Goal: Transaction & Acquisition: Purchase product/service

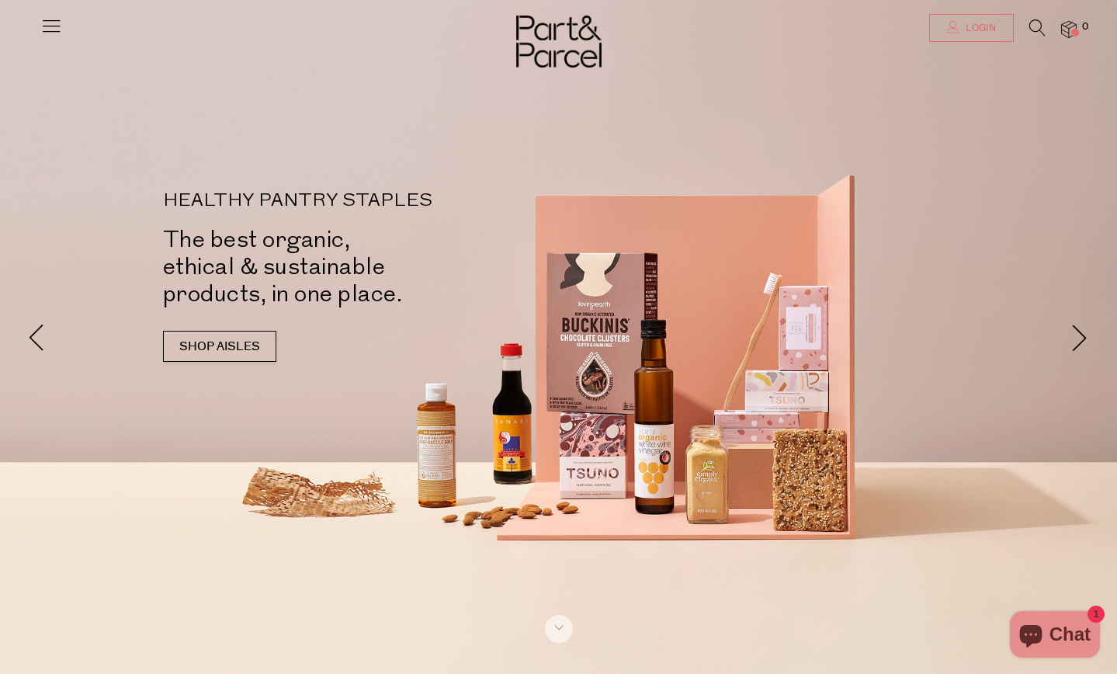
click at [971, 17] on link "Login" at bounding box center [971, 28] width 85 height 28
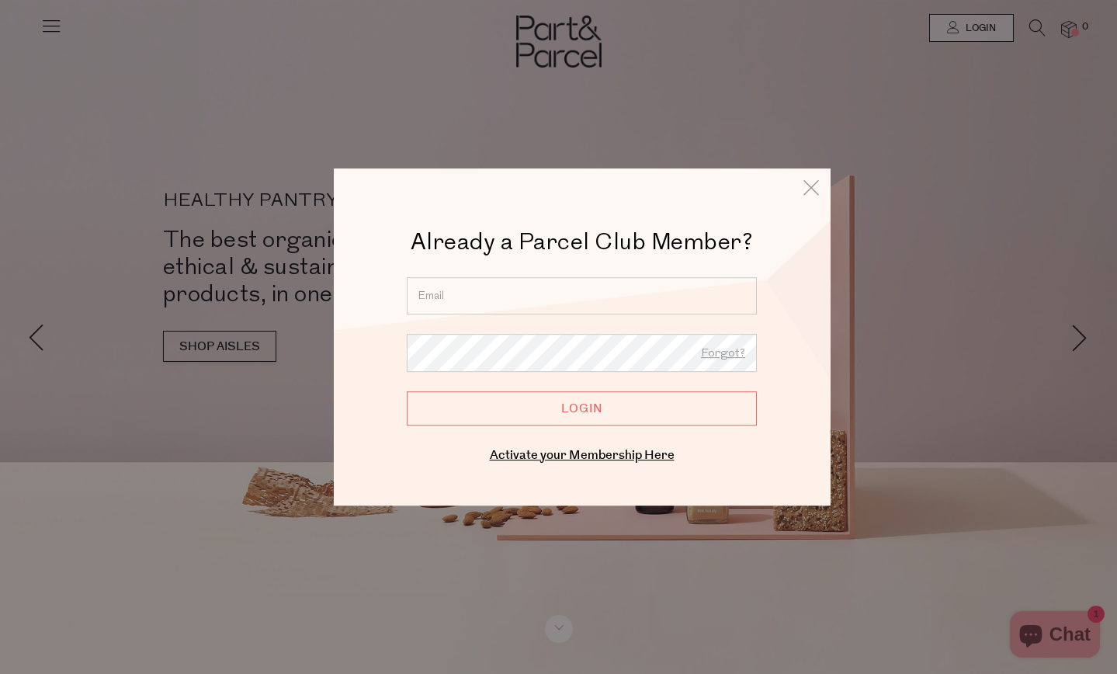
click at [605, 295] on input "email" at bounding box center [582, 295] width 350 height 37
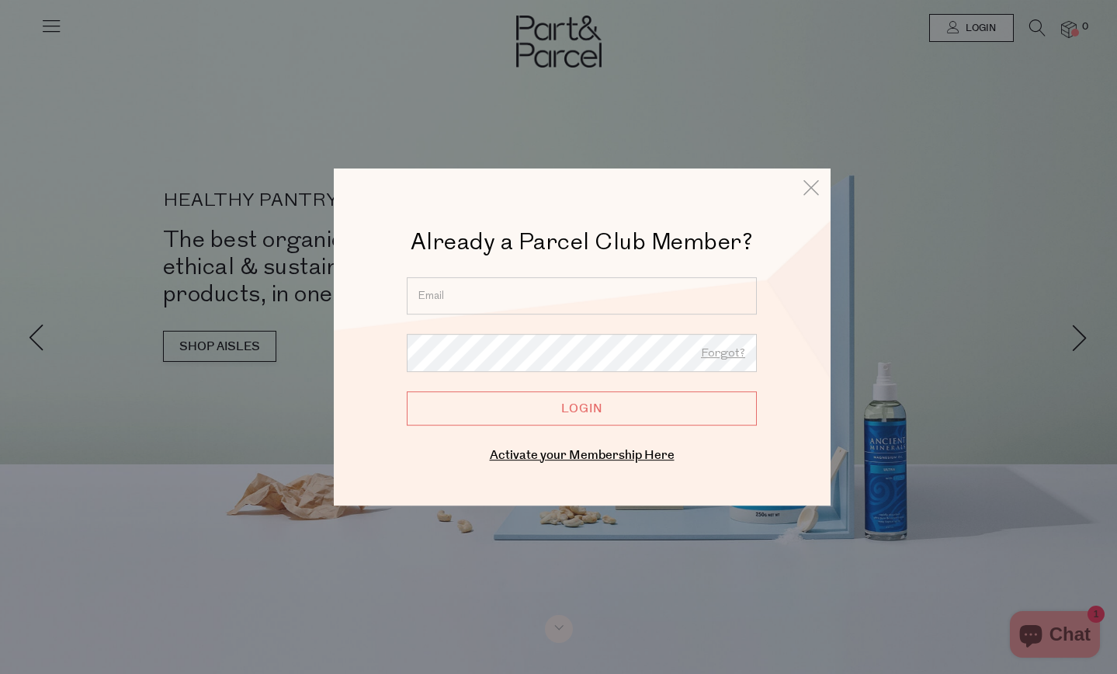
type input "hello@reneejennings.com.au"
click at [608, 418] on input "Login" at bounding box center [582, 408] width 350 height 34
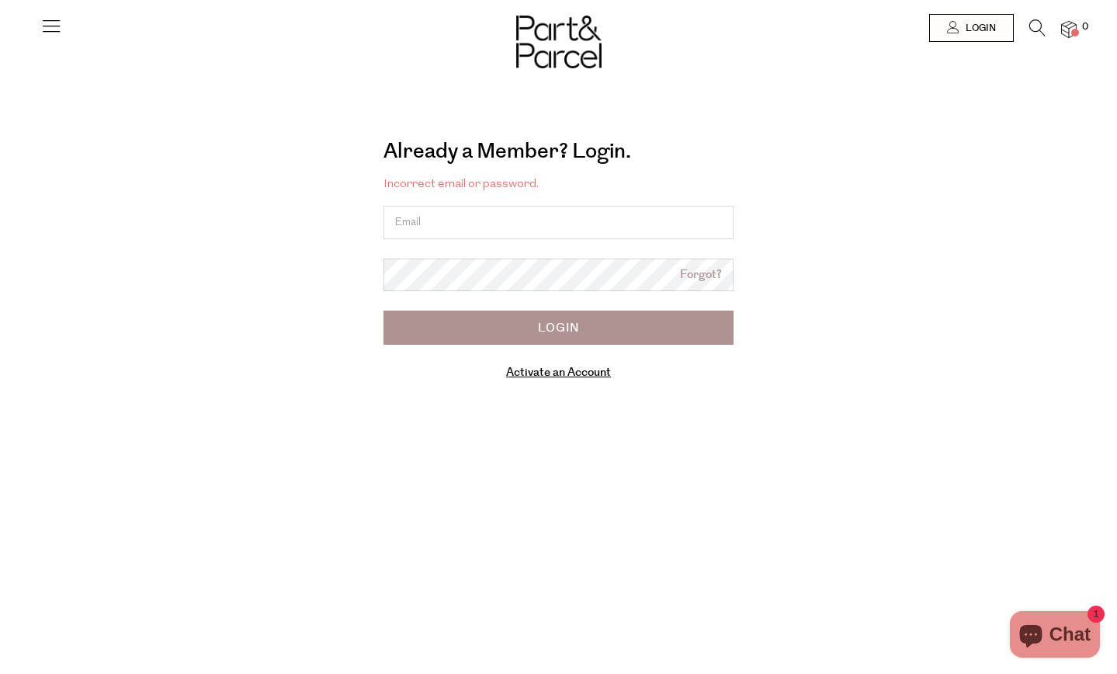
click at [531, 227] on input "email" at bounding box center [558, 222] width 350 height 33
click at [436, 227] on input "email" at bounding box center [558, 222] width 350 height 33
type input "[EMAIL_ADDRESS][DOMAIN_NAME]"
click at [374, 272] on div "Already a Member? Login. Forgot? Incorrect email or password. [EMAIL_ADDRESS][D…" at bounding box center [558, 264] width 861 height 276
click at [821, 247] on div "Already a Member? Login. Forgot? Incorrect email or password. [EMAIL_ADDRESS][D…" at bounding box center [558, 264] width 861 height 276
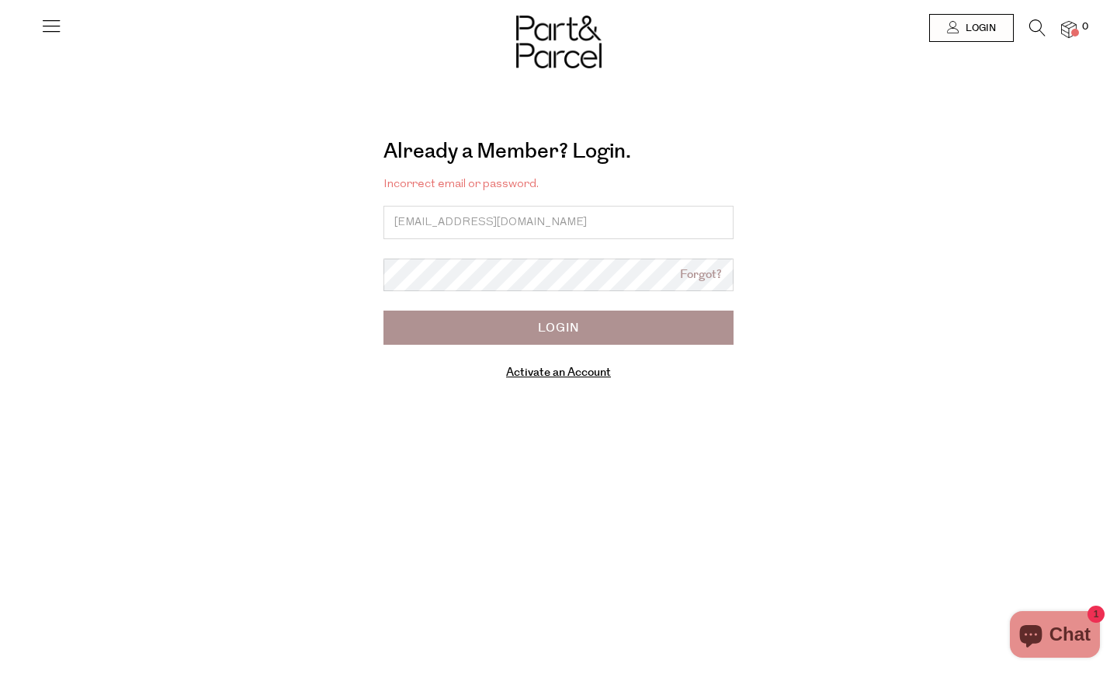
click at [698, 275] on link "Forgot?" at bounding box center [701, 275] width 42 height 18
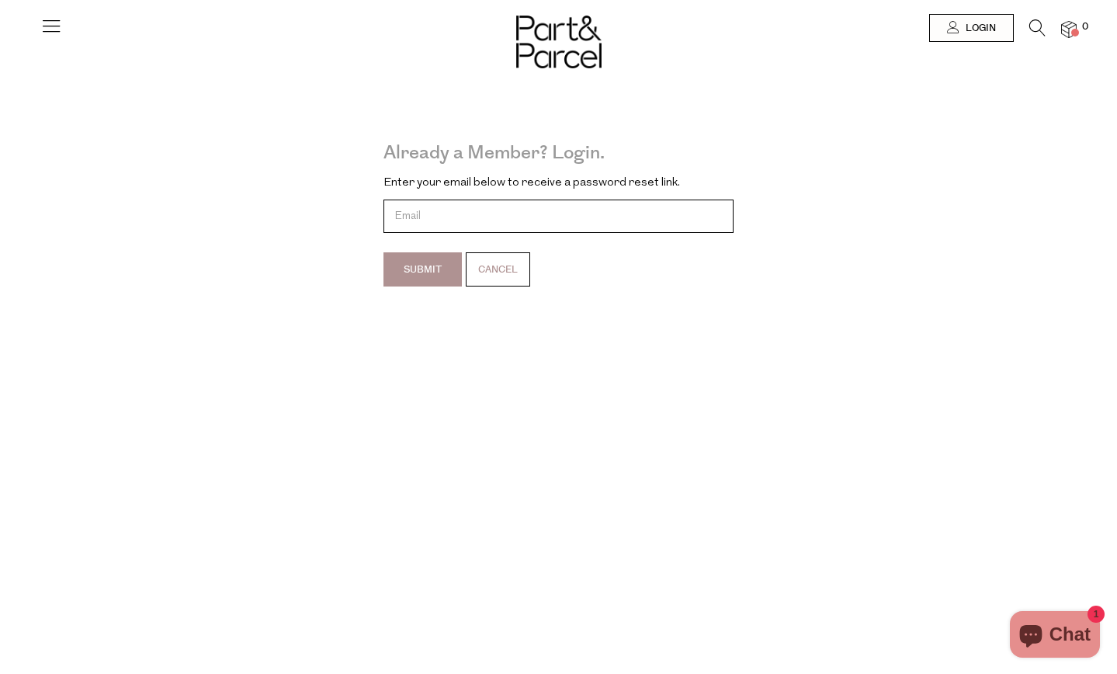
click at [420, 216] on input "email" at bounding box center [558, 215] width 350 height 33
type input "hello@reneejennings.com.au"
click at [427, 268] on input "Submit" at bounding box center [422, 269] width 78 height 34
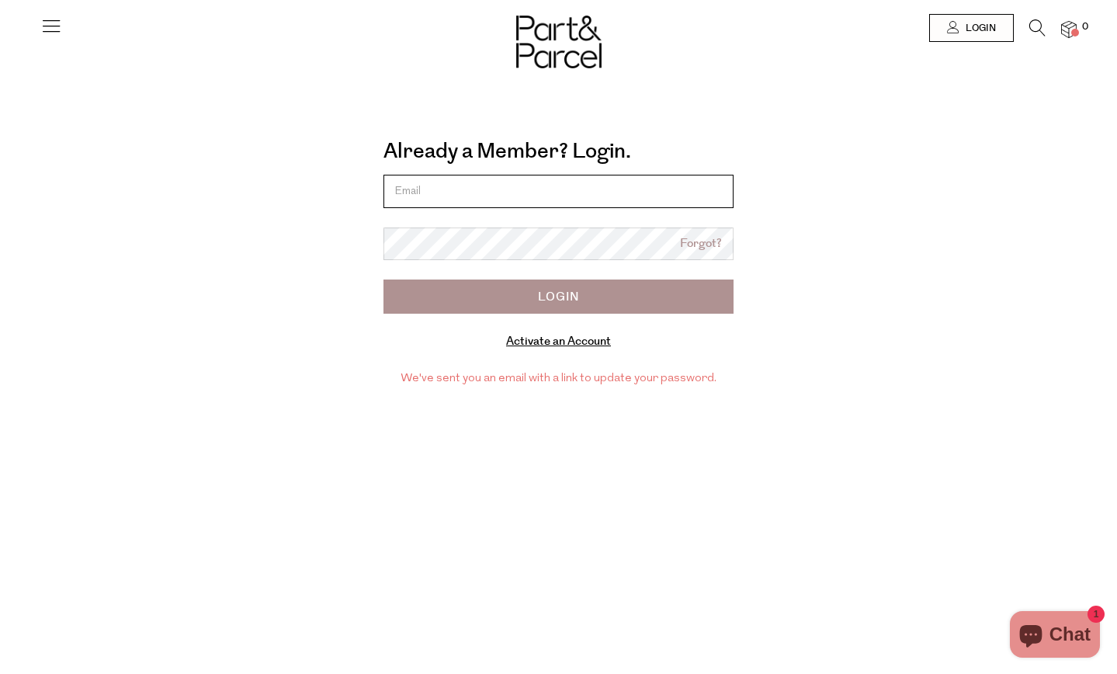
click at [518, 193] on input "email" at bounding box center [558, 191] width 350 height 33
paste input "reneemaryclark@hotmail.com"
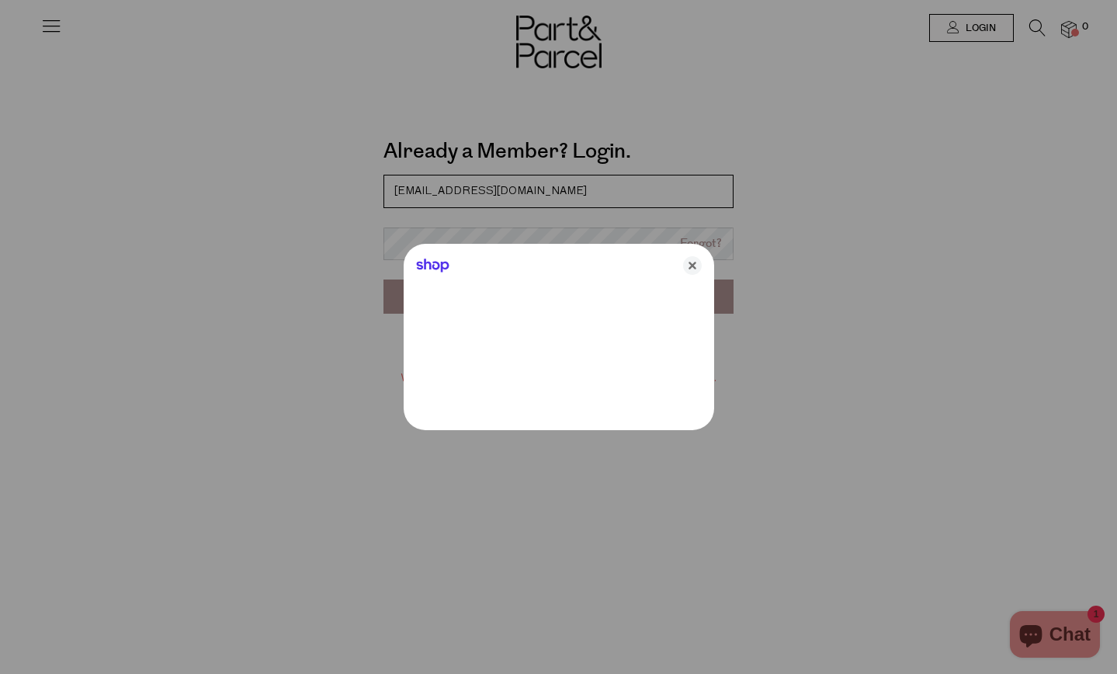
type input "reneemaryclark@hotmail.com"
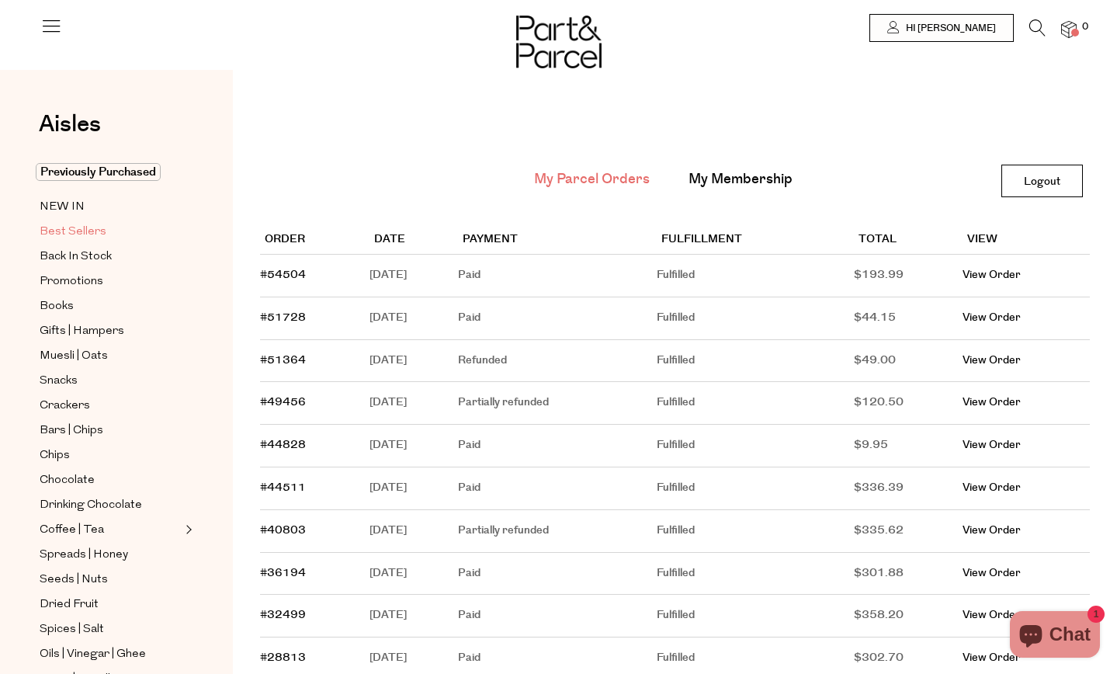
click at [79, 227] on span "Best Sellers" at bounding box center [73, 232] width 67 height 19
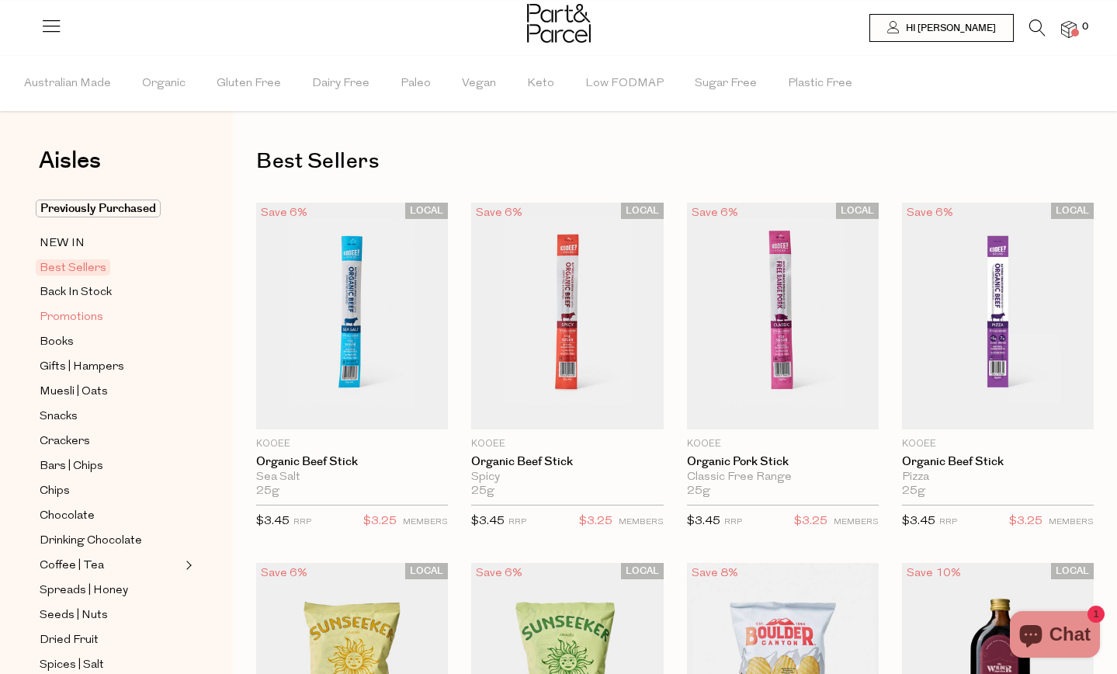
click at [71, 314] on span "Promotions" at bounding box center [72, 317] width 64 height 19
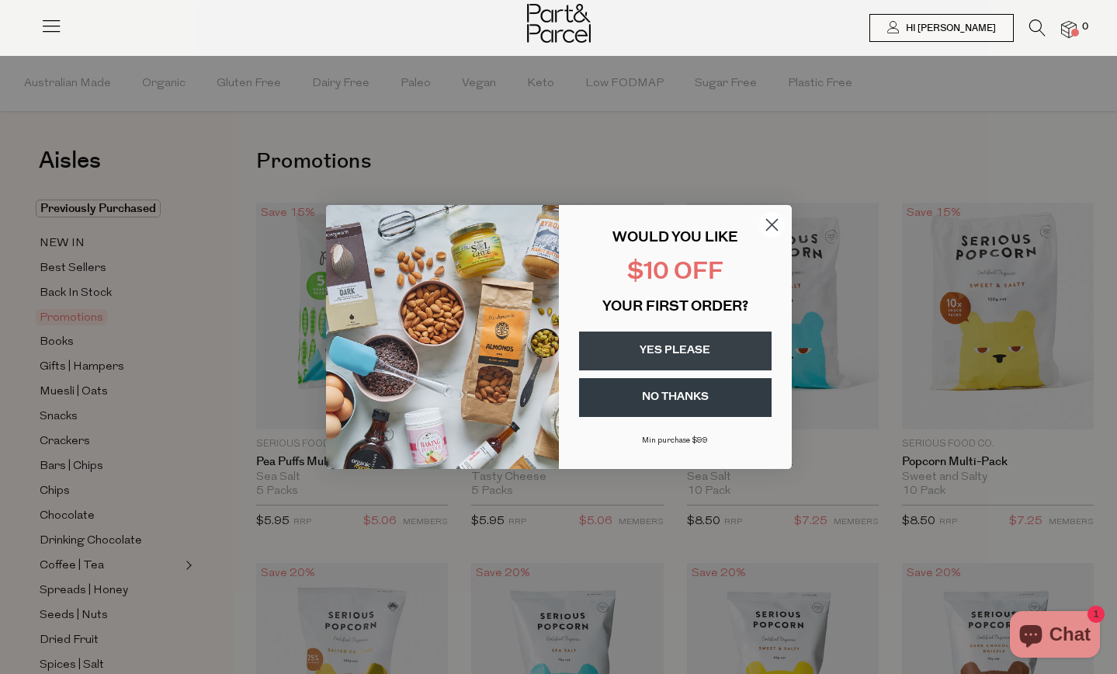
click at [779, 227] on circle "Close dialog" at bounding box center [771, 225] width 26 height 26
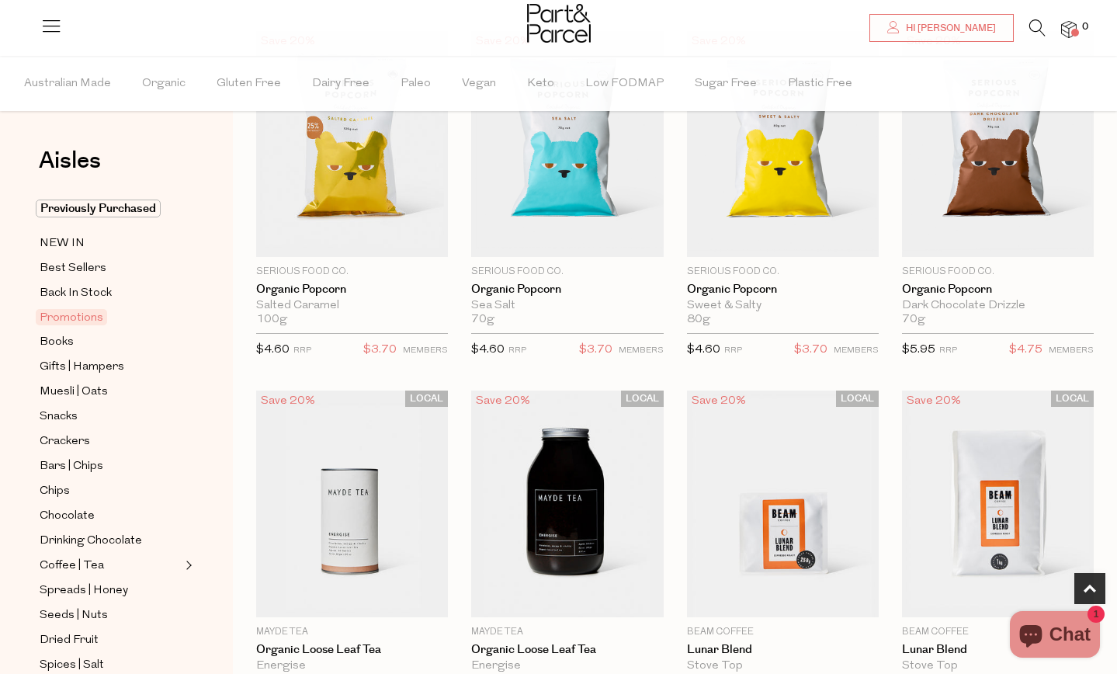
scroll to position [533, 0]
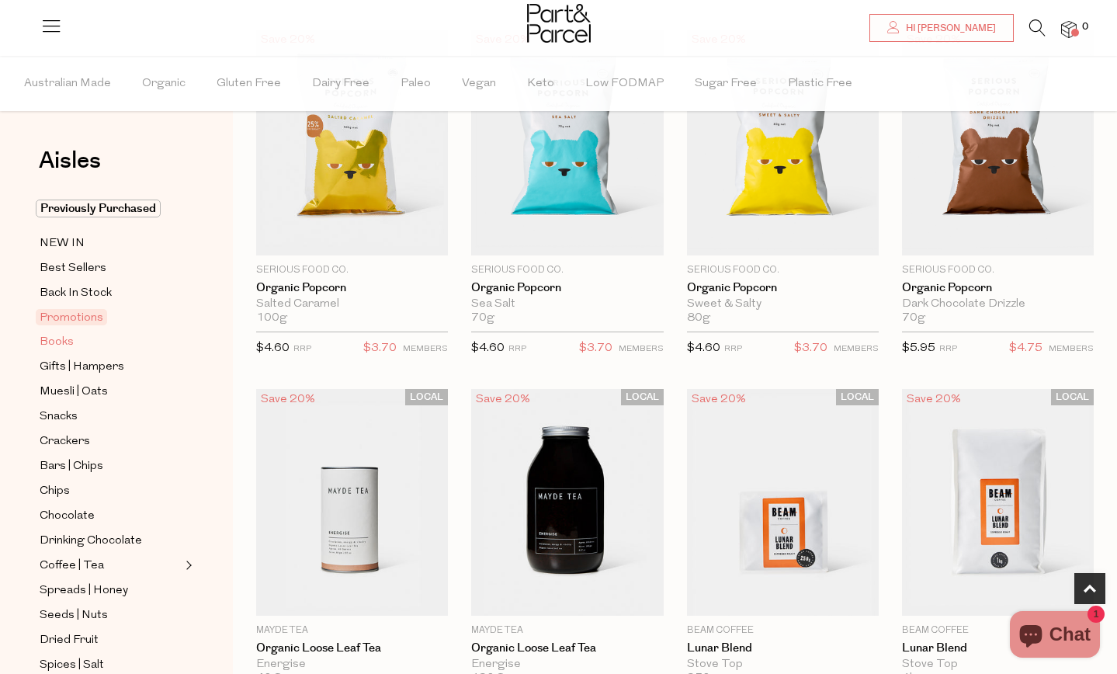
click at [64, 340] on span "Books" at bounding box center [57, 342] width 34 height 19
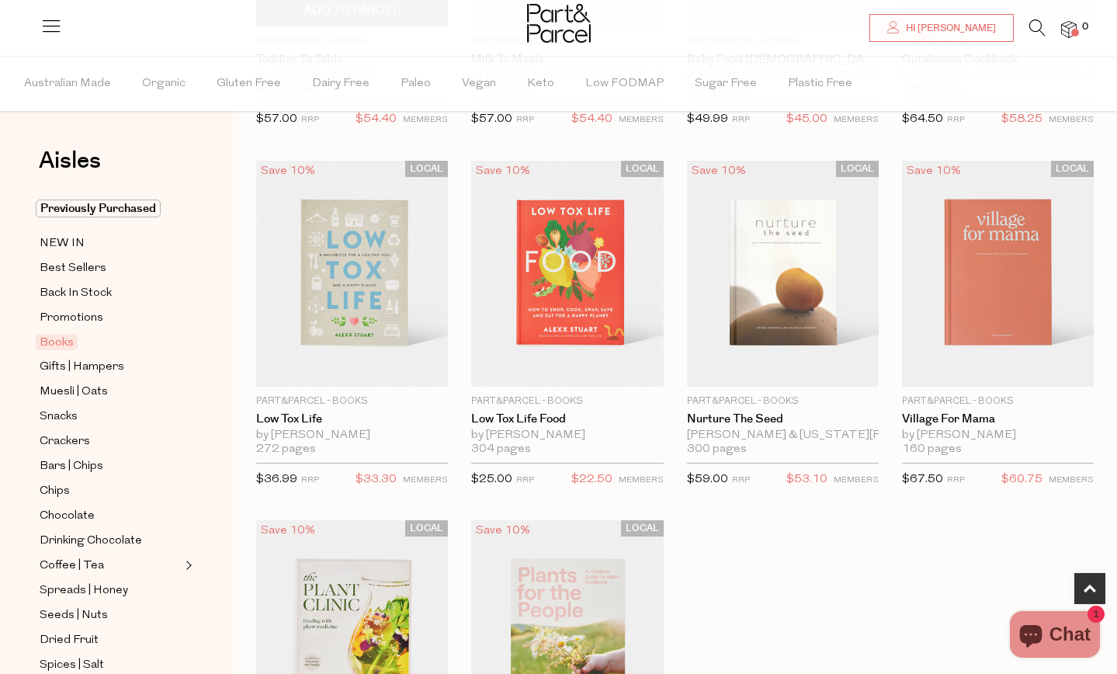
scroll to position [406, 0]
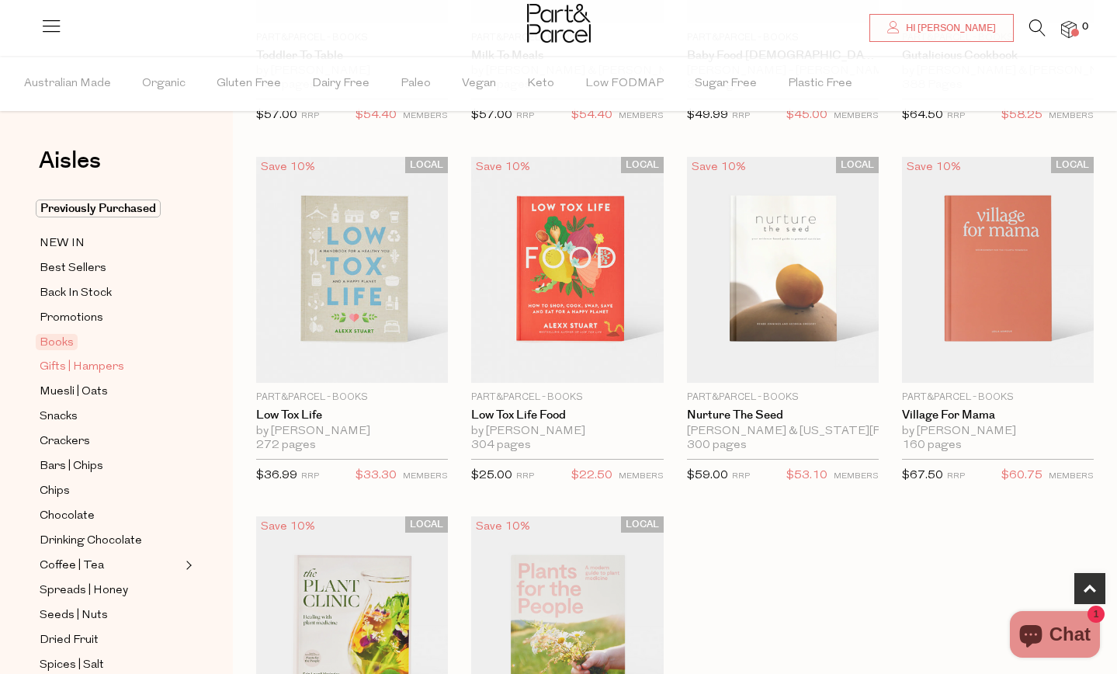
click at [67, 363] on span "Gifts | Hampers" at bounding box center [82, 367] width 85 height 19
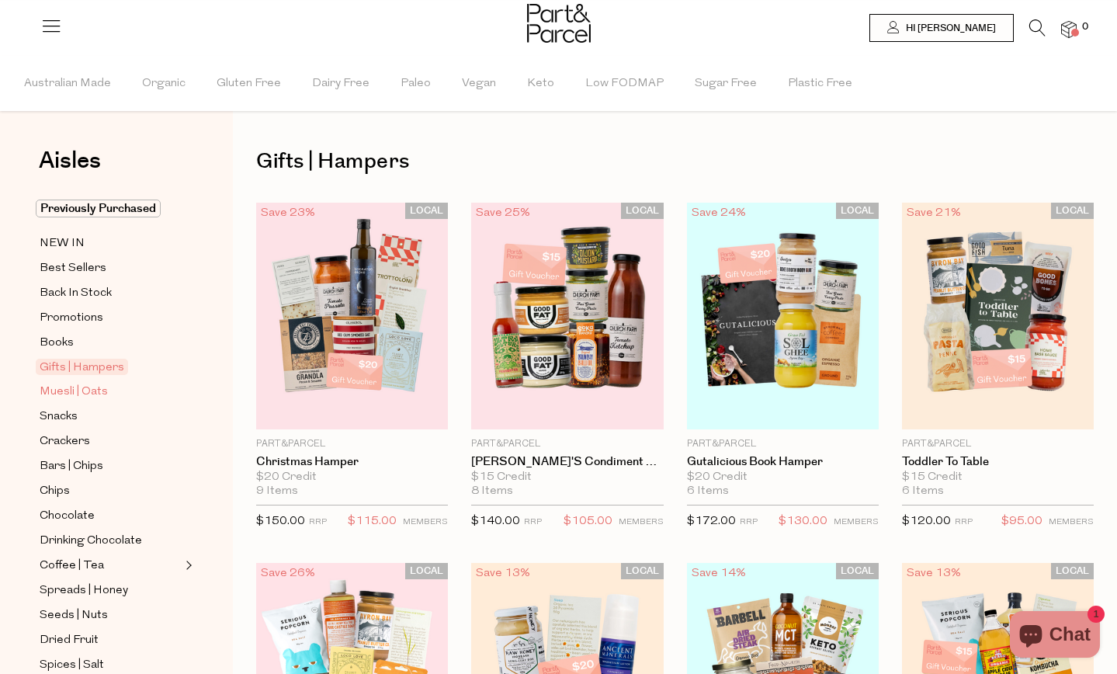
click at [78, 391] on span "Muesli | Oats" at bounding box center [74, 392] width 68 height 19
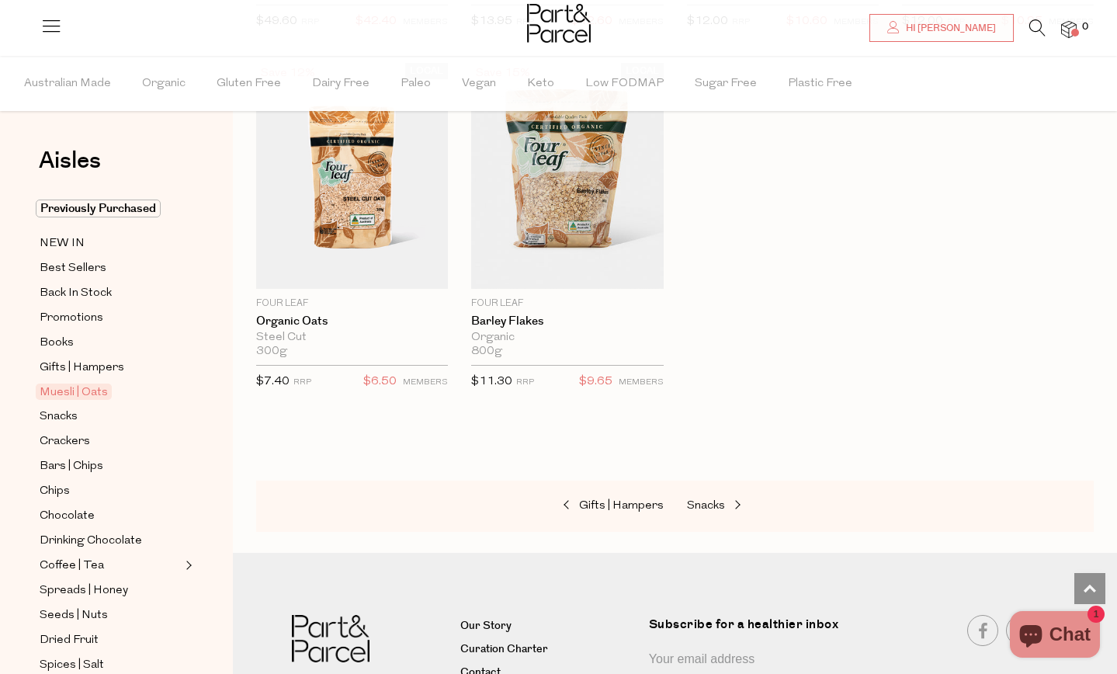
scroll to position [4493, 0]
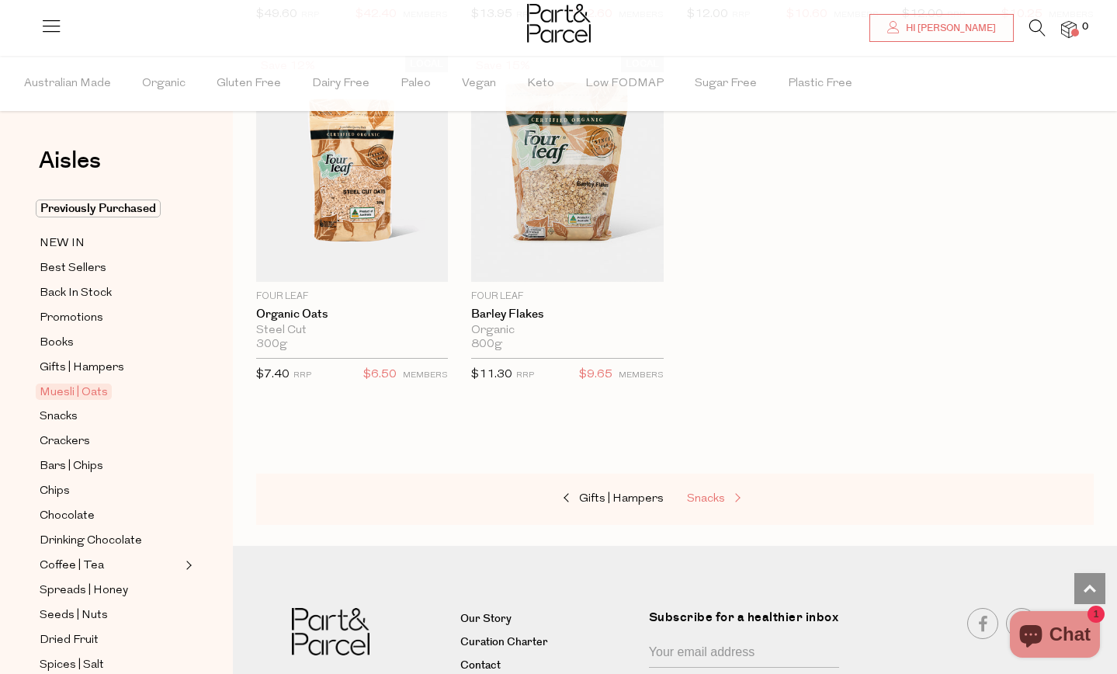
click at [705, 495] on span "Snacks" at bounding box center [706, 499] width 38 height 12
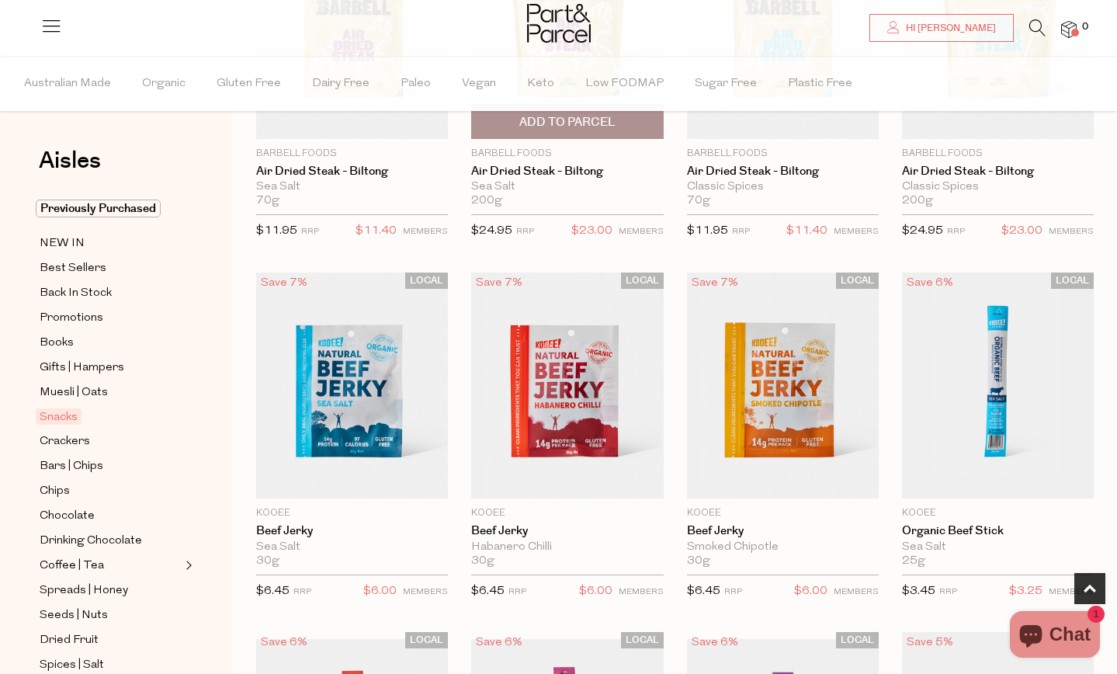
scroll to position [293, 0]
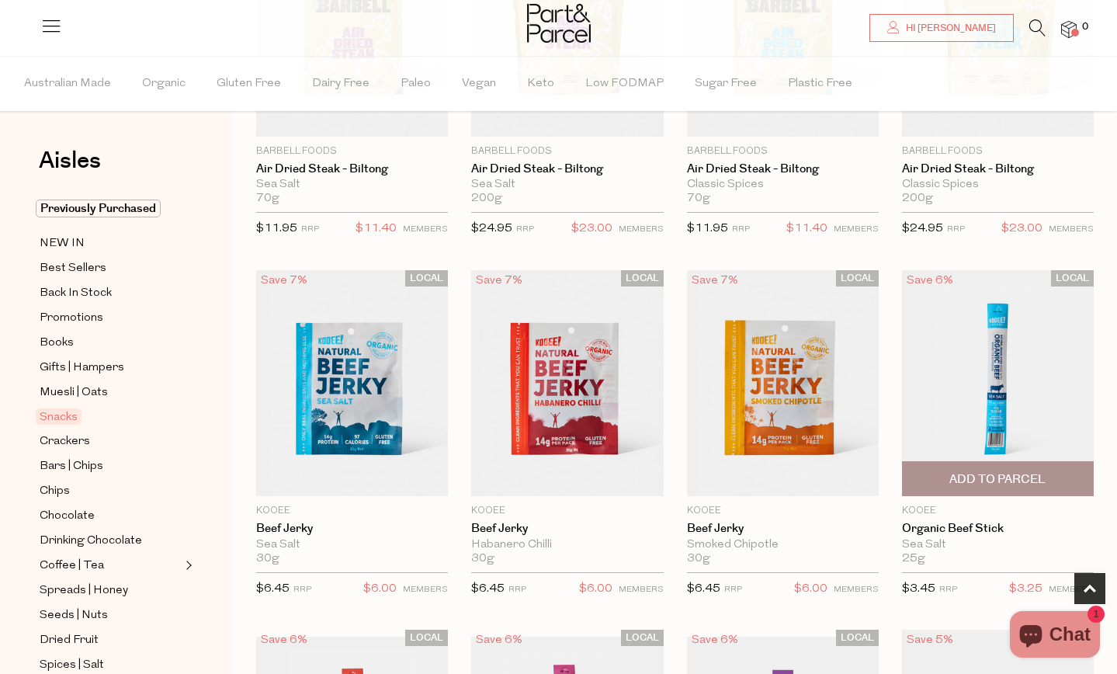
click at [1017, 478] on span "Add To Parcel" at bounding box center [997, 479] width 96 height 16
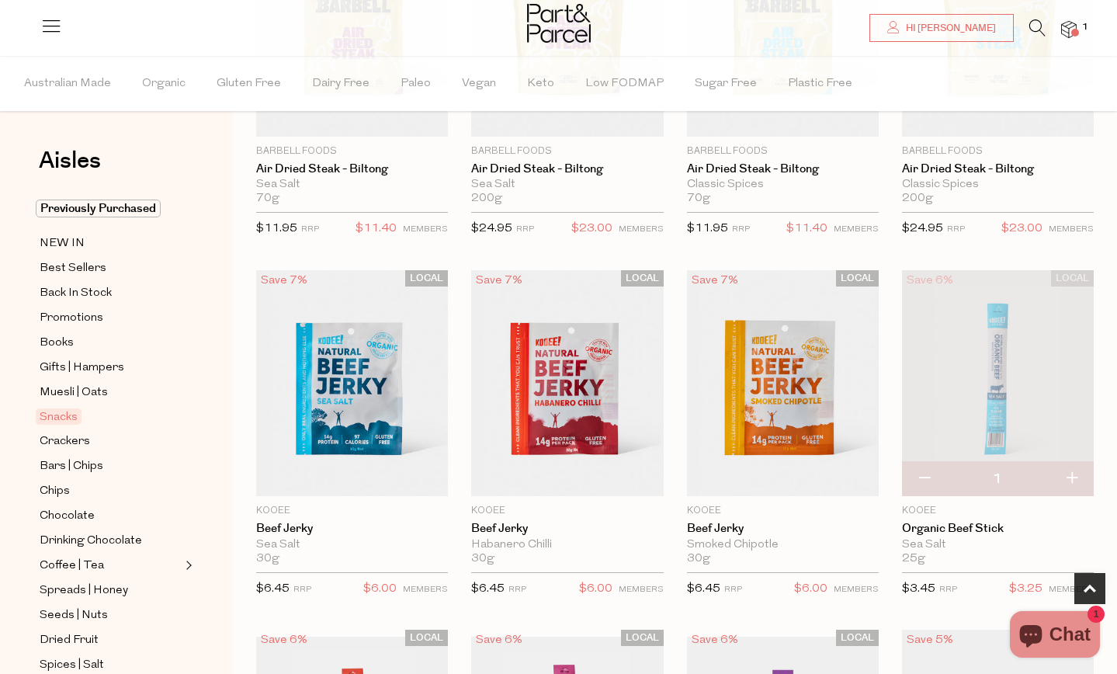
click at [1072, 476] on button "button" at bounding box center [1071, 479] width 44 height 34
type input "2"
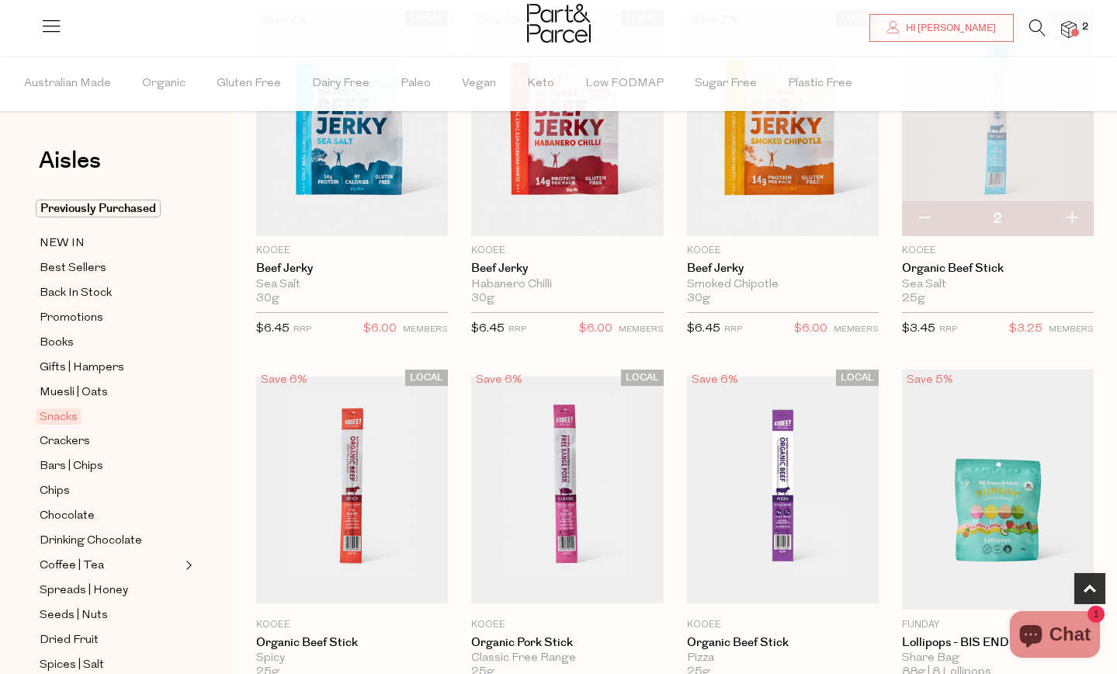
scroll to position [556, 0]
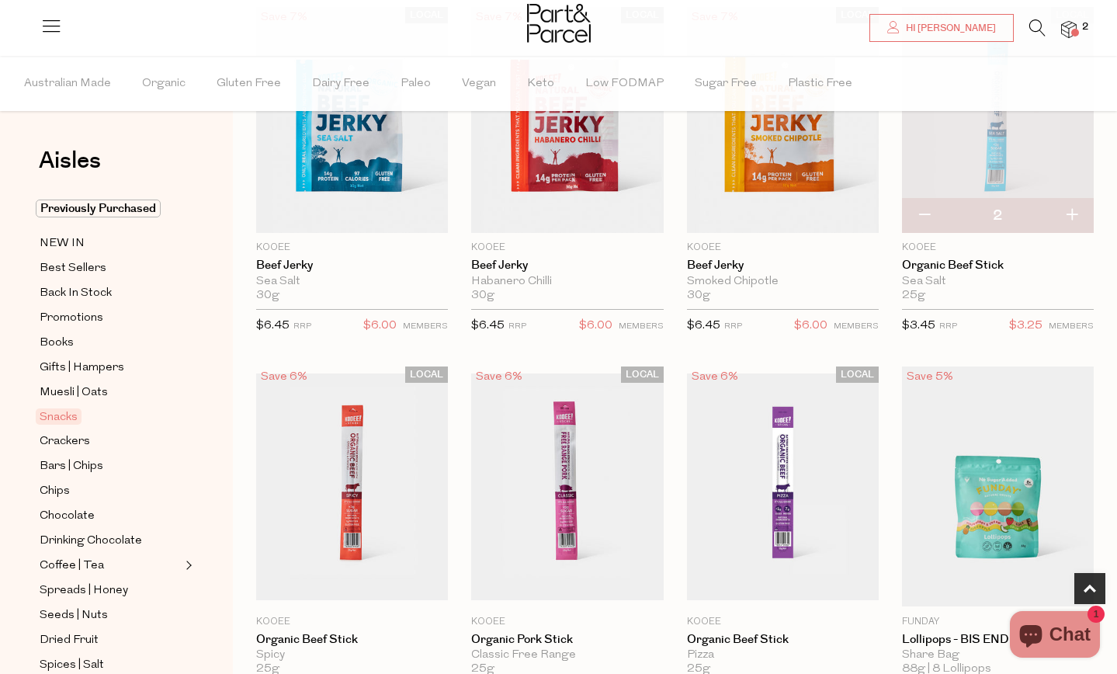
click at [1072, 215] on button "button" at bounding box center [1071, 216] width 44 height 34
type input "3"
click at [1073, 212] on button "button" at bounding box center [1071, 216] width 44 height 34
type input "4"
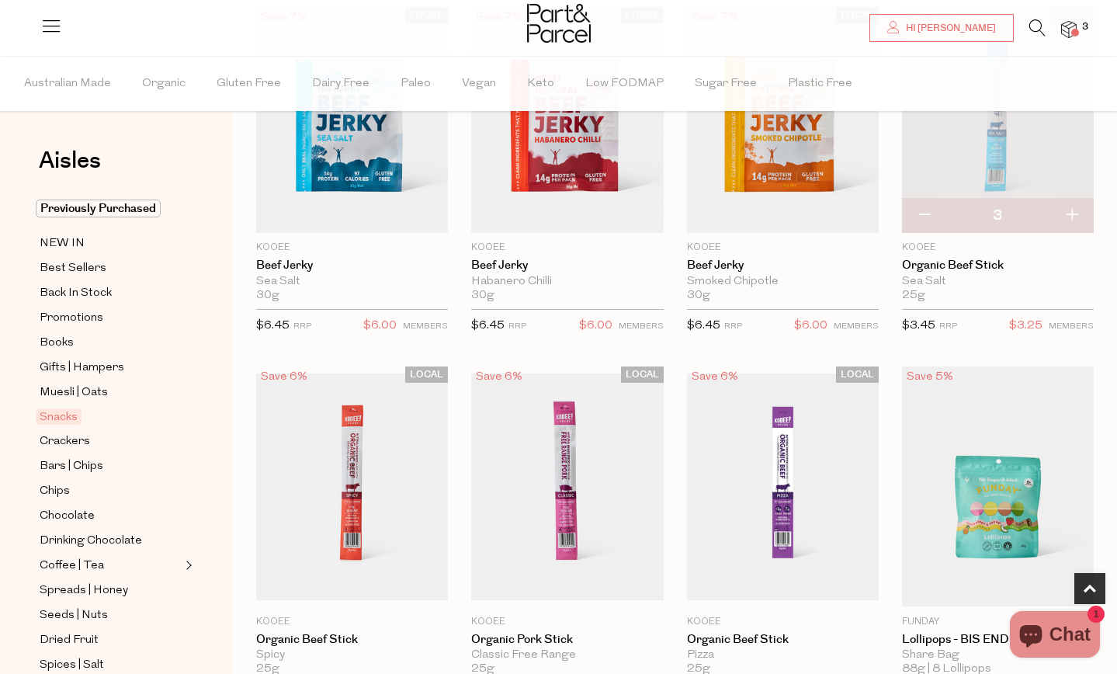
type input "4"
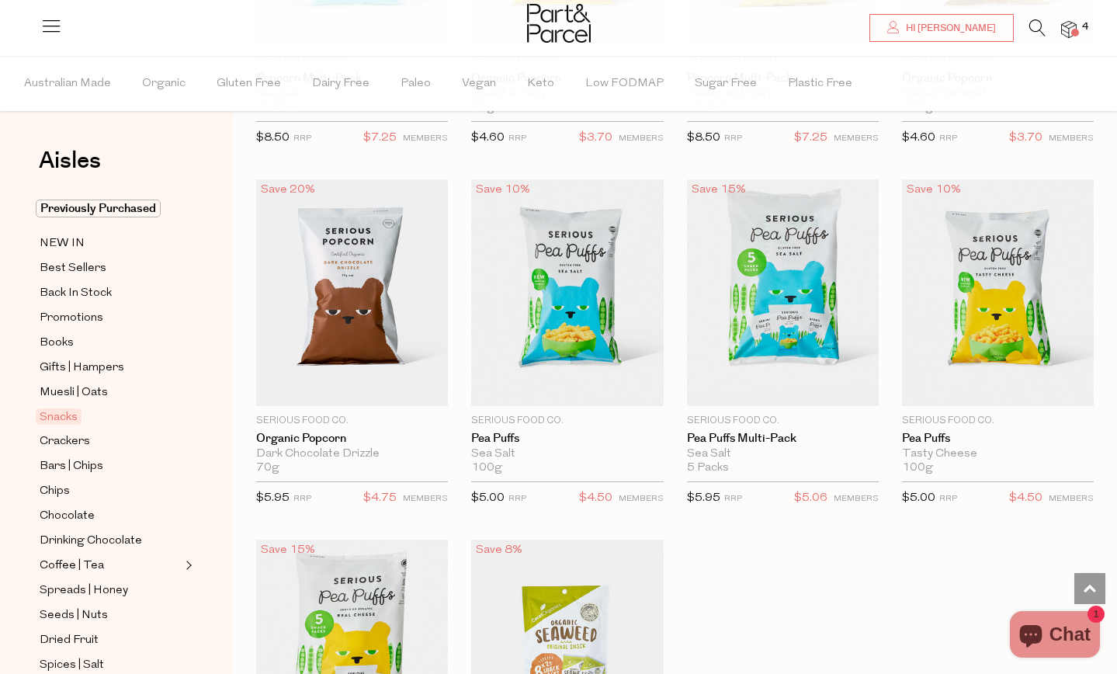
scroll to position [4014, 0]
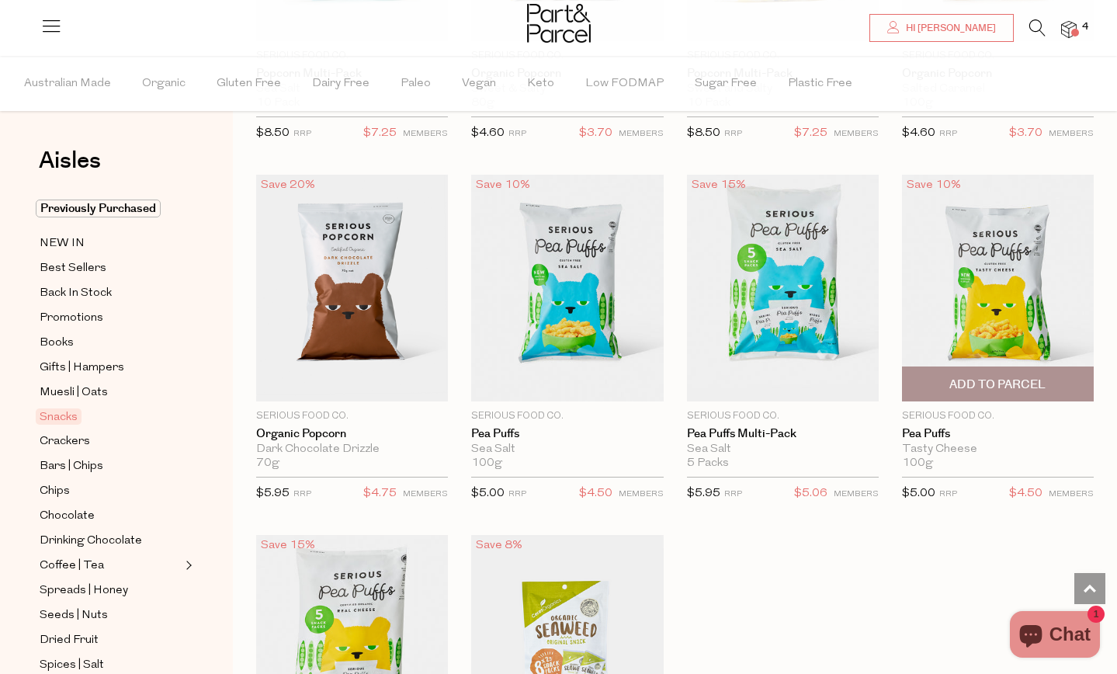
click at [1030, 376] on span "Add To Parcel" at bounding box center [997, 384] width 96 height 16
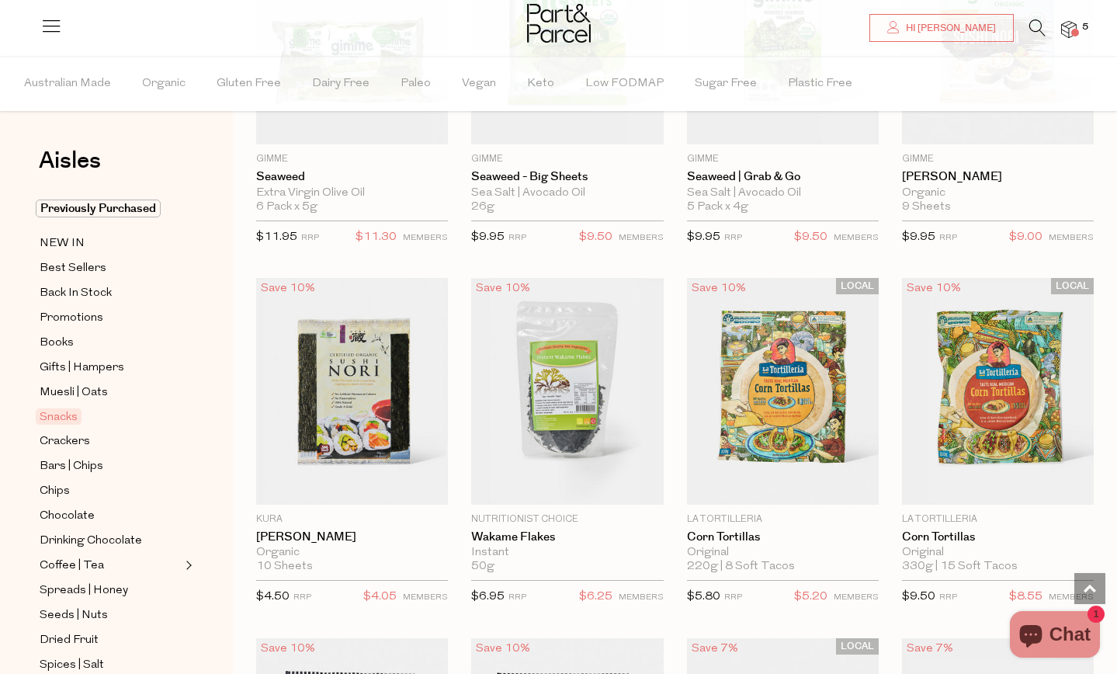
scroll to position [4994, 0]
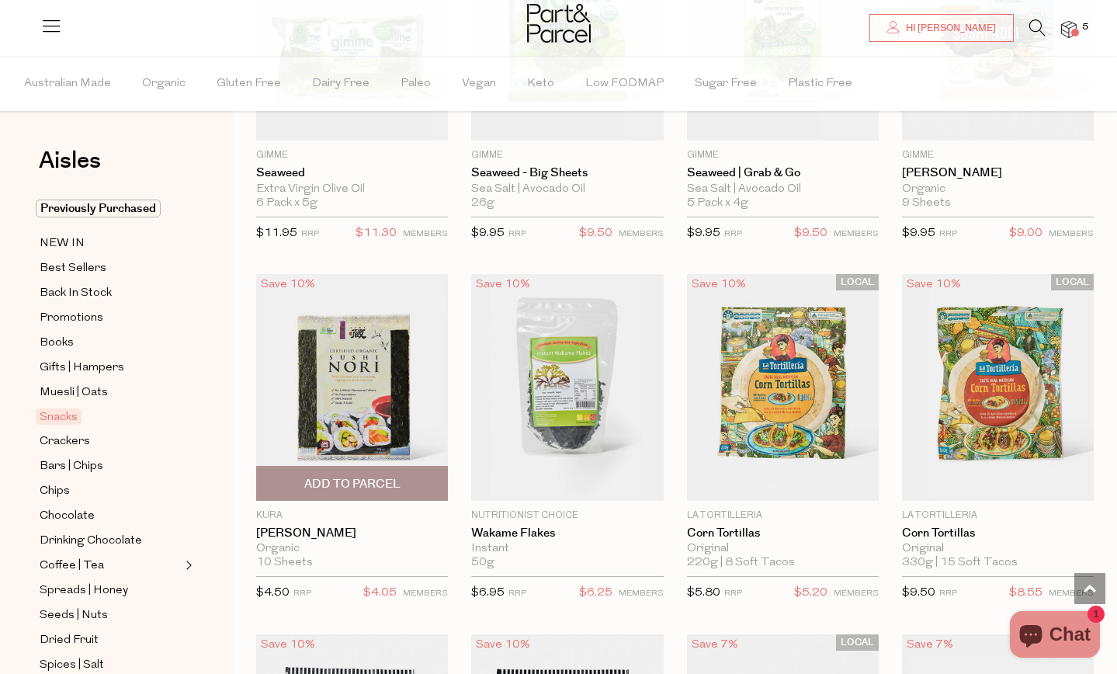
click at [355, 476] on span "Add To Parcel" at bounding box center [352, 484] width 96 height 16
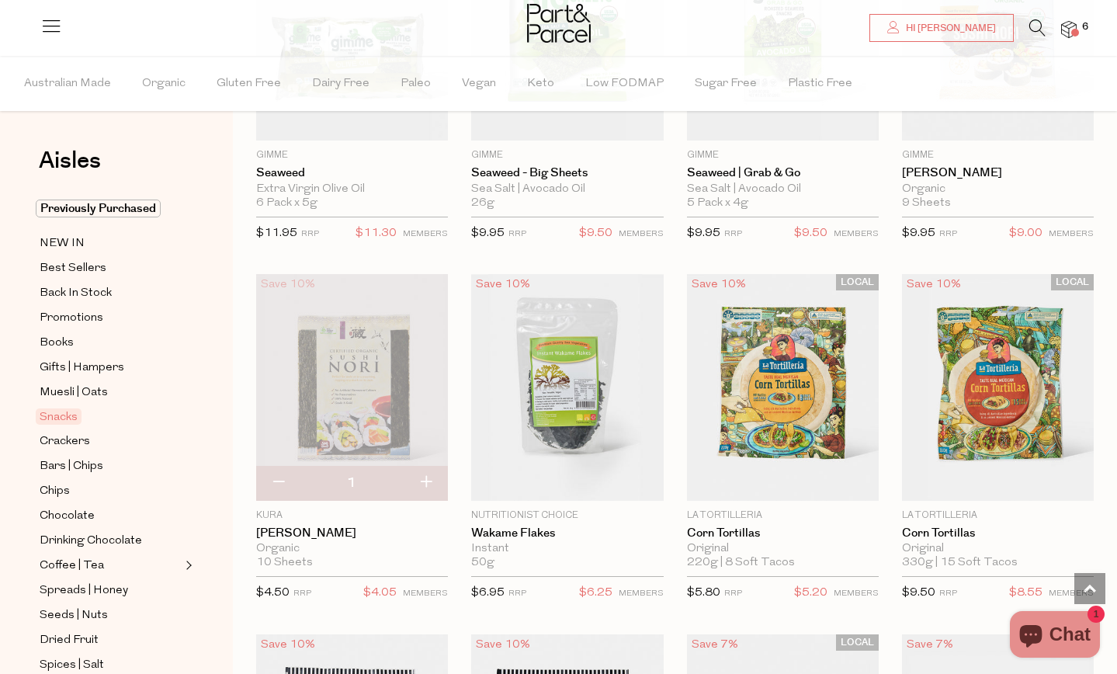
click at [271, 473] on button "button" at bounding box center [278, 483] width 44 height 34
type input "0"
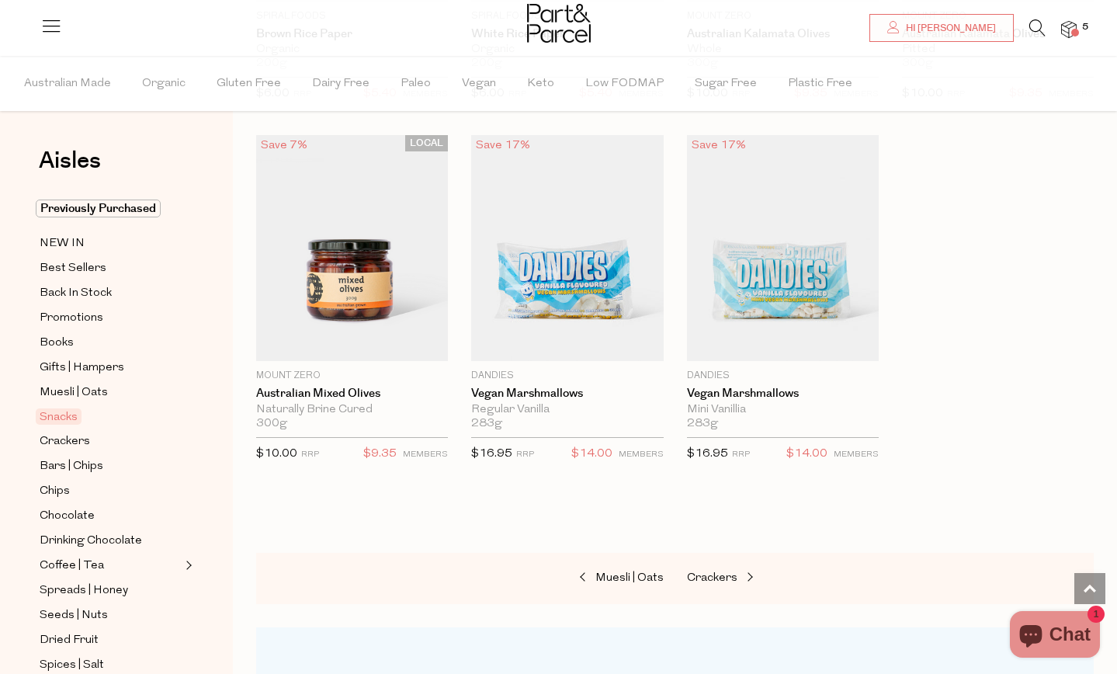
scroll to position [5854, 0]
click at [719, 571] on span "Crackers" at bounding box center [712, 577] width 50 height 12
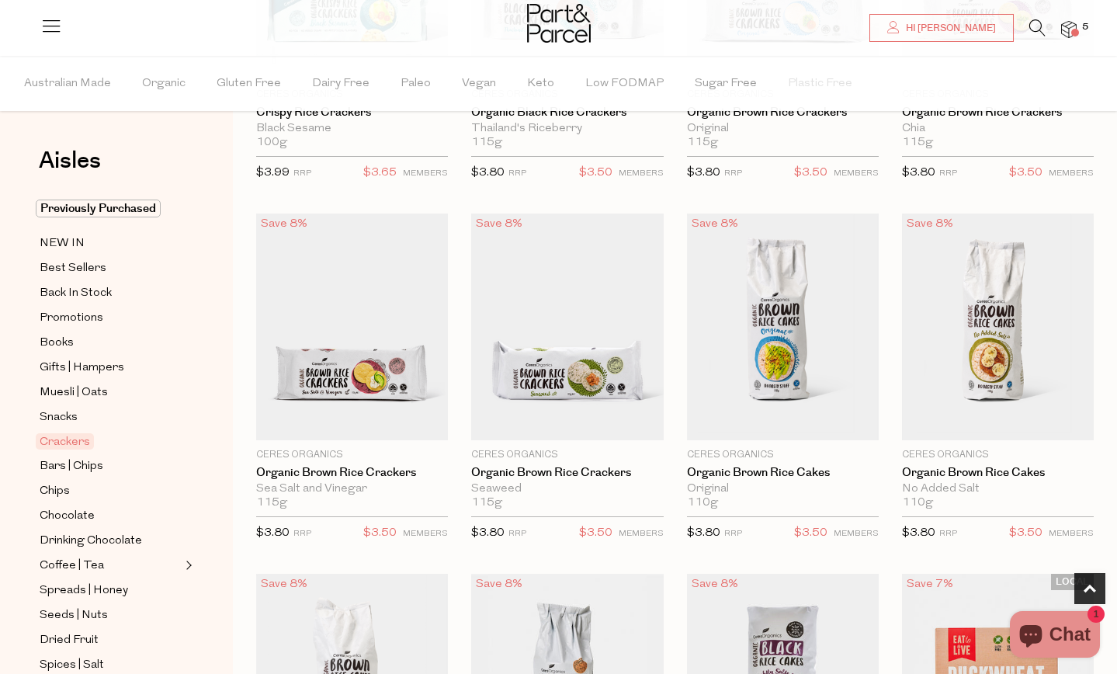
scroll to position [709, 0]
click at [331, 417] on span "Add To Parcel" at bounding box center [352, 422] width 96 height 16
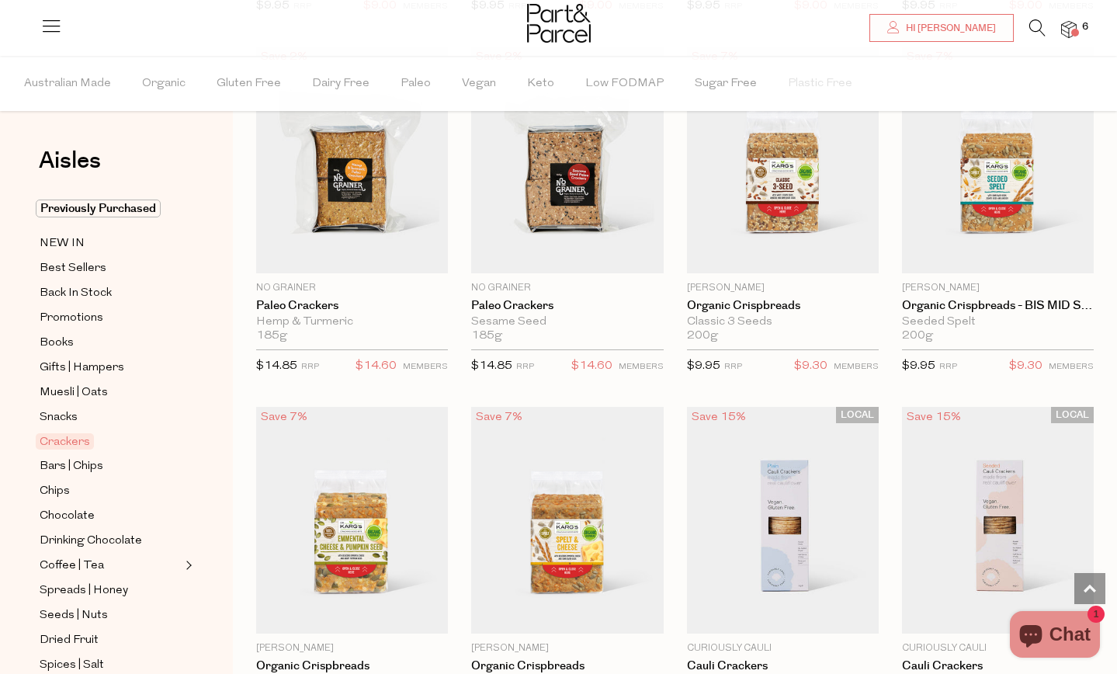
scroll to position [2311, 0]
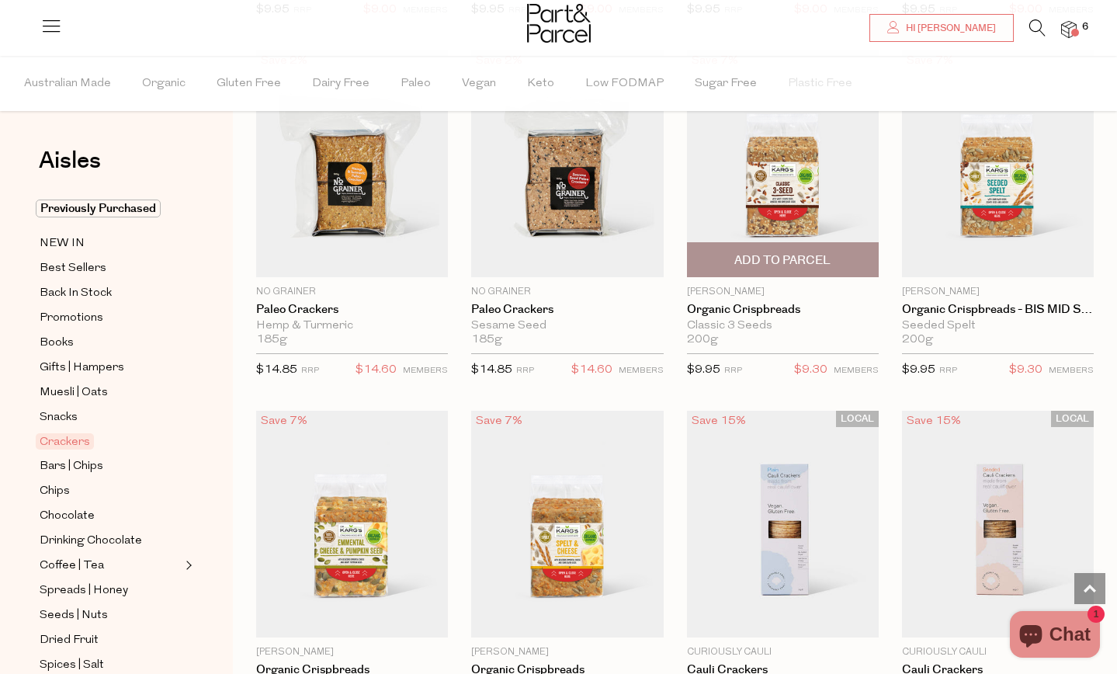
click at [785, 255] on span "Add To Parcel" at bounding box center [782, 260] width 96 height 16
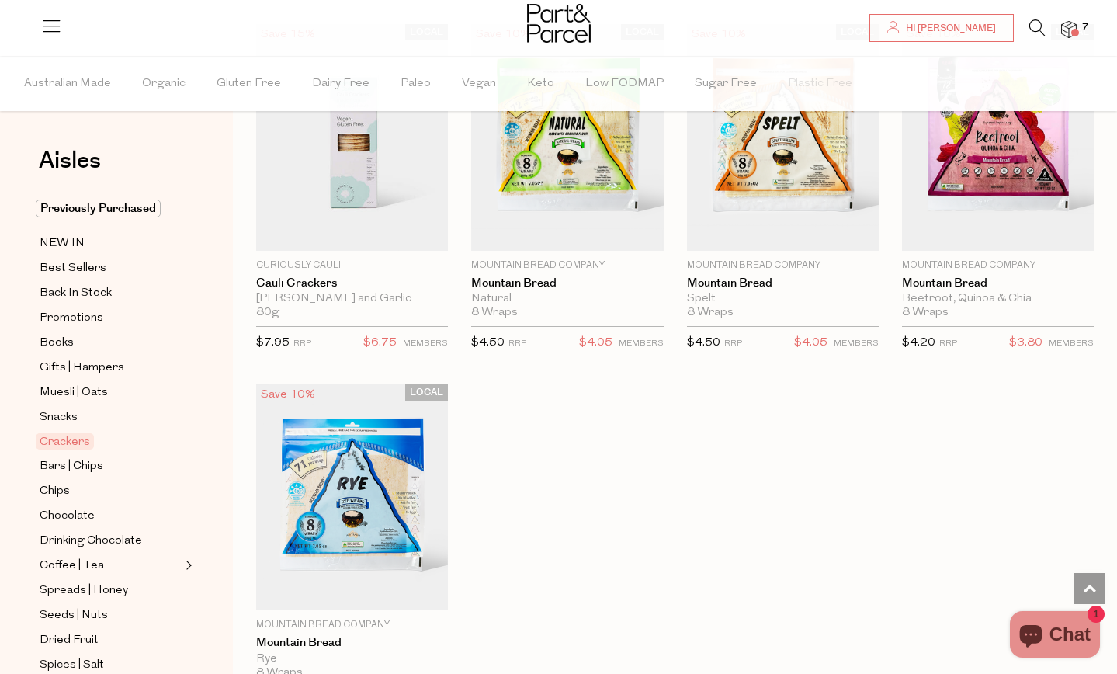
scroll to position [3067, 0]
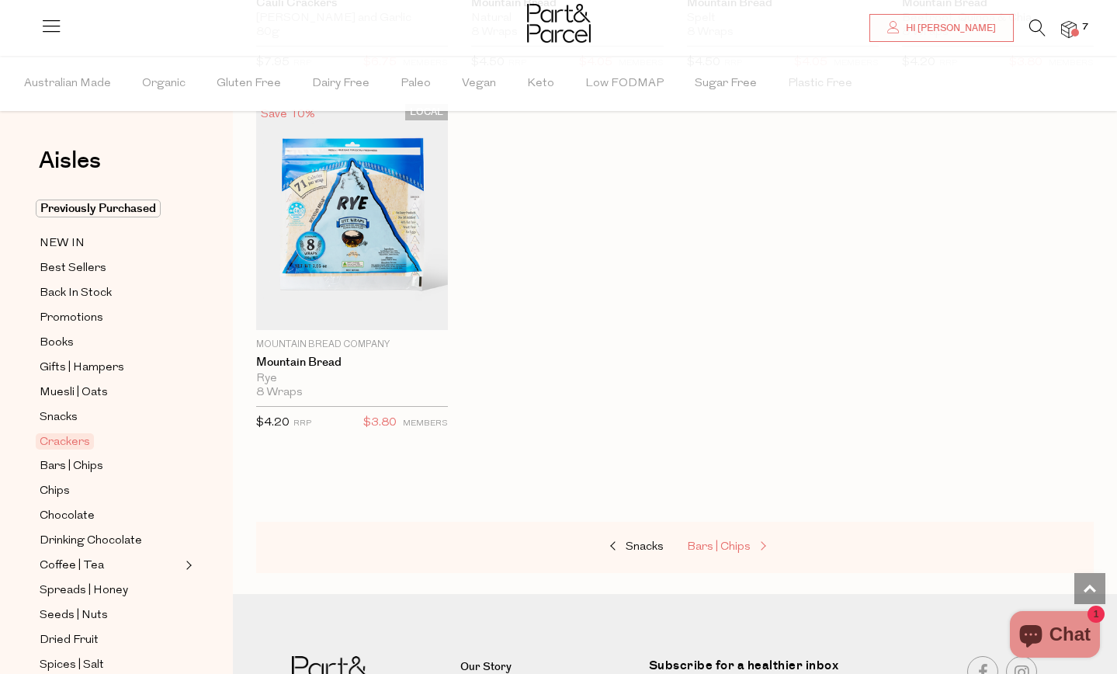
click at [734, 541] on span "Bars | Chips" at bounding box center [719, 547] width 64 height 12
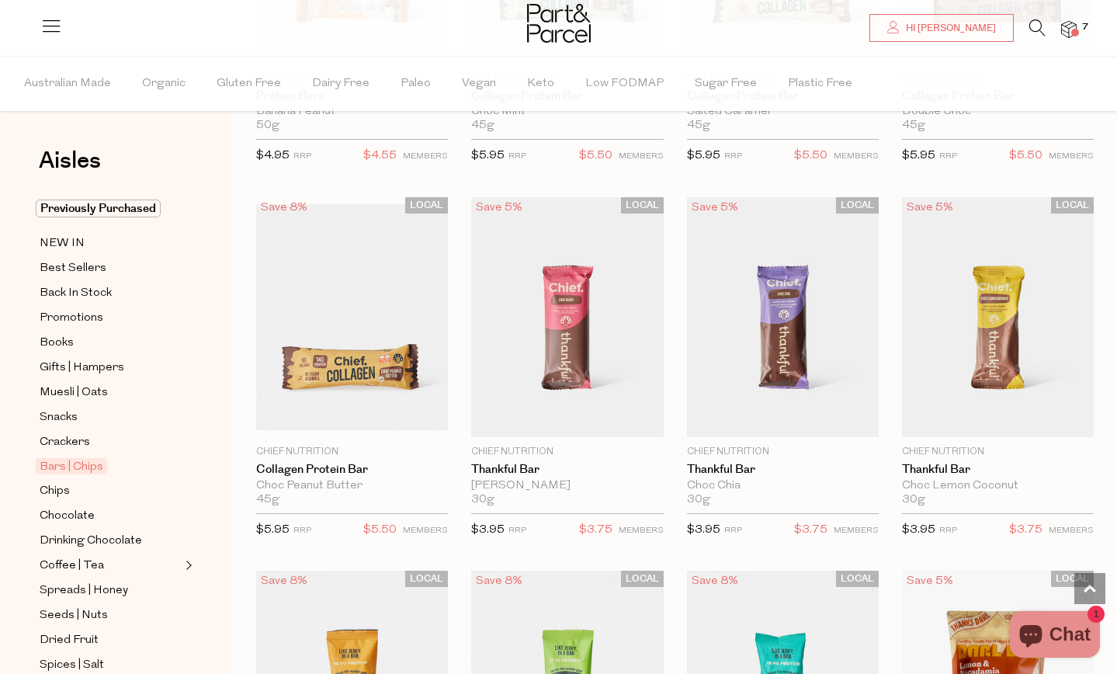
scroll to position [1448, 0]
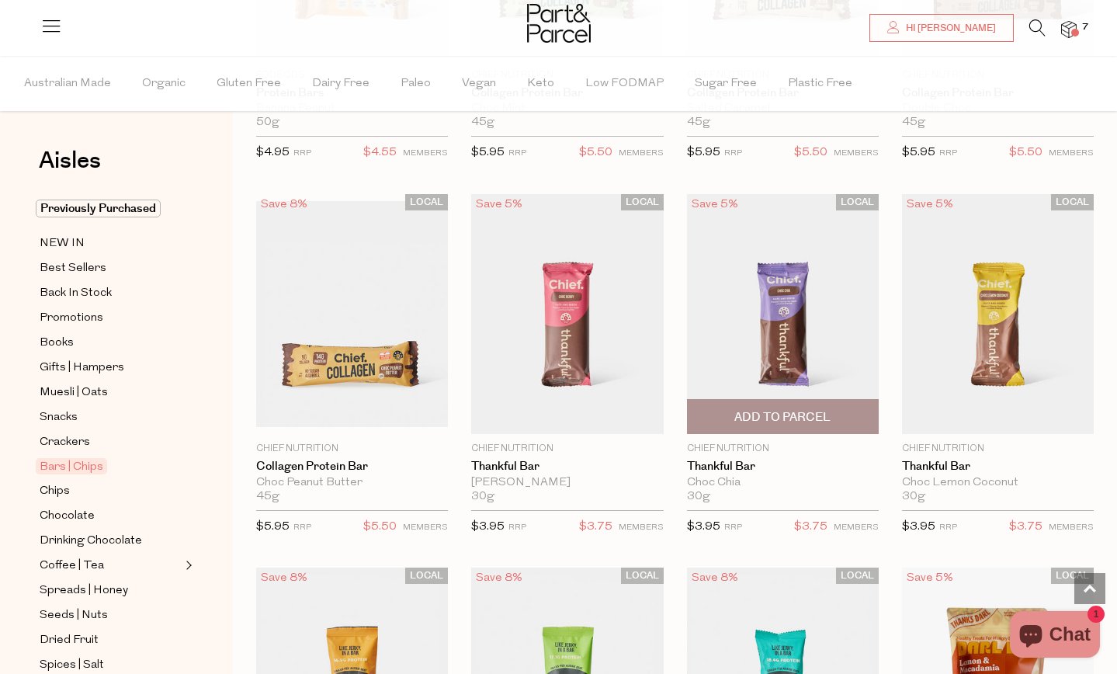
click at [789, 414] on span "Add To Parcel" at bounding box center [782, 417] width 96 height 16
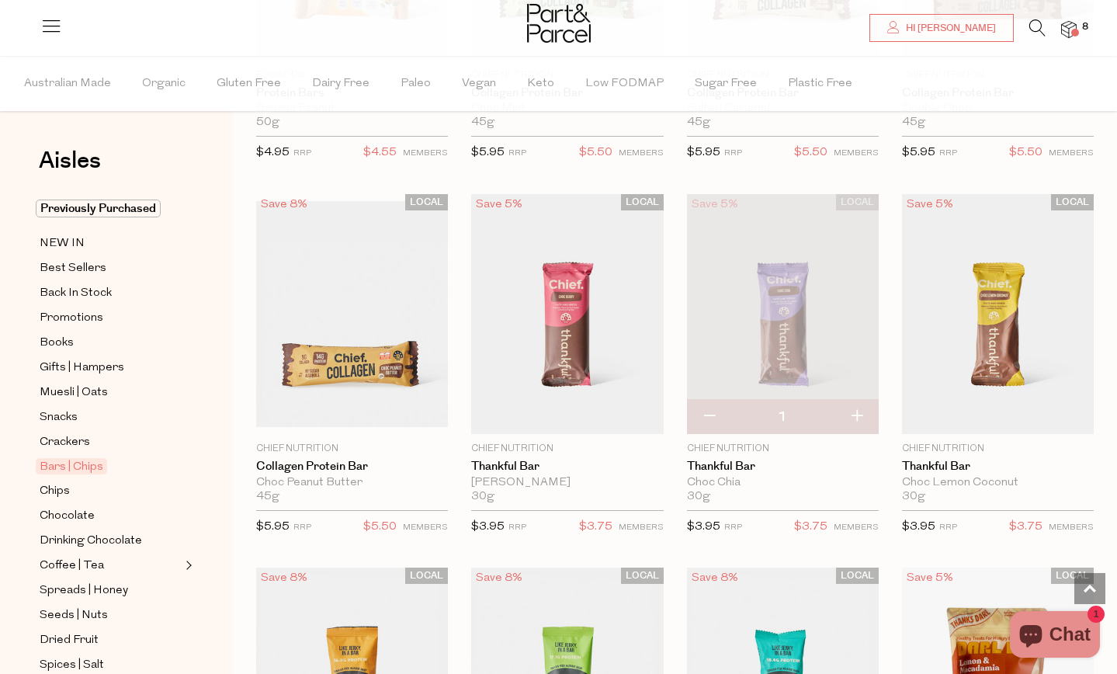
click at [856, 411] on button "button" at bounding box center [856, 417] width 44 height 34
type input "2"
click at [859, 411] on button "button" at bounding box center [856, 417] width 44 height 34
type input "3"
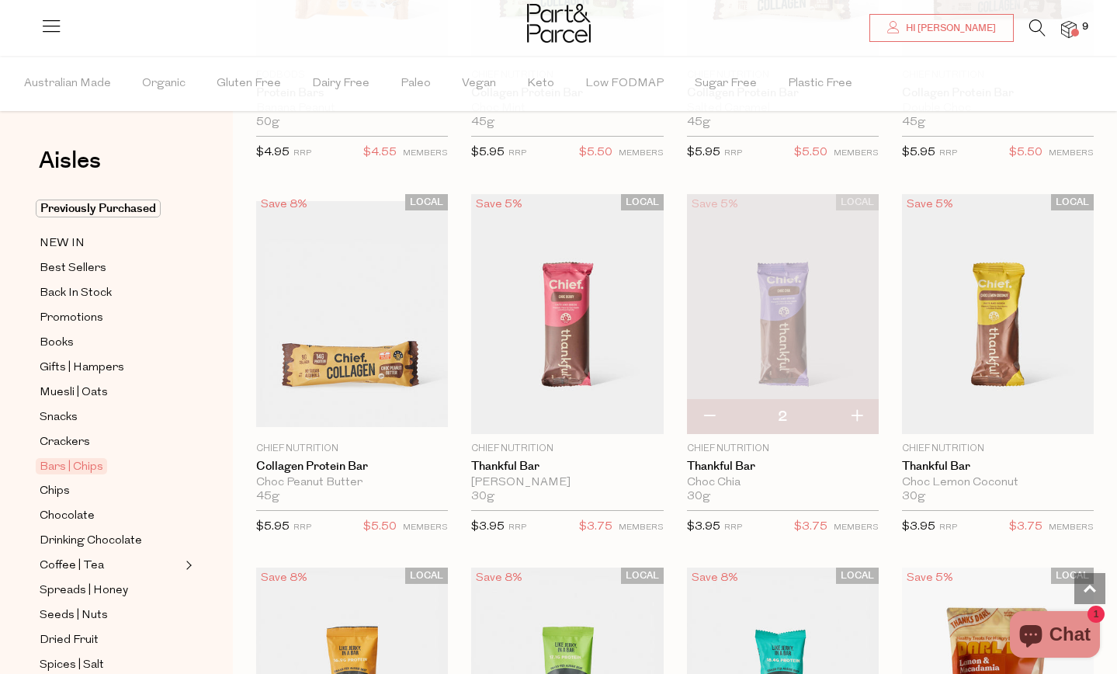
type input "3"
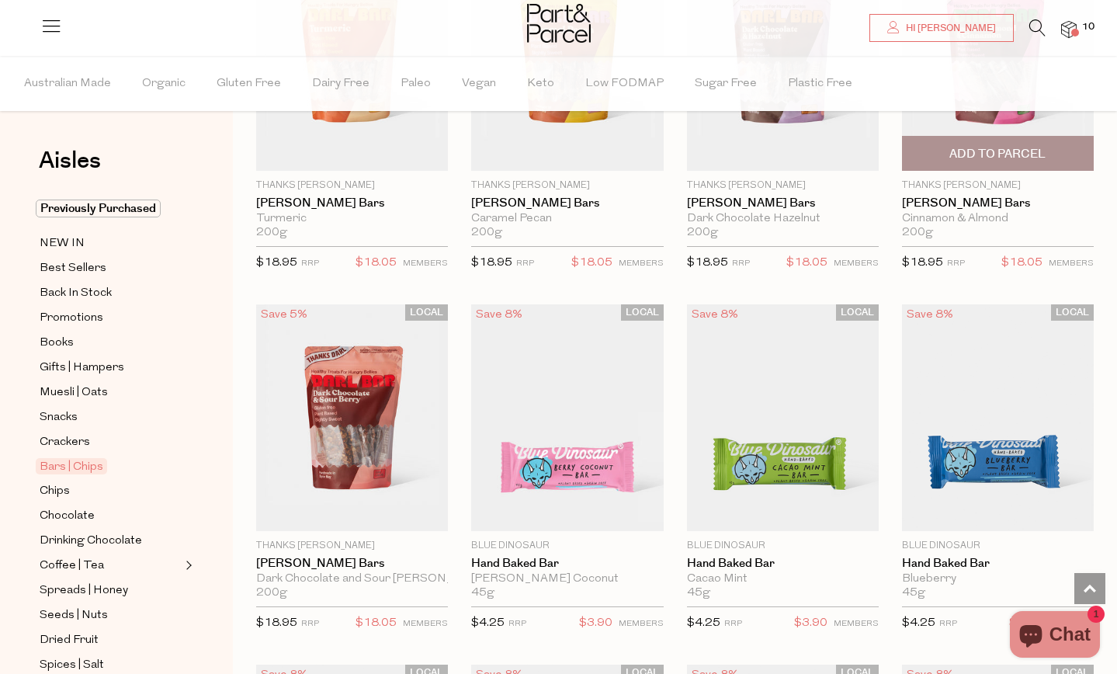
scroll to position [2449, 0]
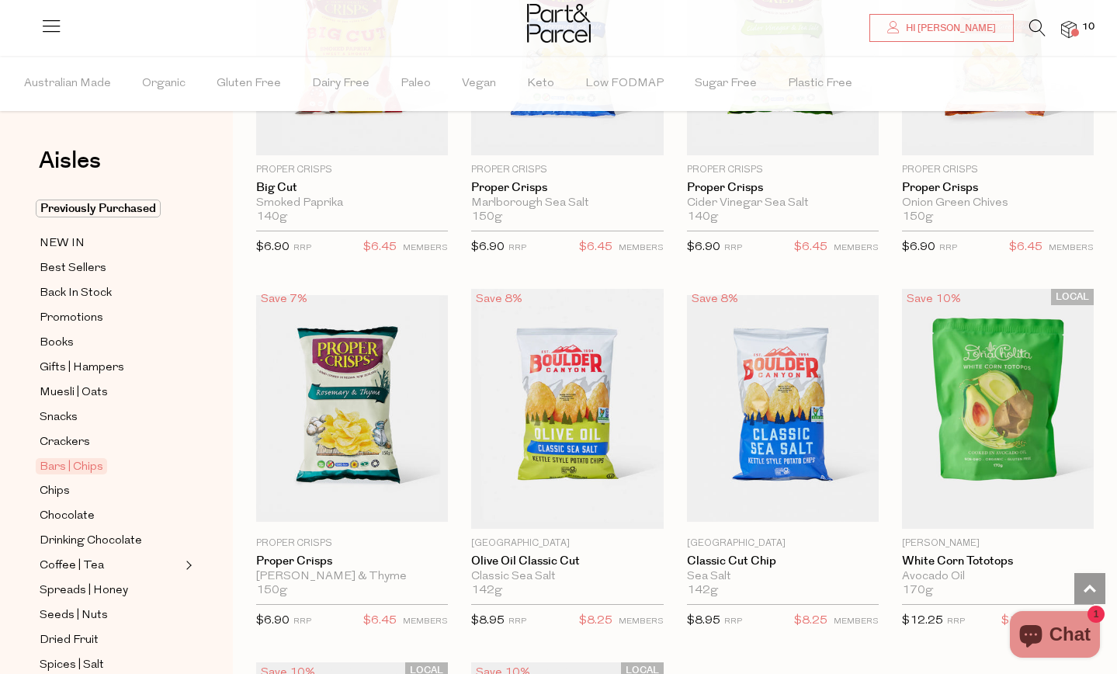
scroll to position [5735, 0]
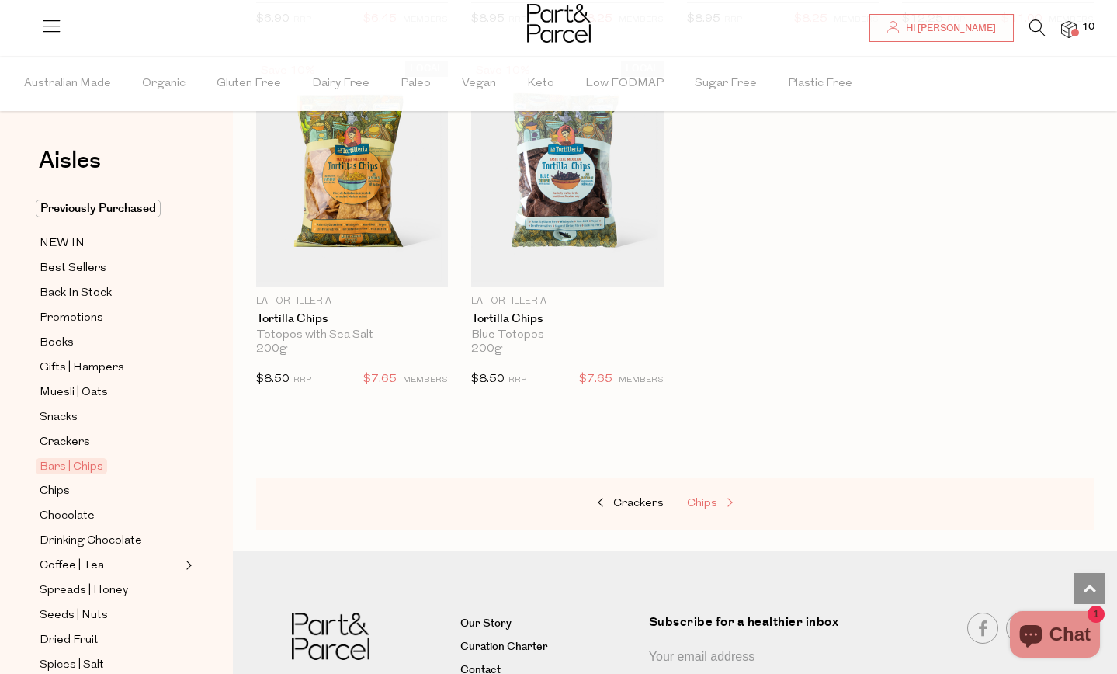
click at [706, 497] on span "Chips" at bounding box center [702, 503] width 30 height 12
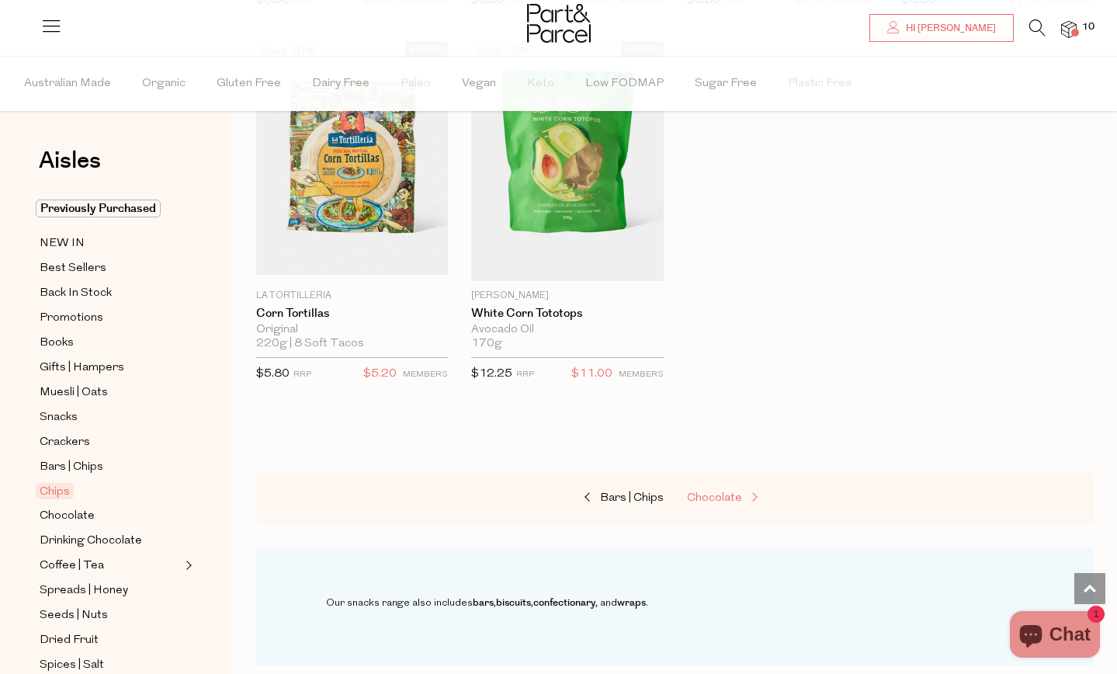
click at [709, 496] on span "Chocolate" at bounding box center [714, 498] width 55 height 12
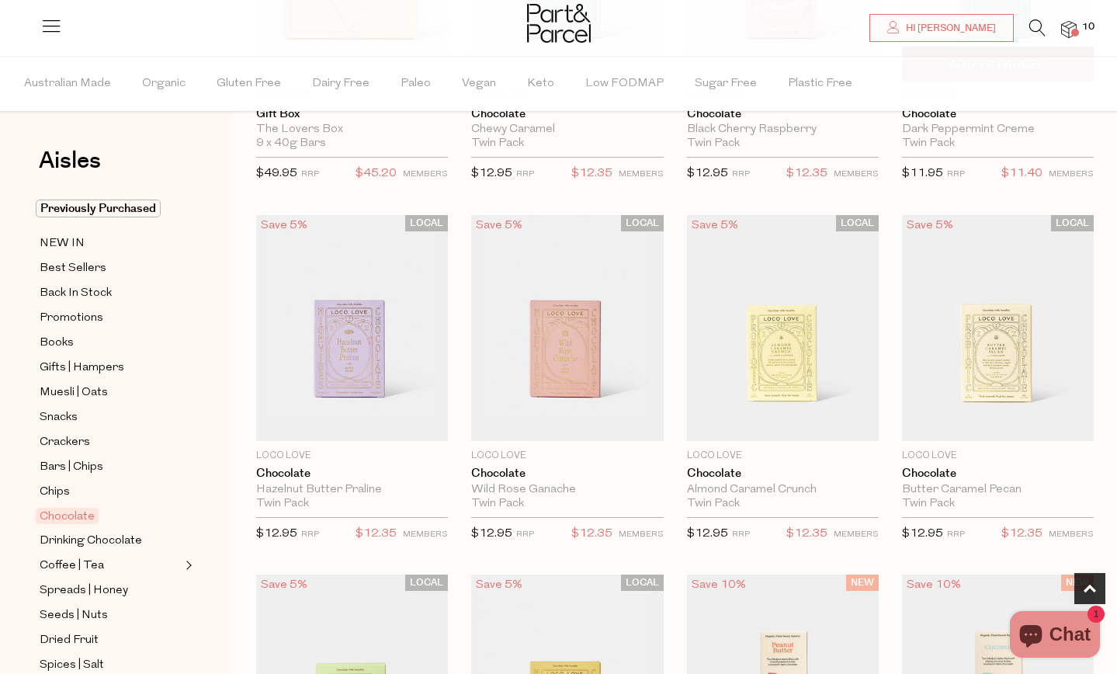
scroll to position [348, 0]
click at [987, 420] on span "Add To Parcel" at bounding box center [997, 423] width 96 height 16
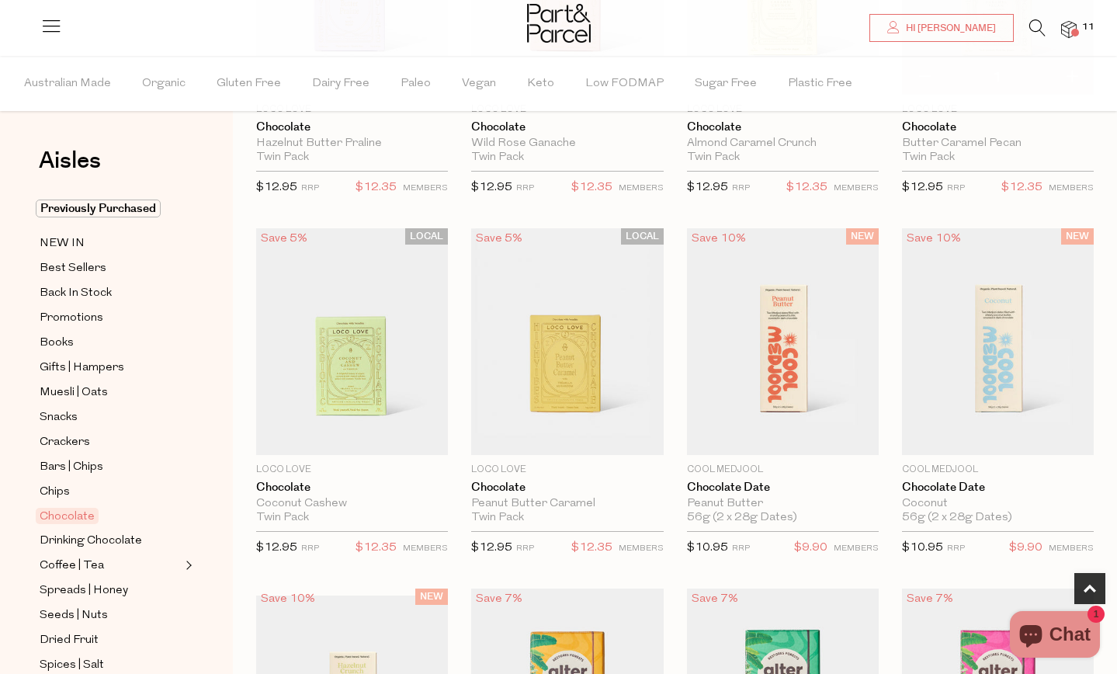
scroll to position [698, 0]
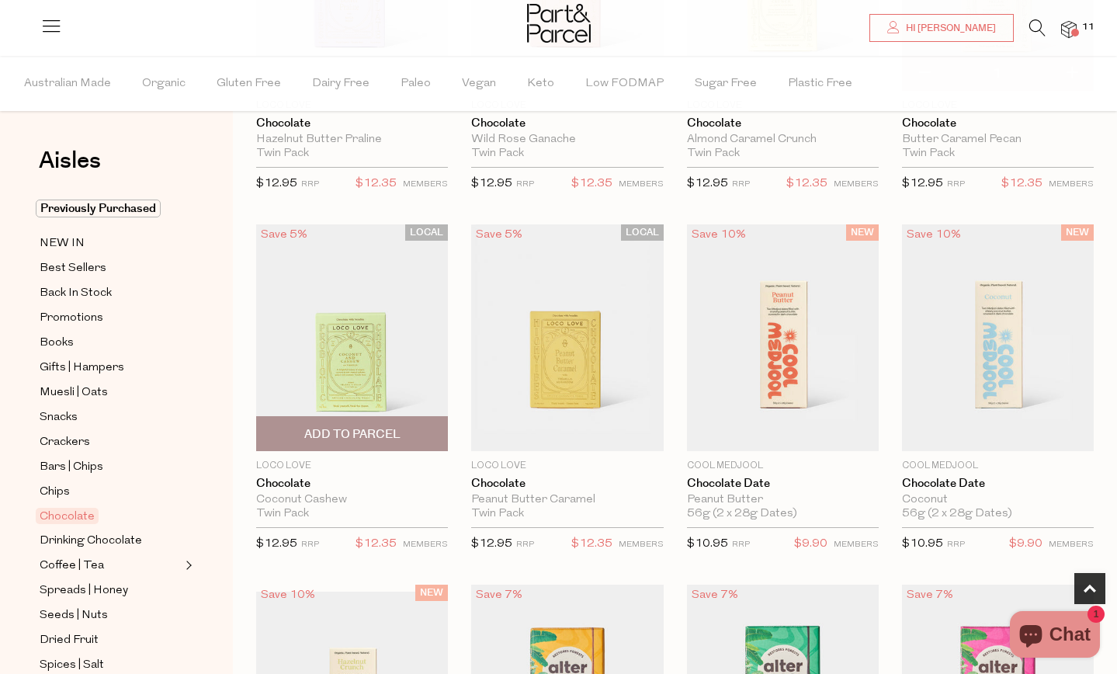
click at [408, 436] on span "Add To Parcel" at bounding box center [352, 433] width 182 height 33
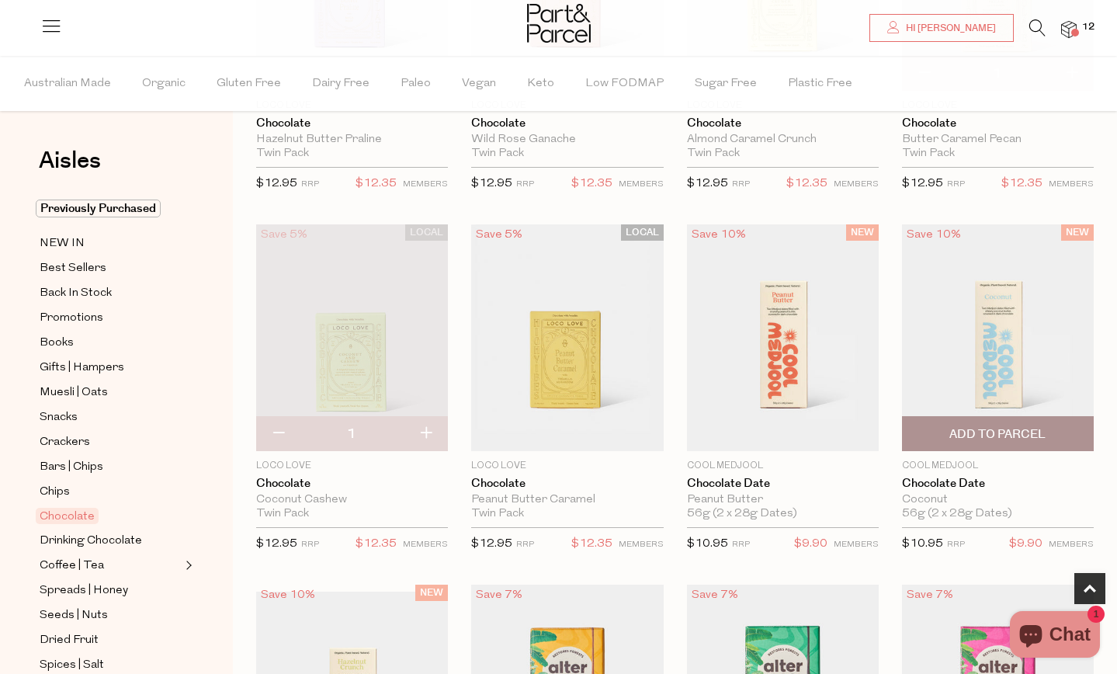
click at [1006, 326] on img at bounding box center [998, 337] width 192 height 227
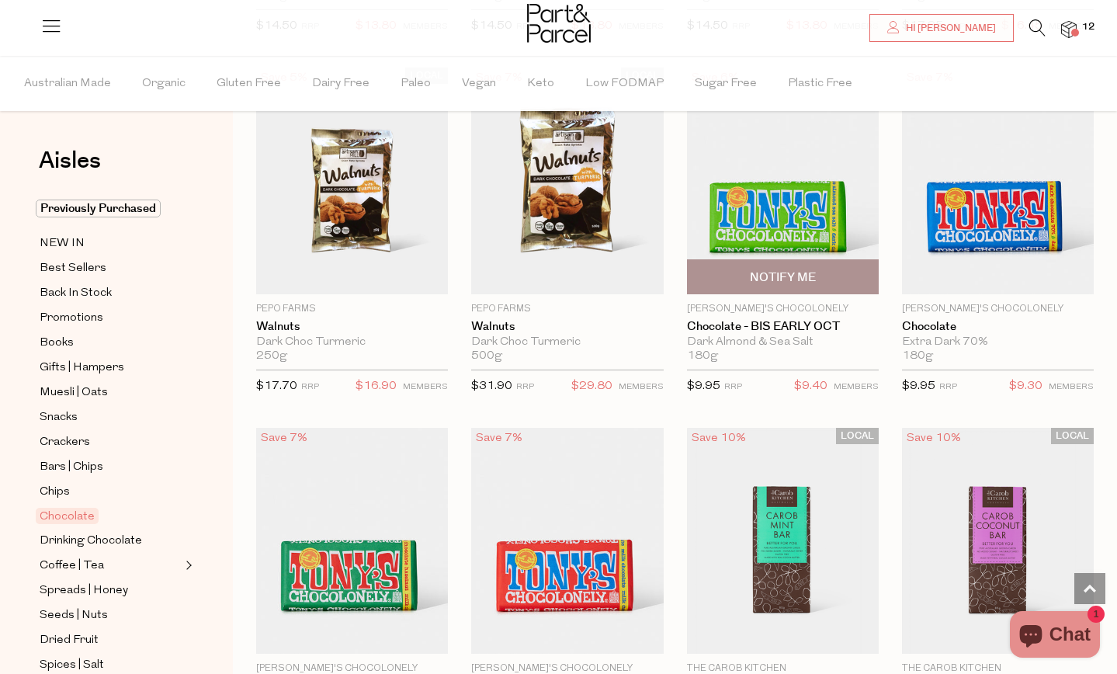
scroll to position [3409, 0]
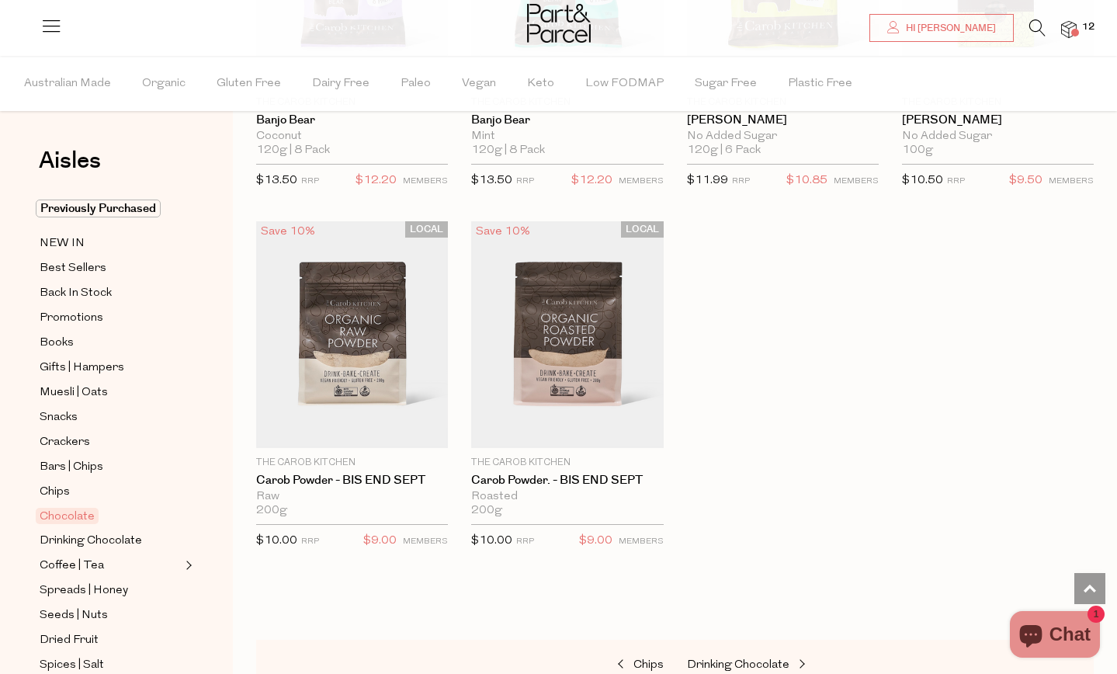
scroll to position [5070, 0]
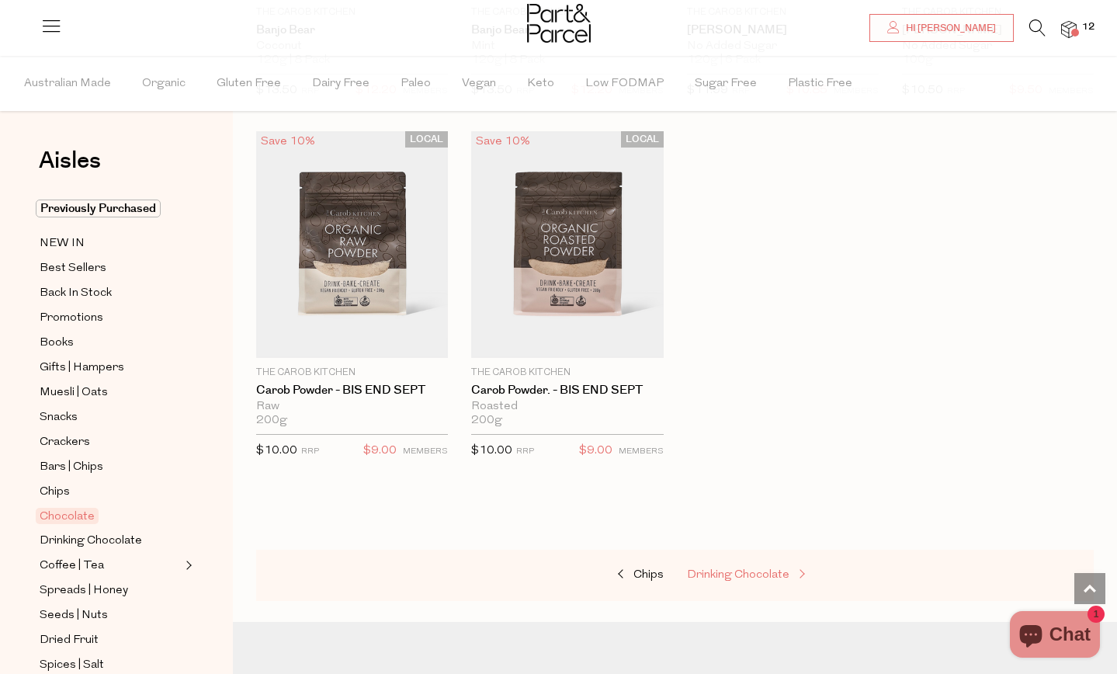
click at [752, 569] on span "Drinking Chocolate" at bounding box center [738, 575] width 102 height 12
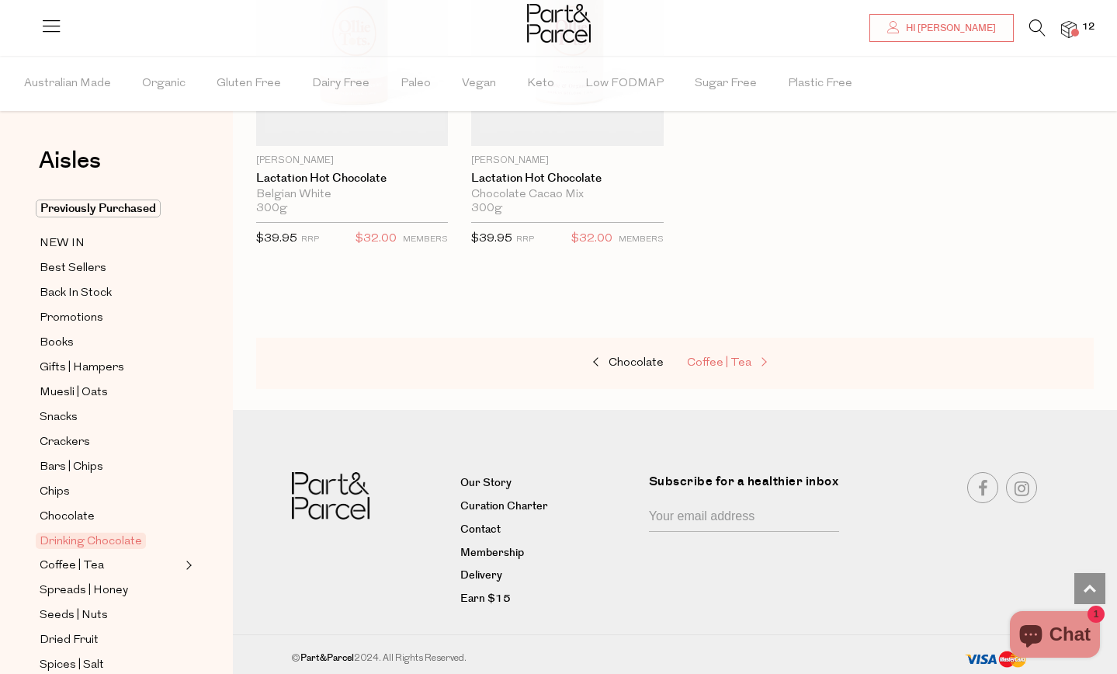
click at [719, 367] on link "Coffee | Tea" at bounding box center [764, 363] width 155 height 20
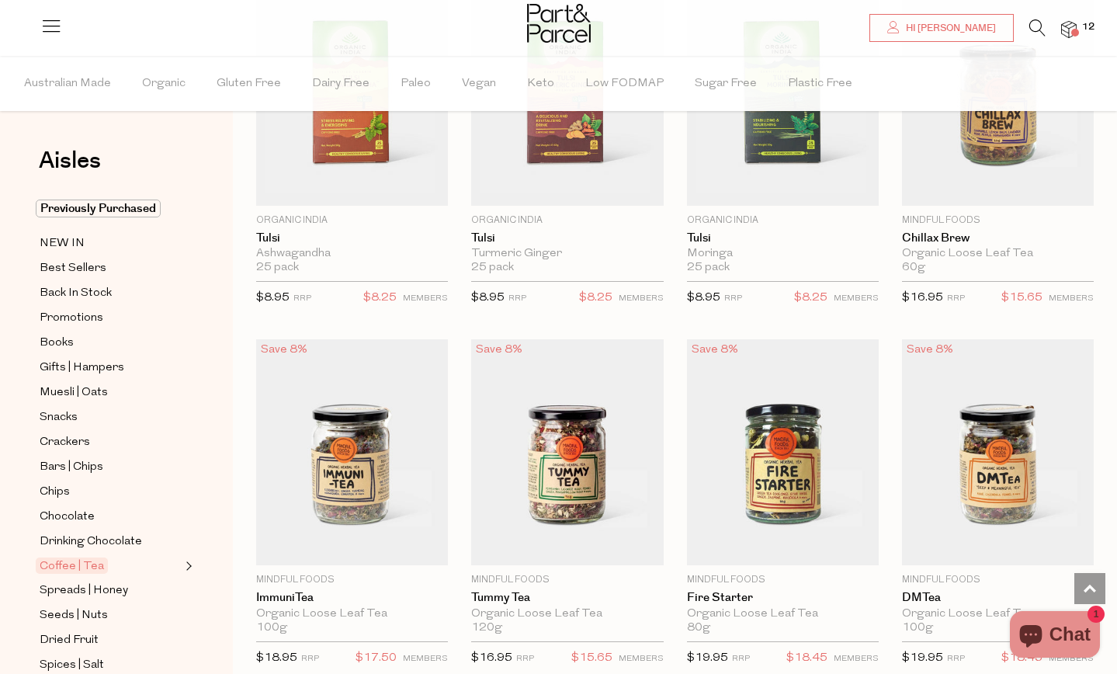
scroll to position [2718, 0]
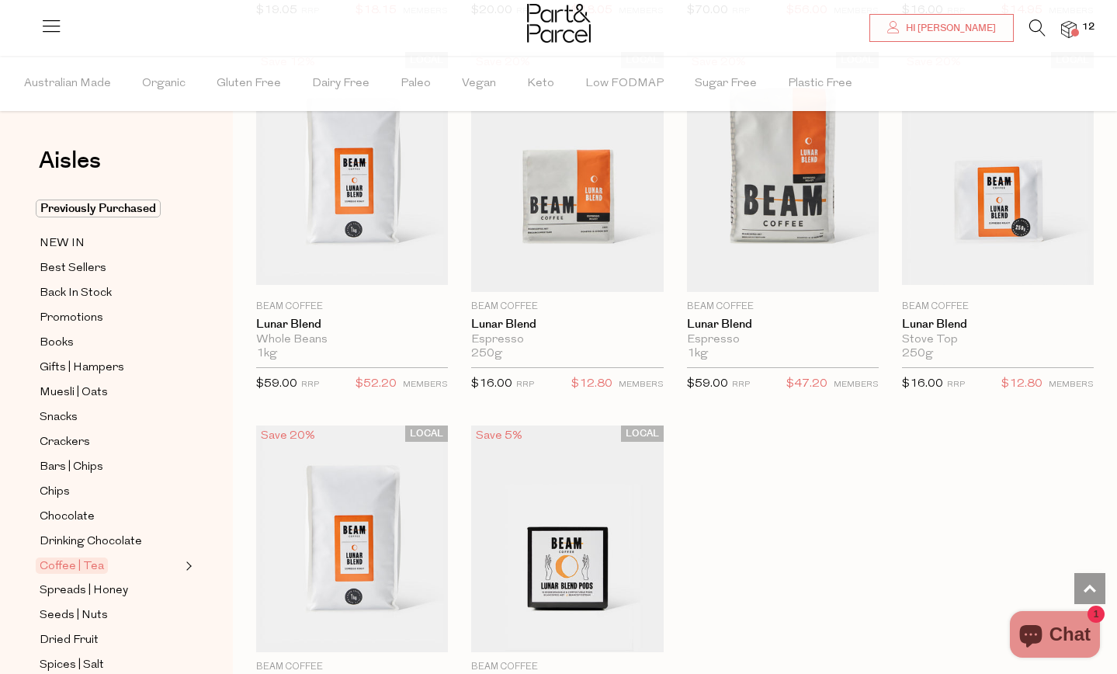
scroll to position [7846, 0]
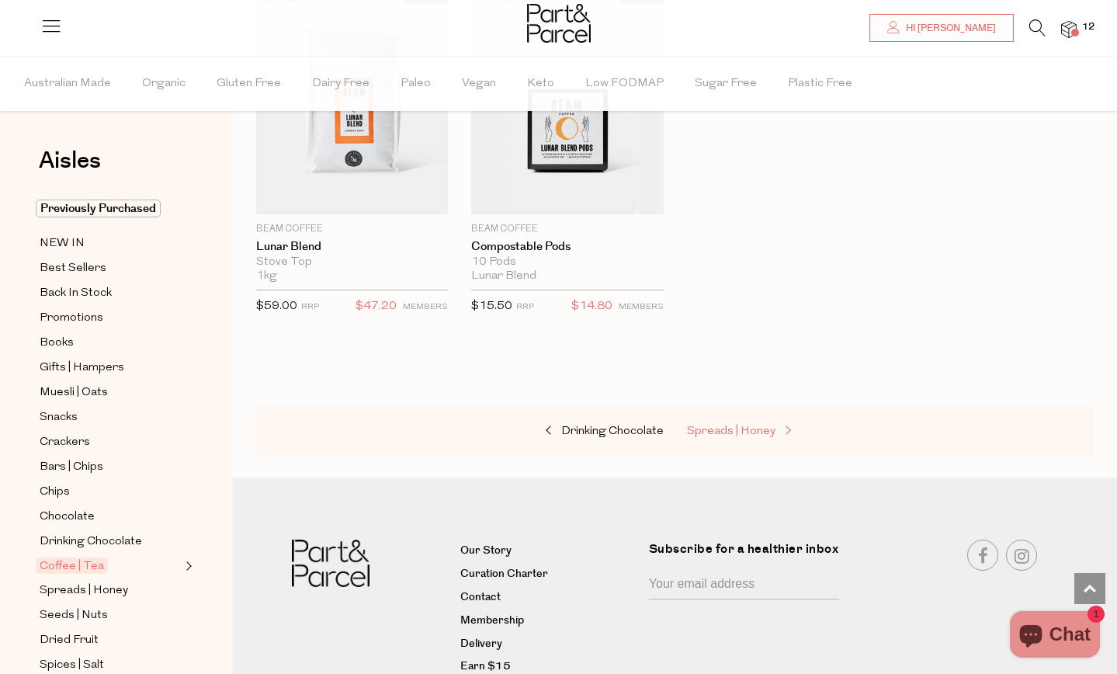
click at [727, 425] on span "Spreads | Honey" at bounding box center [731, 431] width 88 height 12
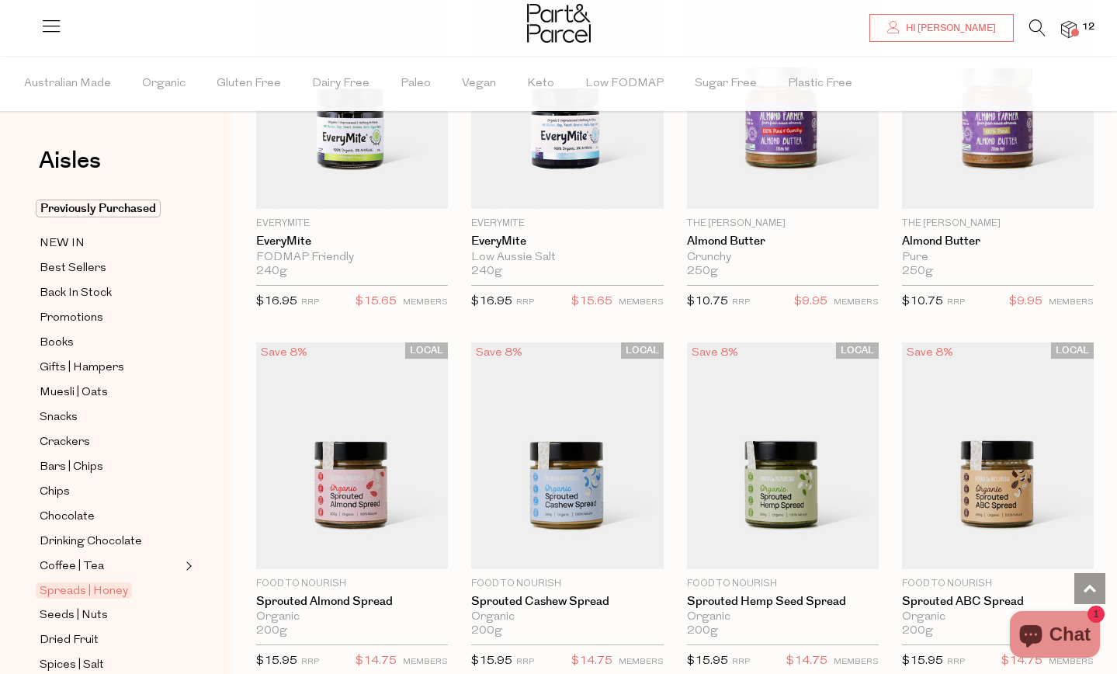
scroll to position [2381, 0]
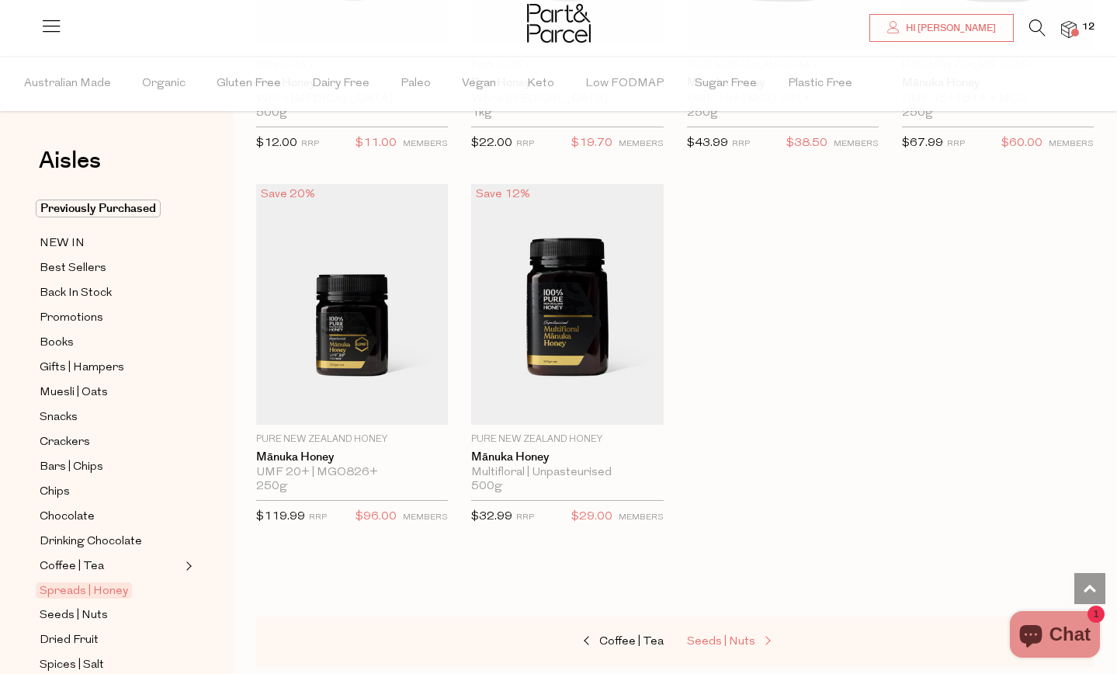
click at [743, 638] on span "Seeds | Nuts" at bounding box center [721, 642] width 68 height 12
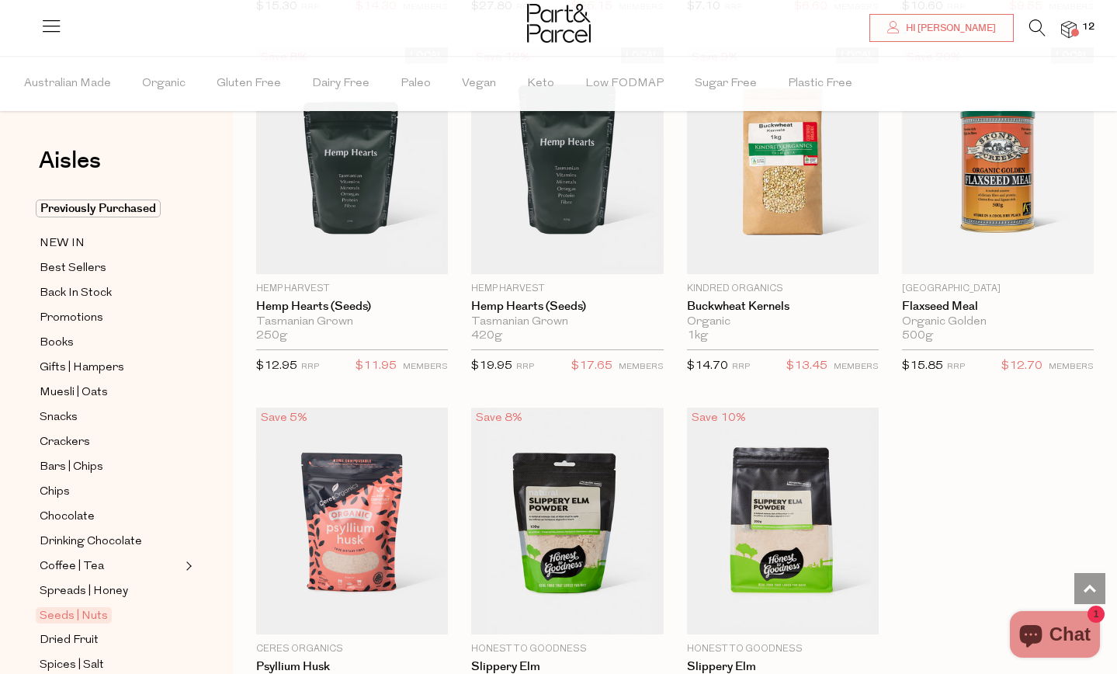
scroll to position [3766, 0]
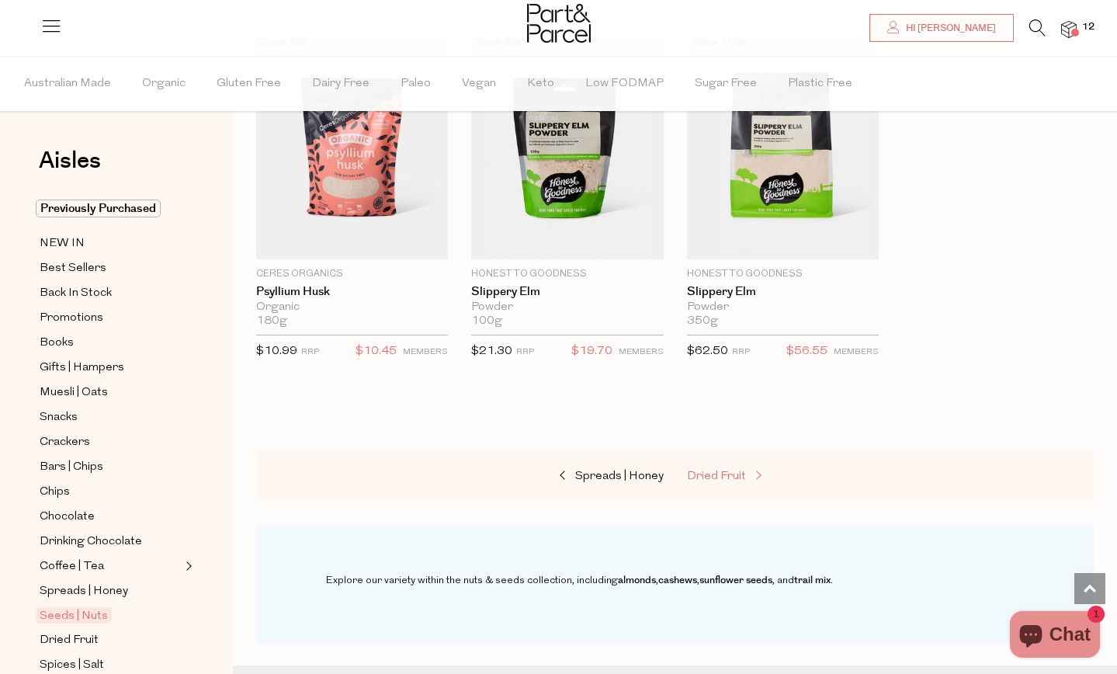
click at [723, 472] on span "Dried Fruit" at bounding box center [716, 476] width 59 height 12
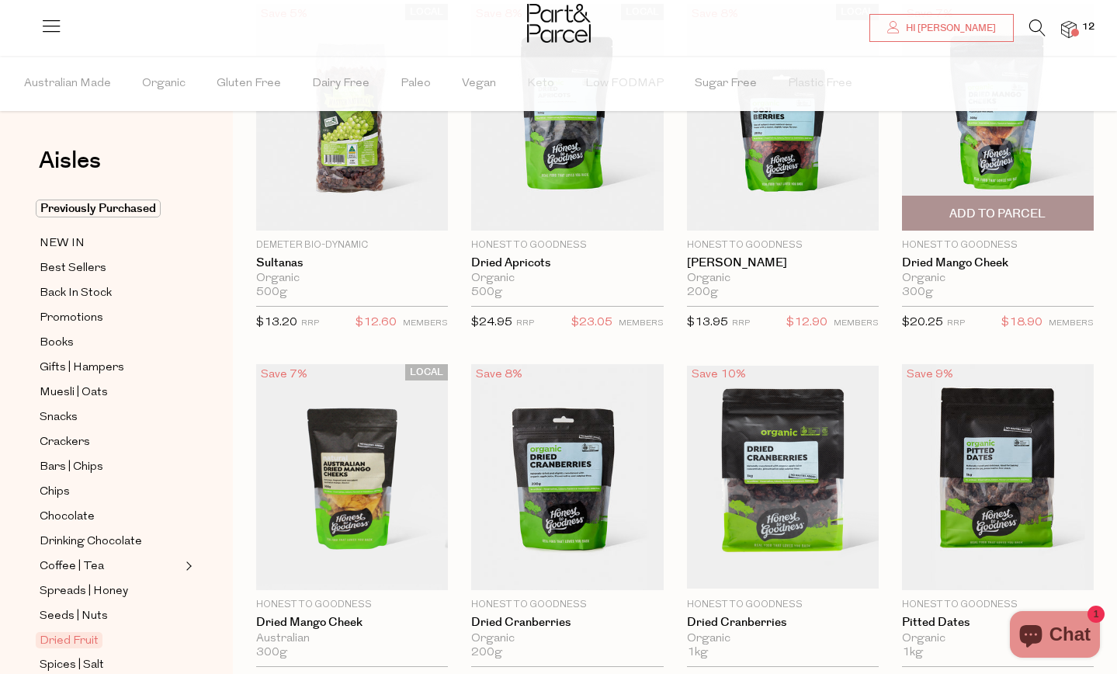
scroll to position [198, 0]
click at [1004, 208] on span "Add To Parcel" at bounding box center [997, 214] width 96 height 16
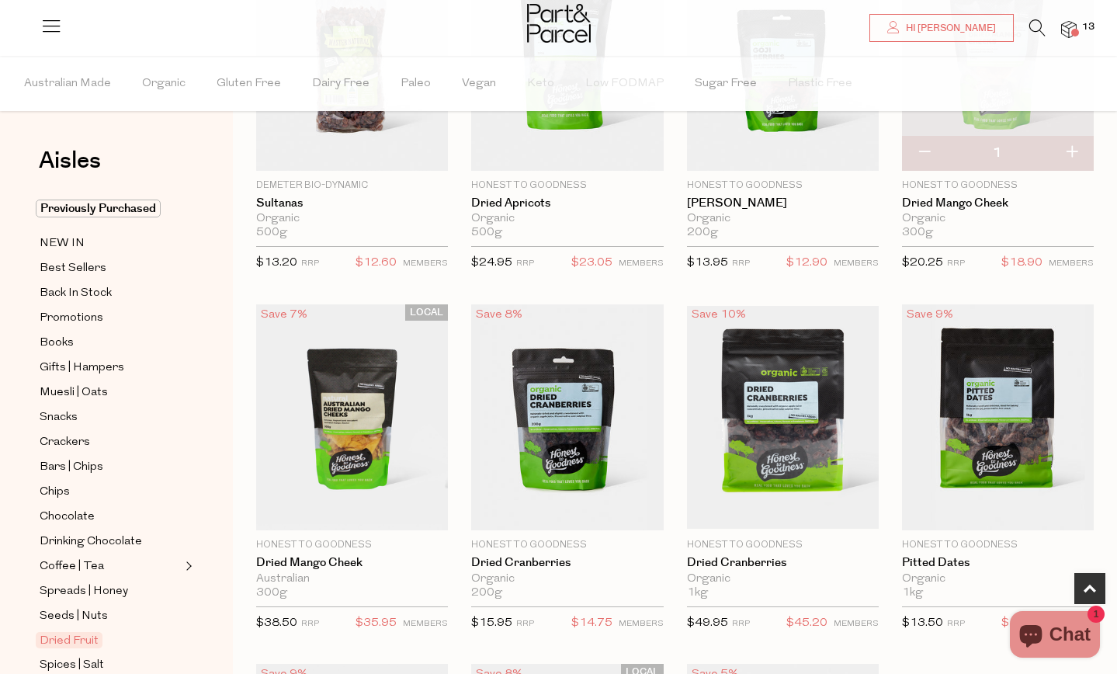
scroll to position [265, 0]
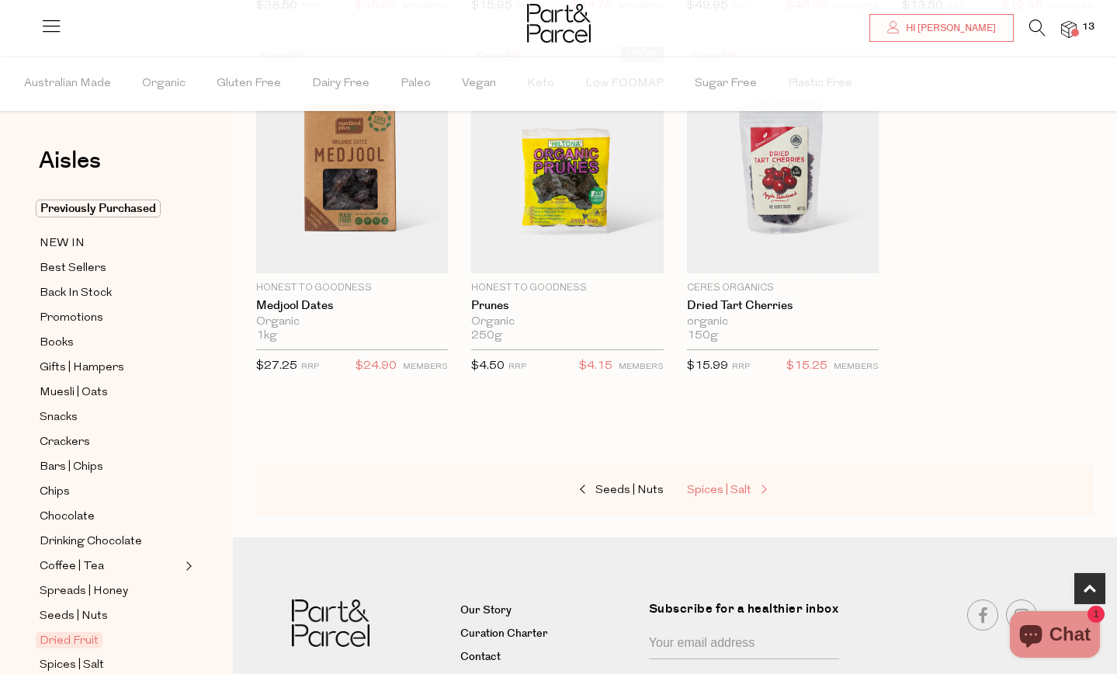
click at [733, 484] on span "Spices | Salt" at bounding box center [719, 490] width 64 height 12
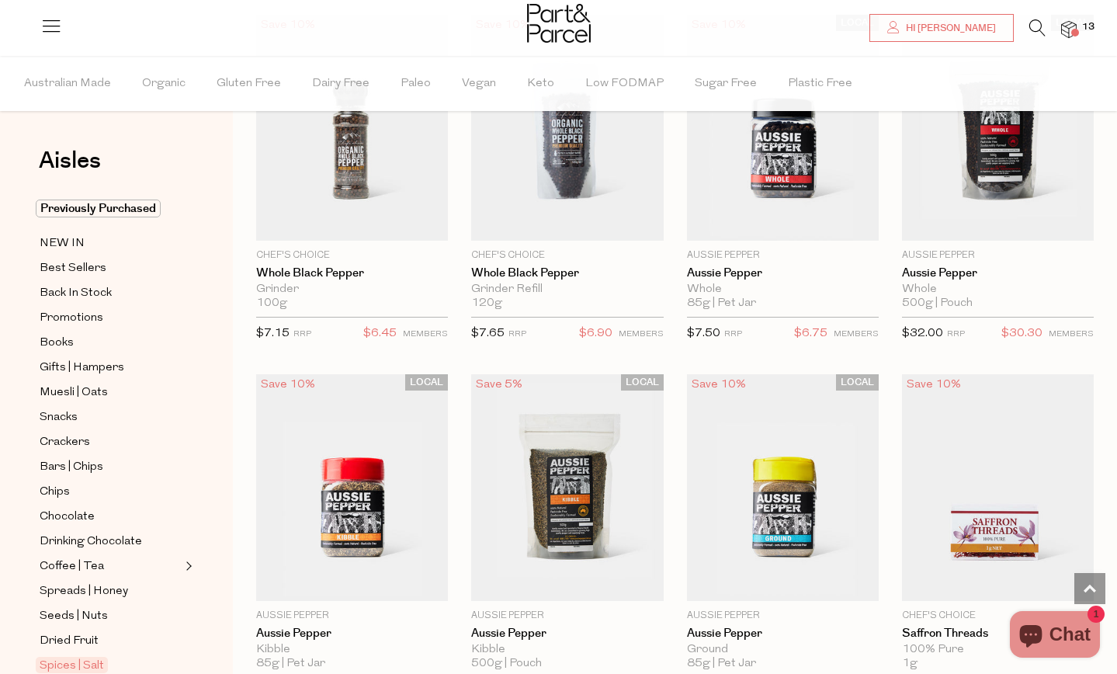
scroll to position [1293, 0]
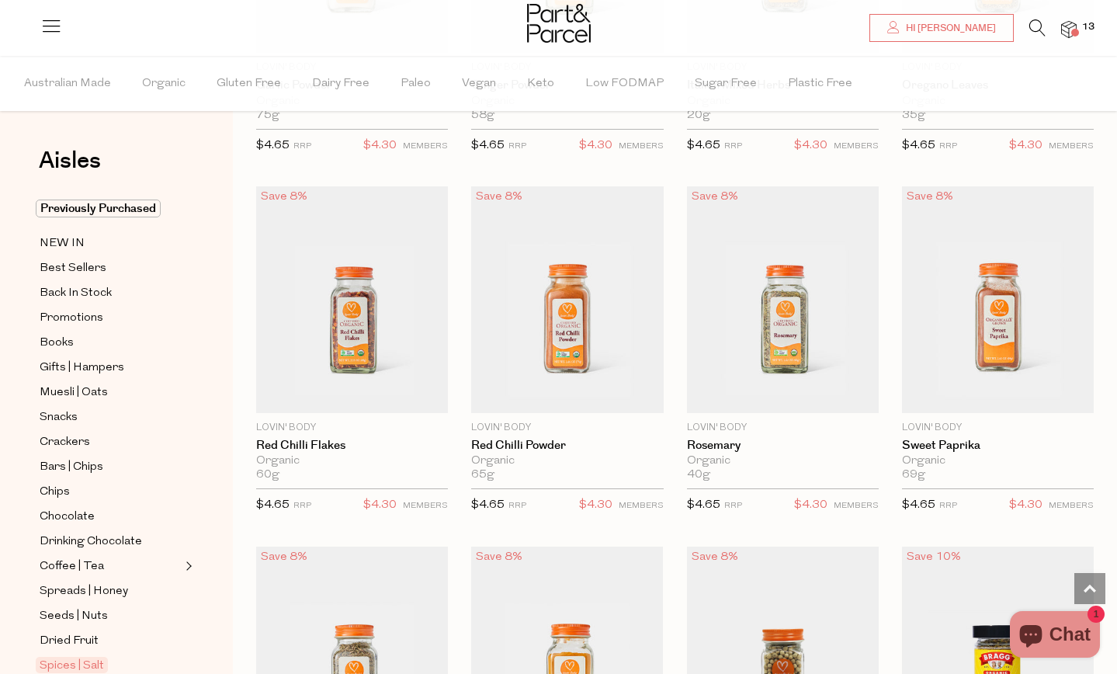
scroll to position [4383, 0]
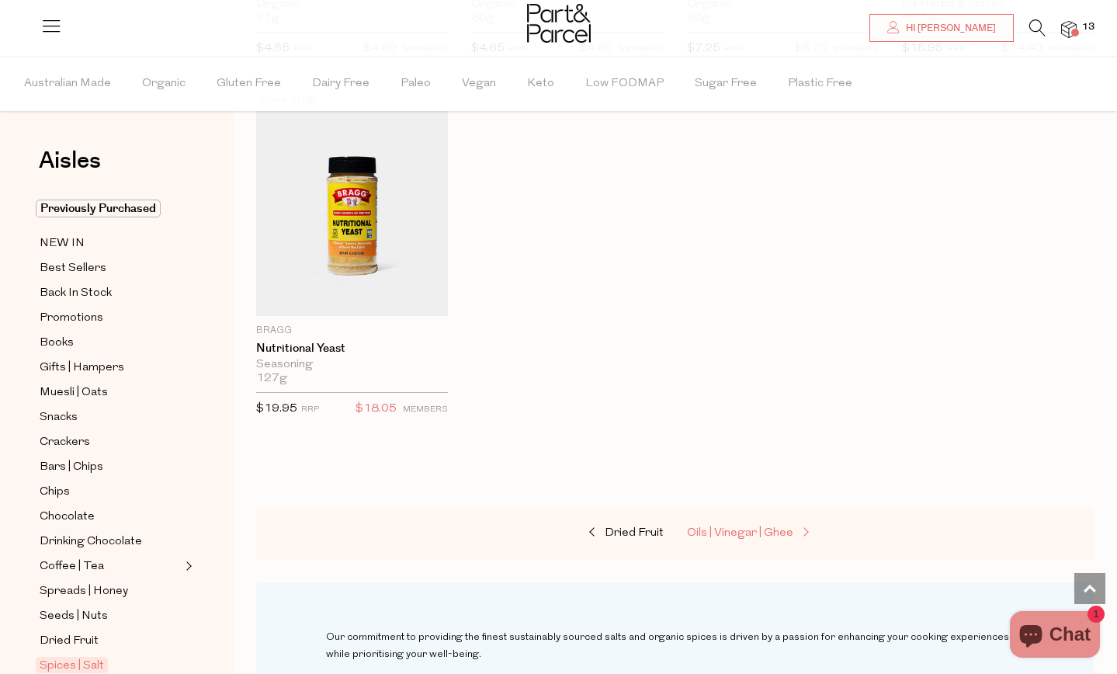
click at [724, 527] on span "Oils | Vinegar | Ghee" at bounding box center [740, 533] width 106 height 12
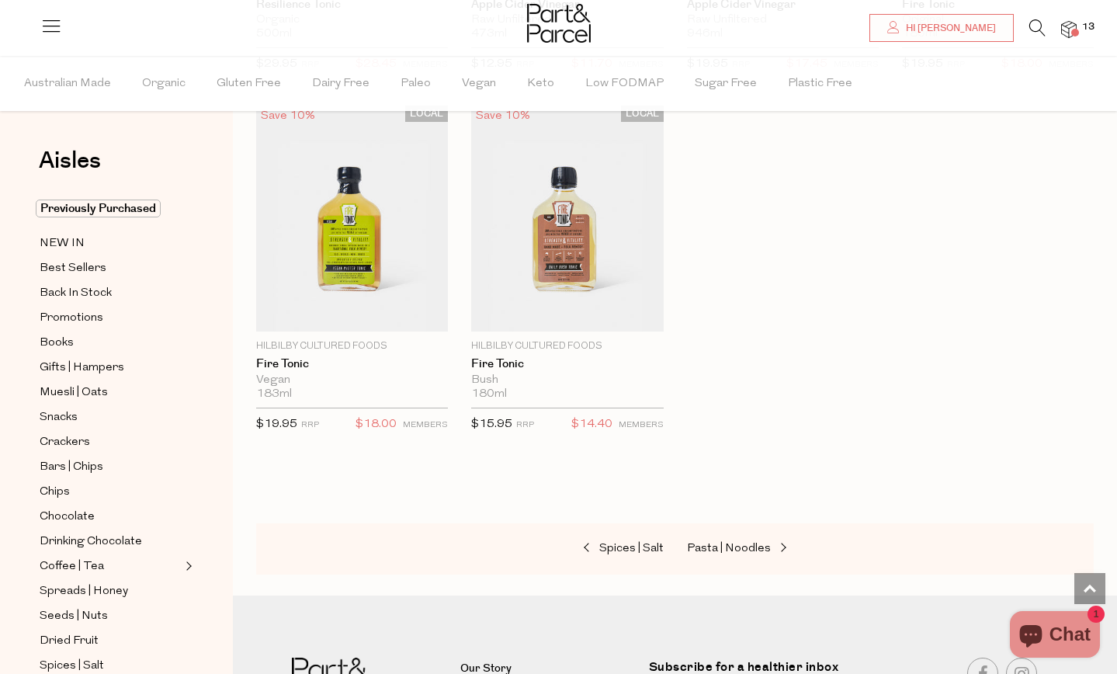
scroll to position [4118, 0]
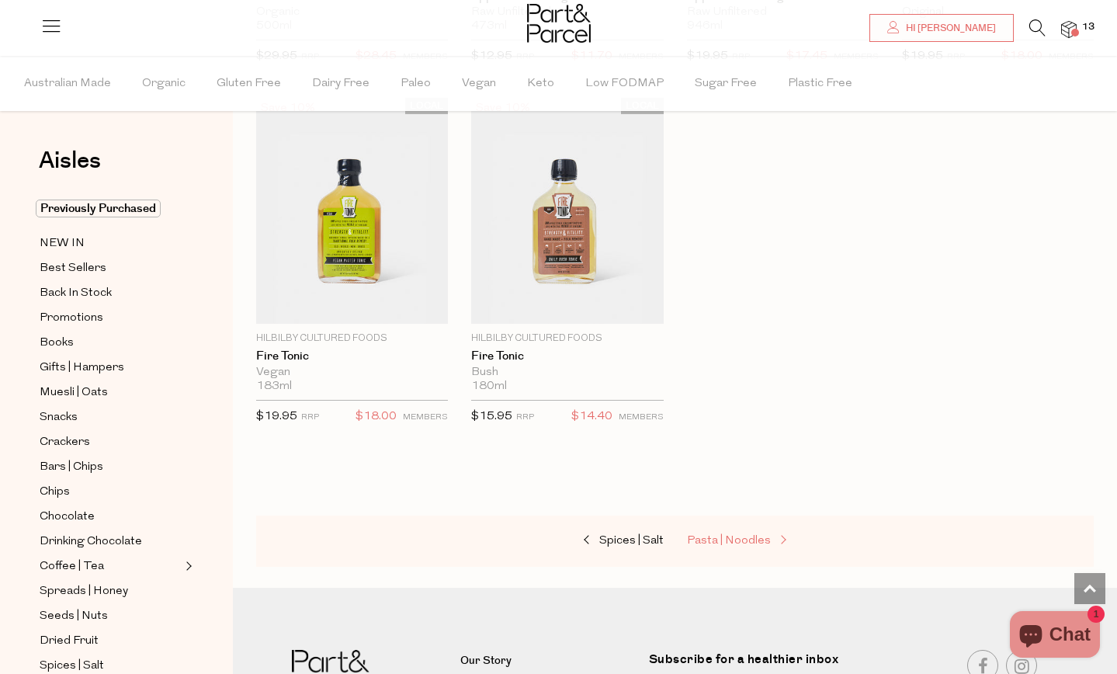
click at [709, 539] on span "Pasta | Noodles" at bounding box center [729, 541] width 84 height 12
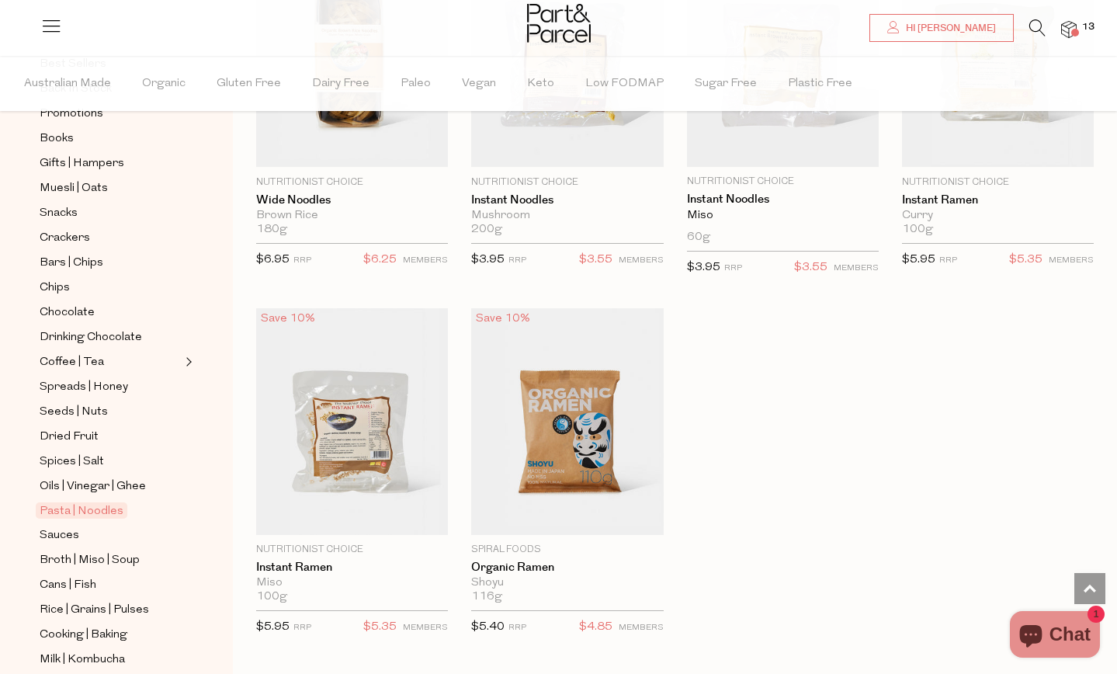
scroll to position [4235, 0]
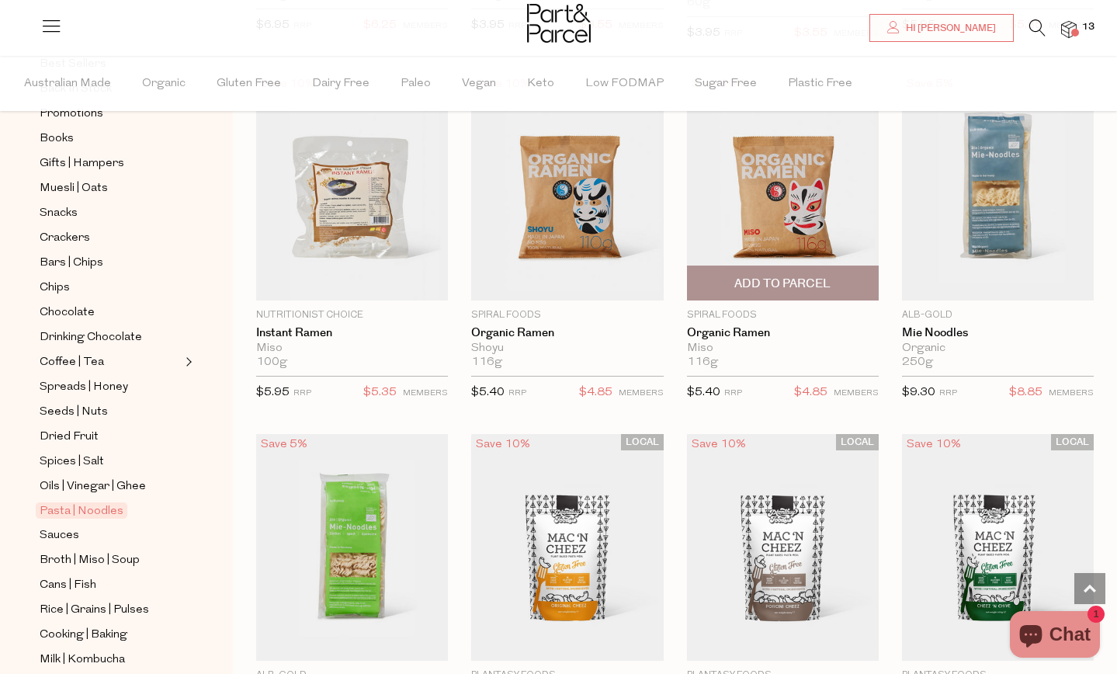
scroll to position [4425, 0]
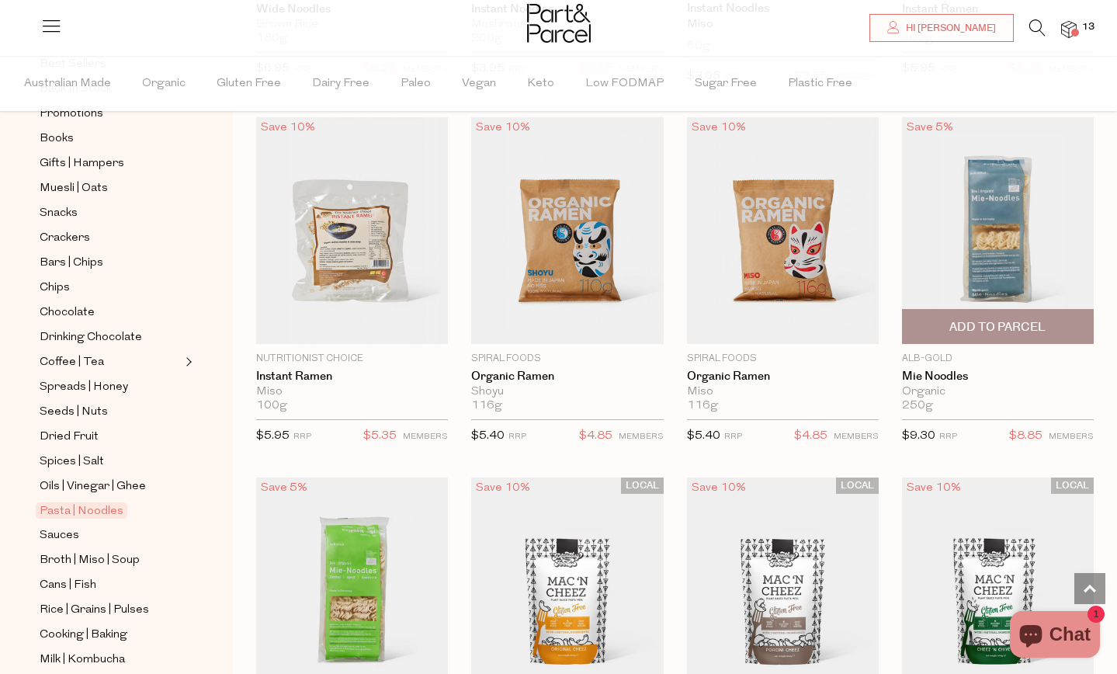
click at [985, 319] on span "Add To Parcel" at bounding box center [997, 327] width 96 height 16
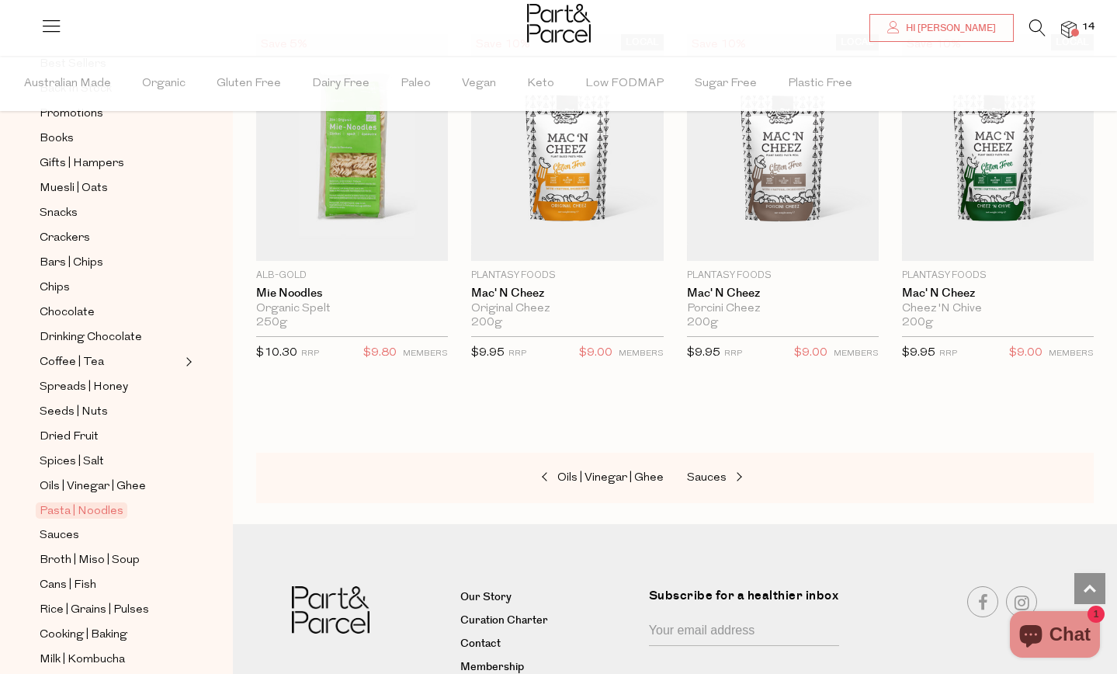
scroll to position [4979, 0]
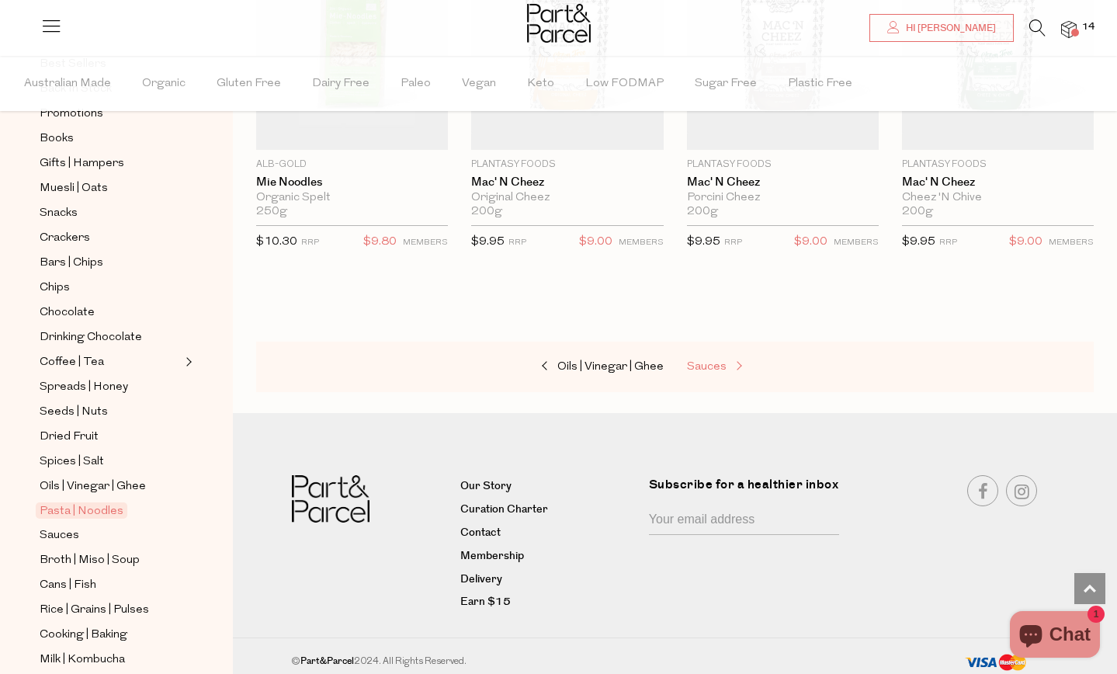
click at [718, 361] on span "Sauces" at bounding box center [707, 367] width 40 height 12
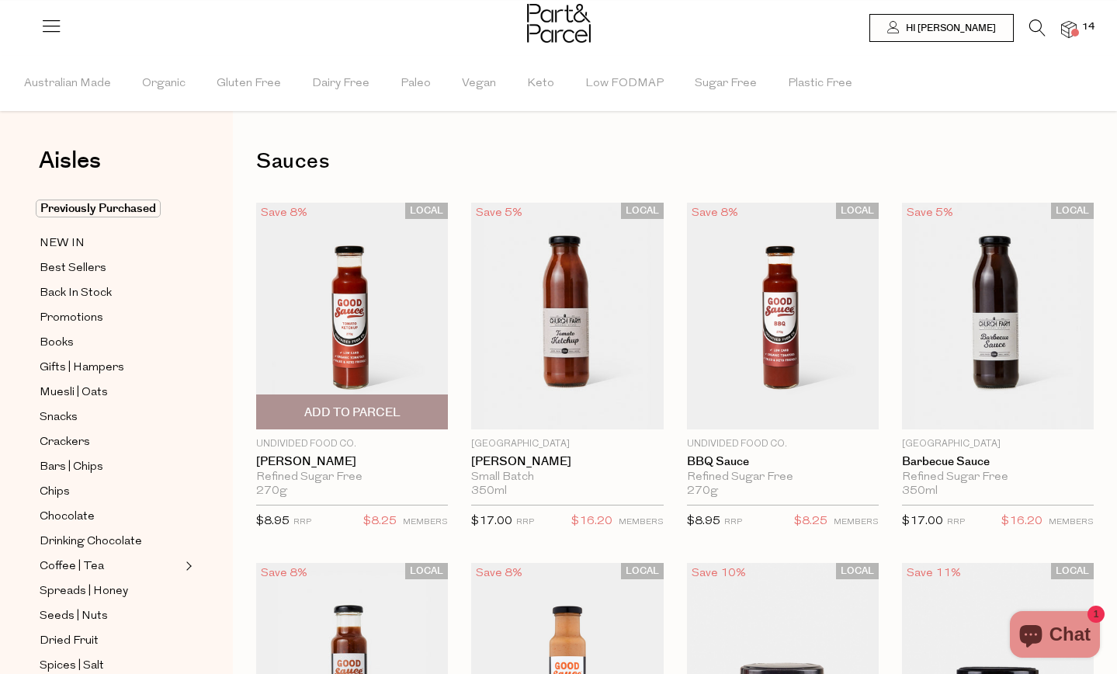
click at [335, 415] on span "Add To Parcel" at bounding box center [352, 412] width 96 height 16
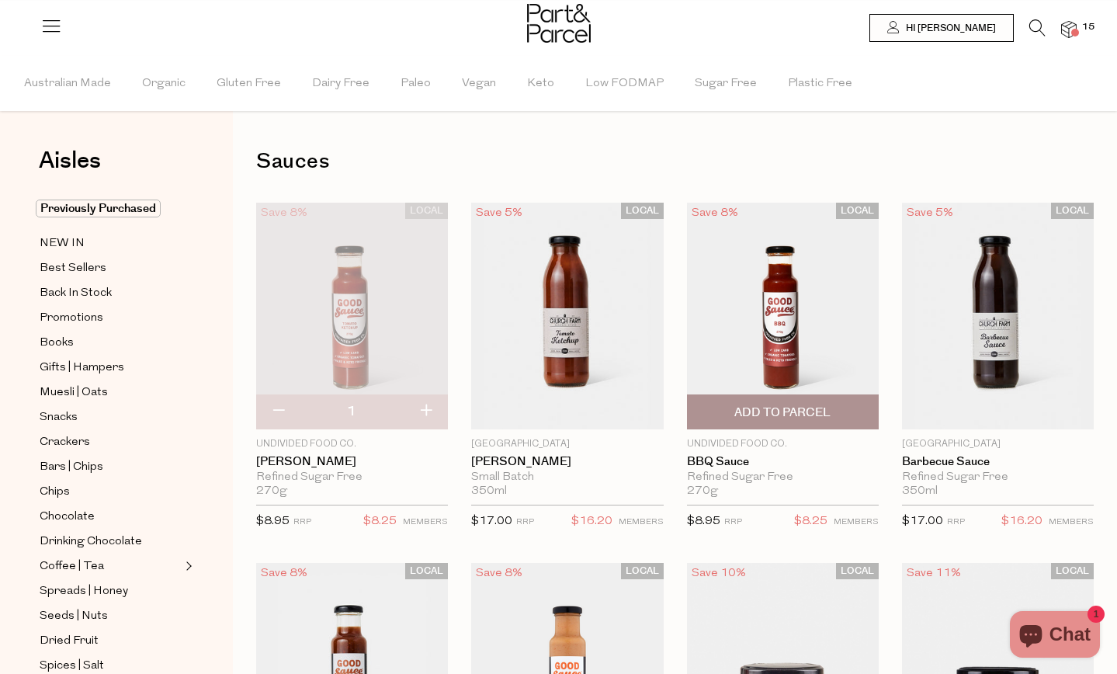
click at [769, 407] on span "Add To Parcel" at bounding box center [782, 412] width 96 height 16
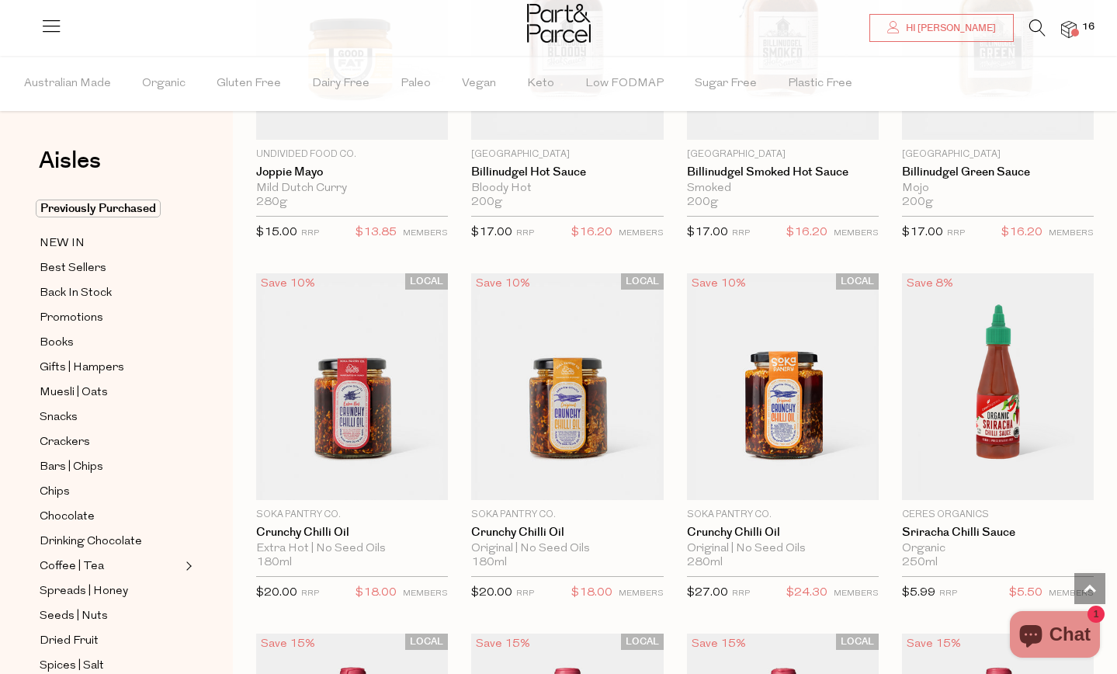
scroll to position [2106, 0]
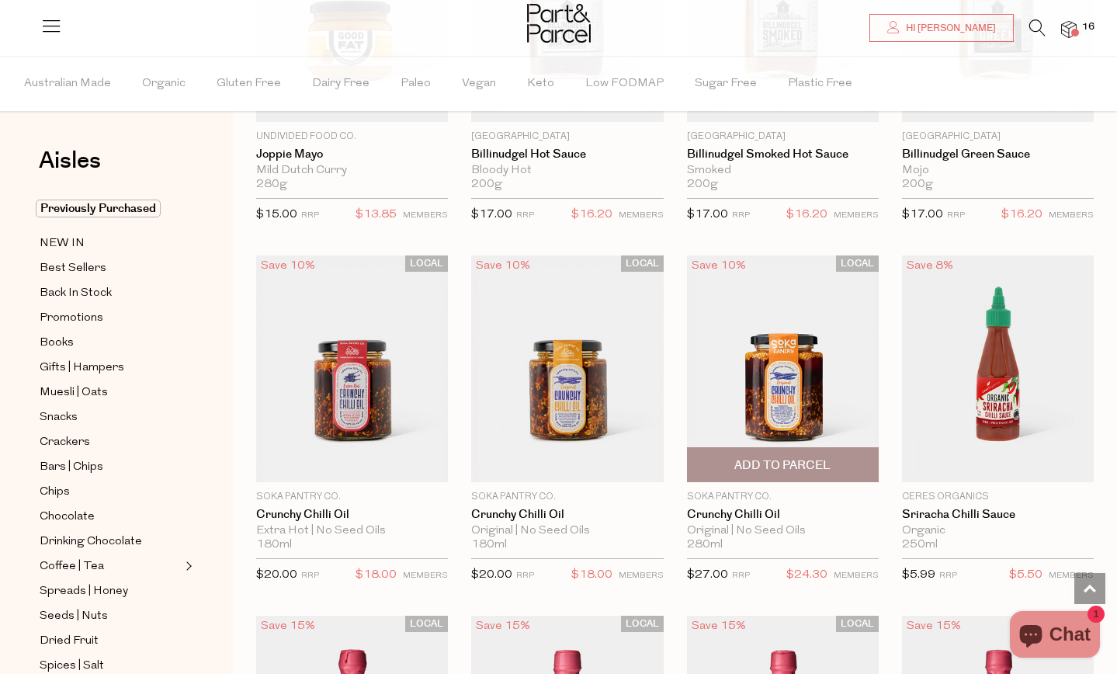
click at [775, 458] on span "Add To Parcel" at bounding box center [782, 465] width 96 height 16
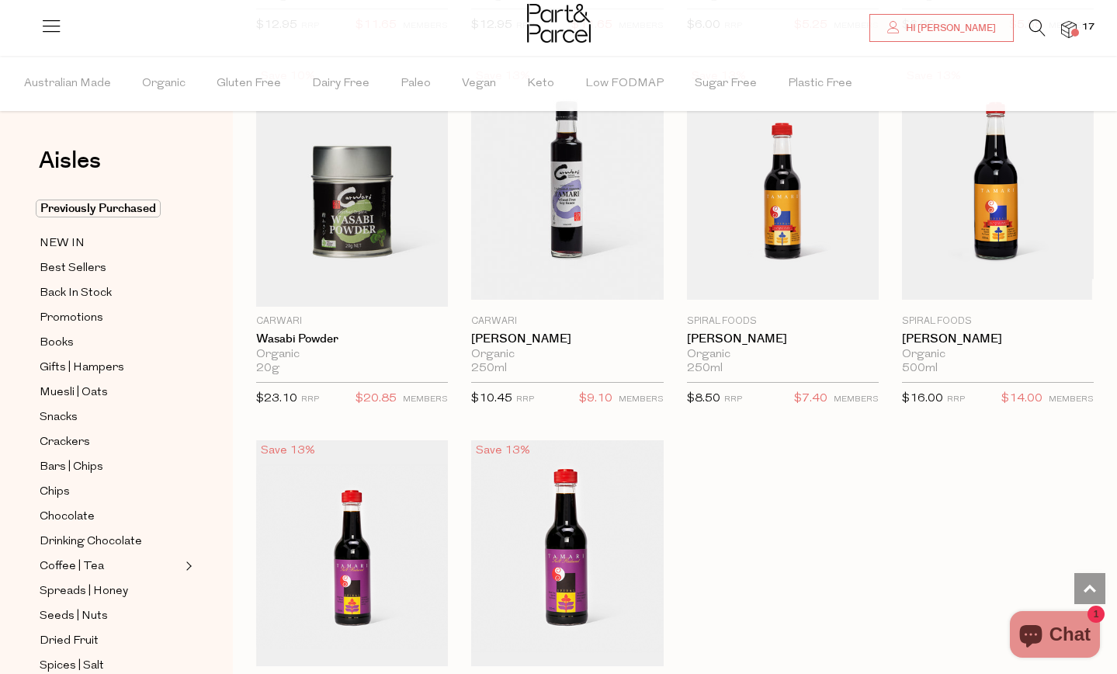
scroll to position [4091, 0]
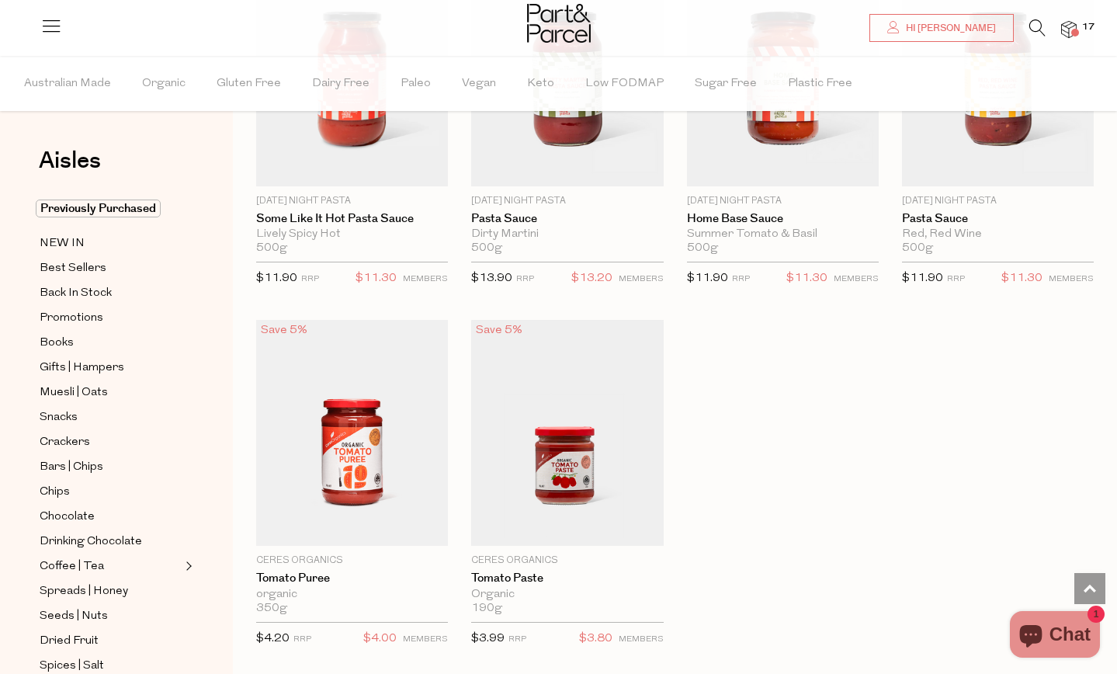
scroll to position [5673, 0]
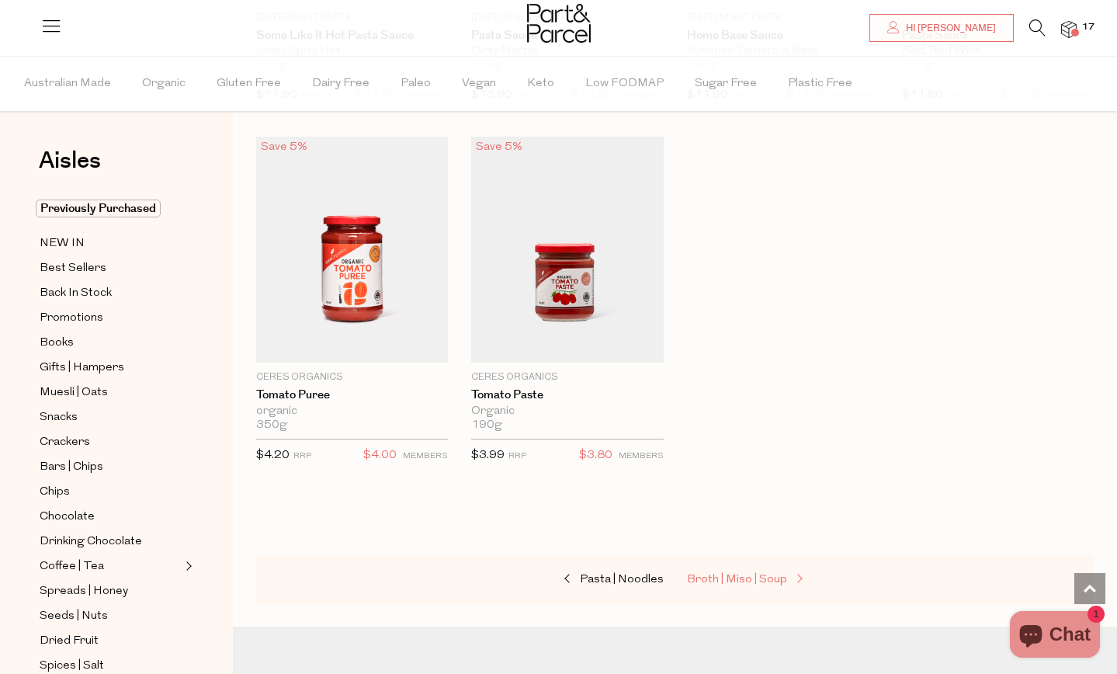
click at [723, 576] on span "Broth | Miso | Soup" at bounding box center [737, 580] width 100 height 12
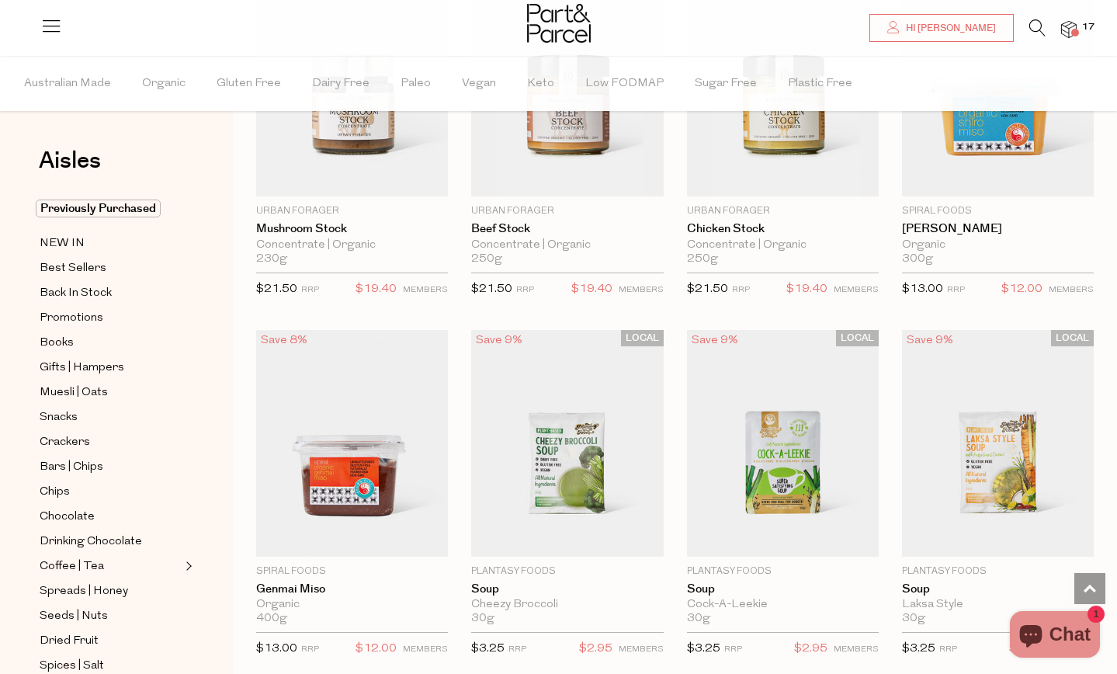
scroll to position [2395, 0]
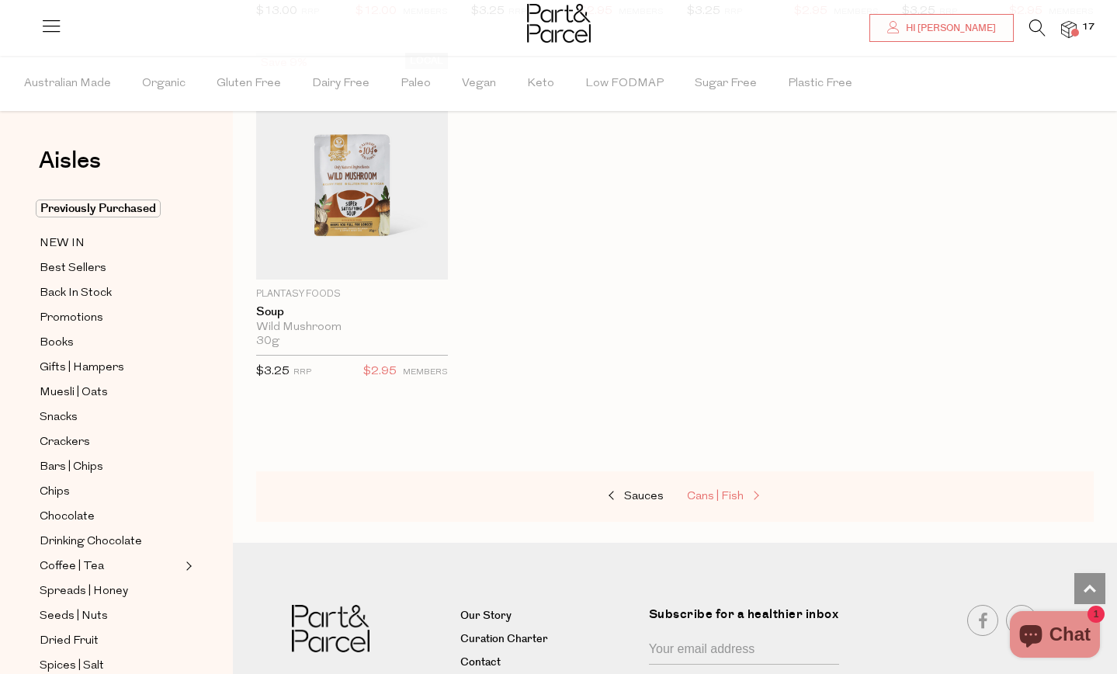
click at [708, 491] on span "Cans | Fish" at bounding box center [715, 496] width 57 height 12
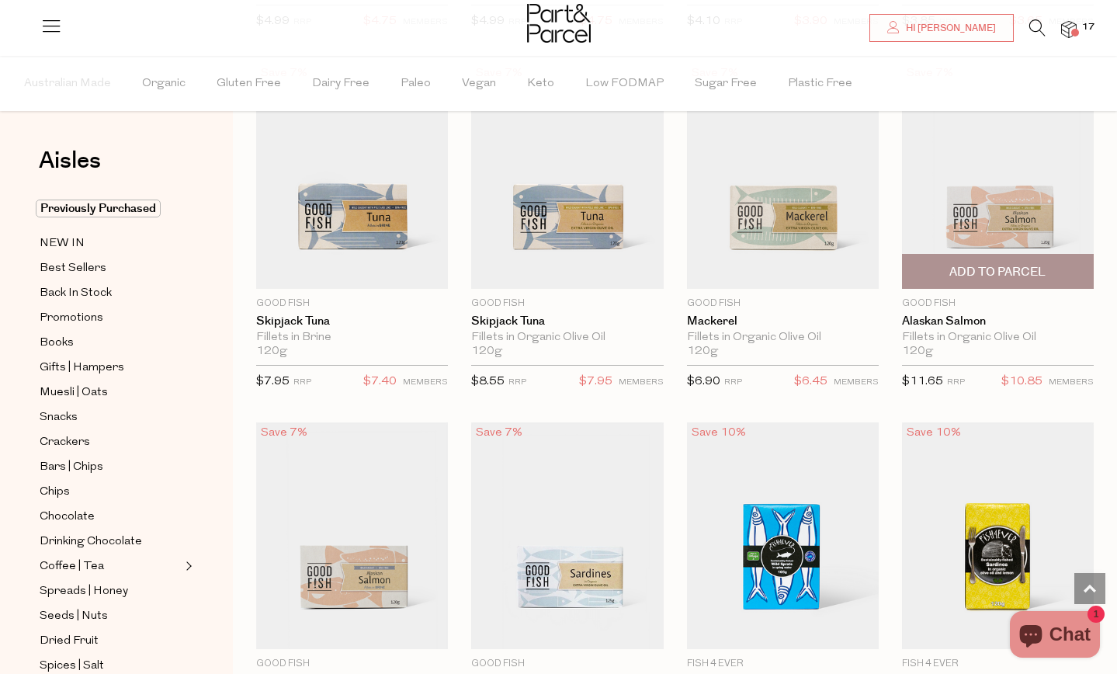
scroll to position [1581, 0]
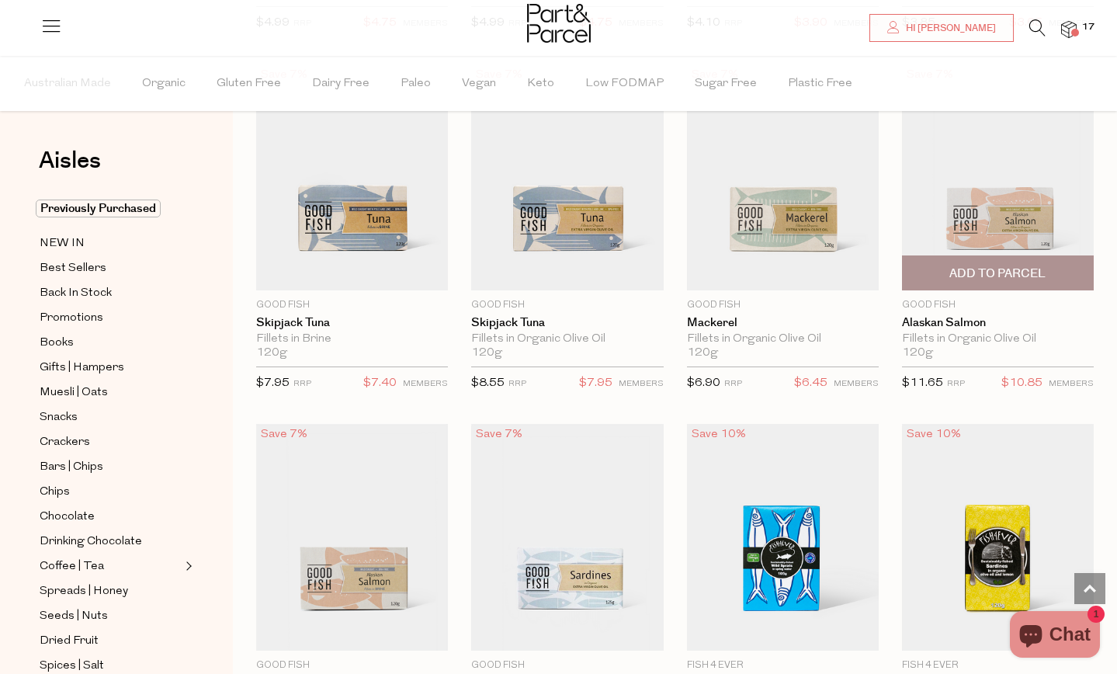
click at [1009, 269] on span "Add To Parcel" at bounding box center [997, 273] width 96 height 16
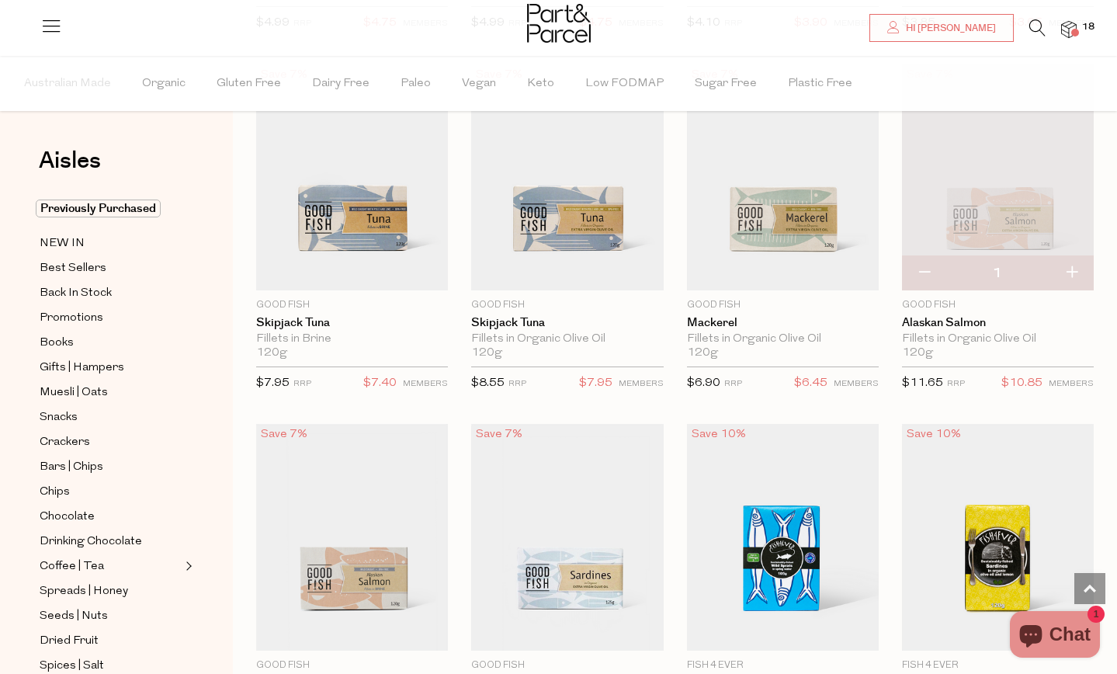
click at [1075, 271] on button "button" at bounding box center [1071, 273] width 44 height 34
type input "2"
click at [1075, 271] on button "button" at bounding box center [1071, 273] width 44 height 34
type input "3"
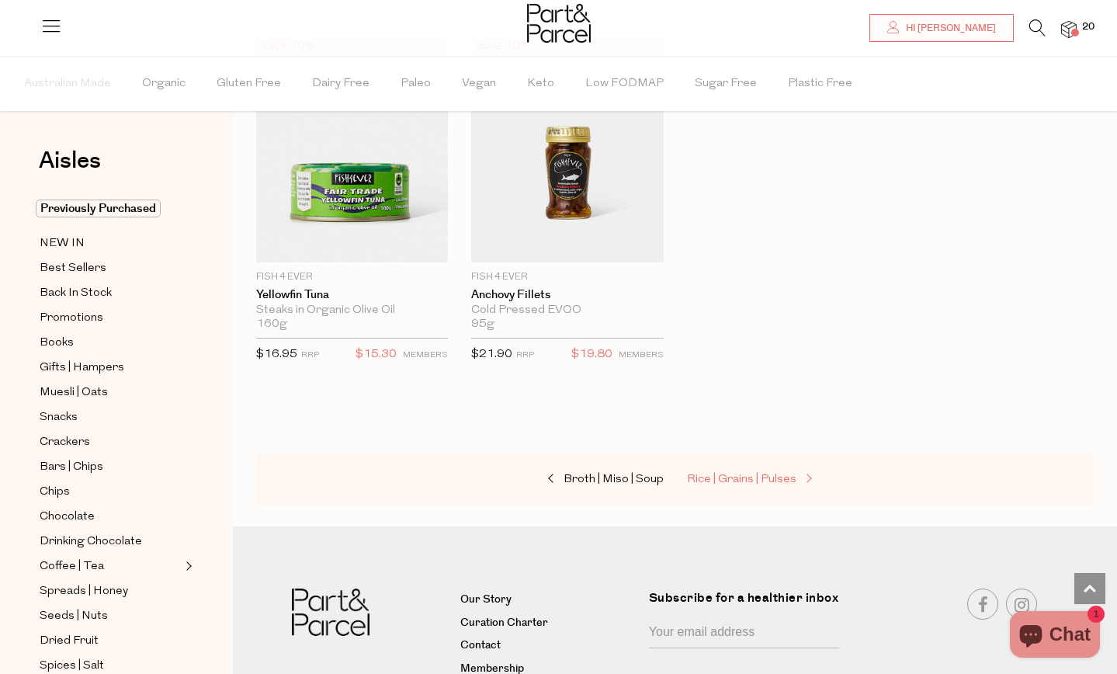
click at [769, 478] on span "Rice | Grains | Pulses" at bounding box center [741, 479] width 109 height 12
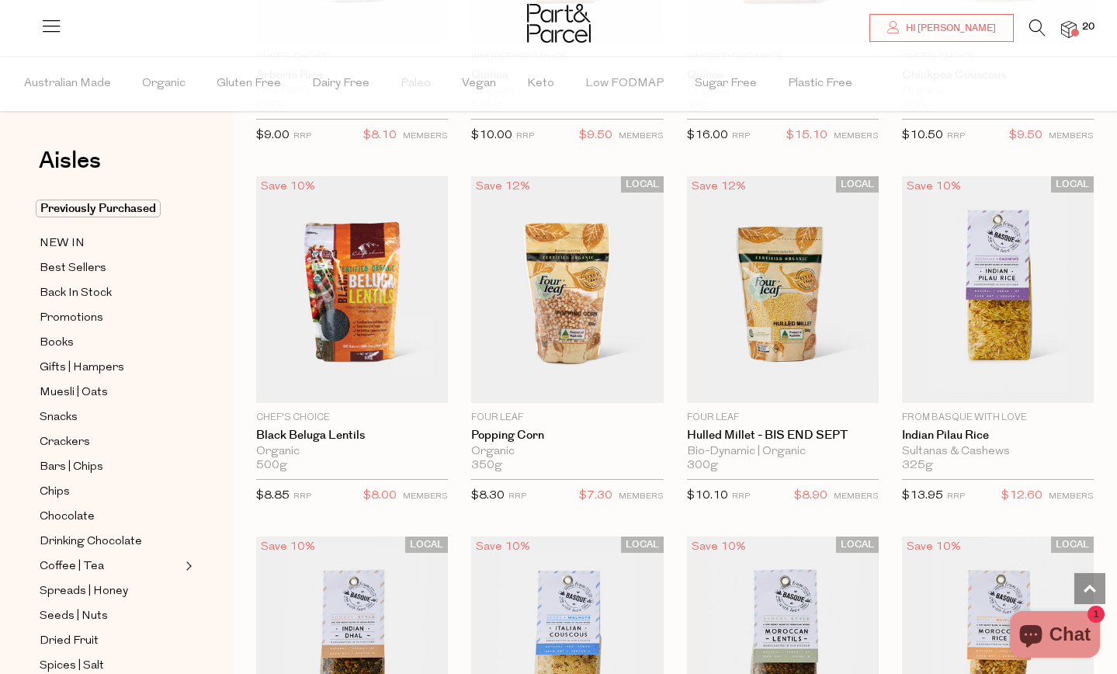
scroll to position [1863, 0]
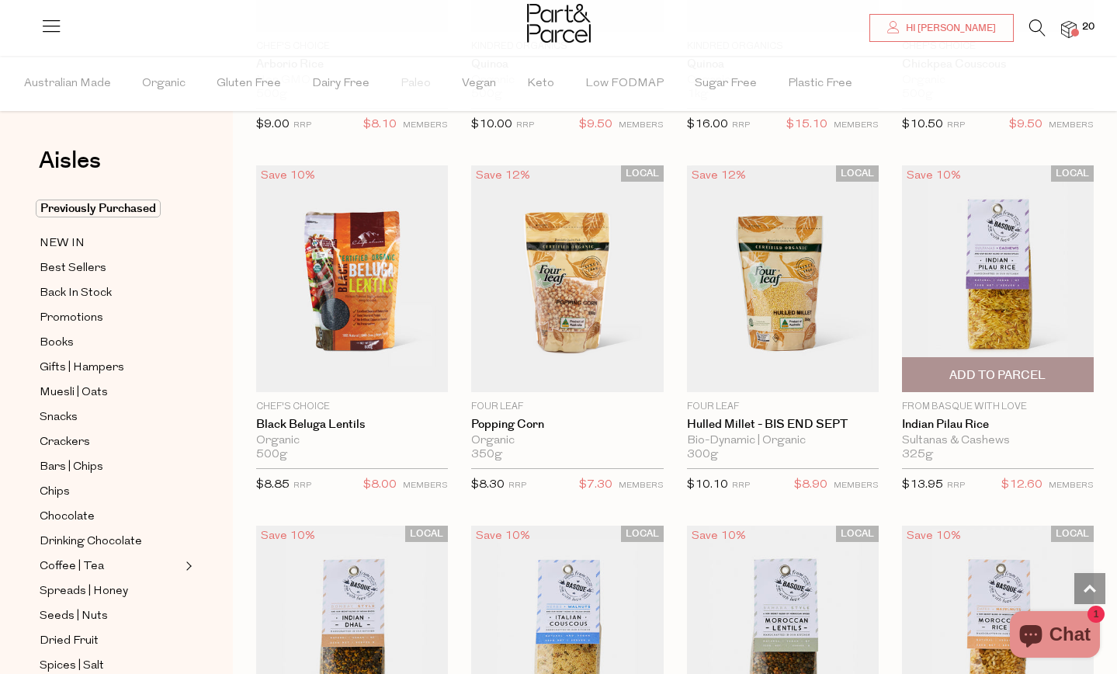
click at [1004, 373] on span "Add To Parcel" at bounding box center [997, 375] width 96 height 16
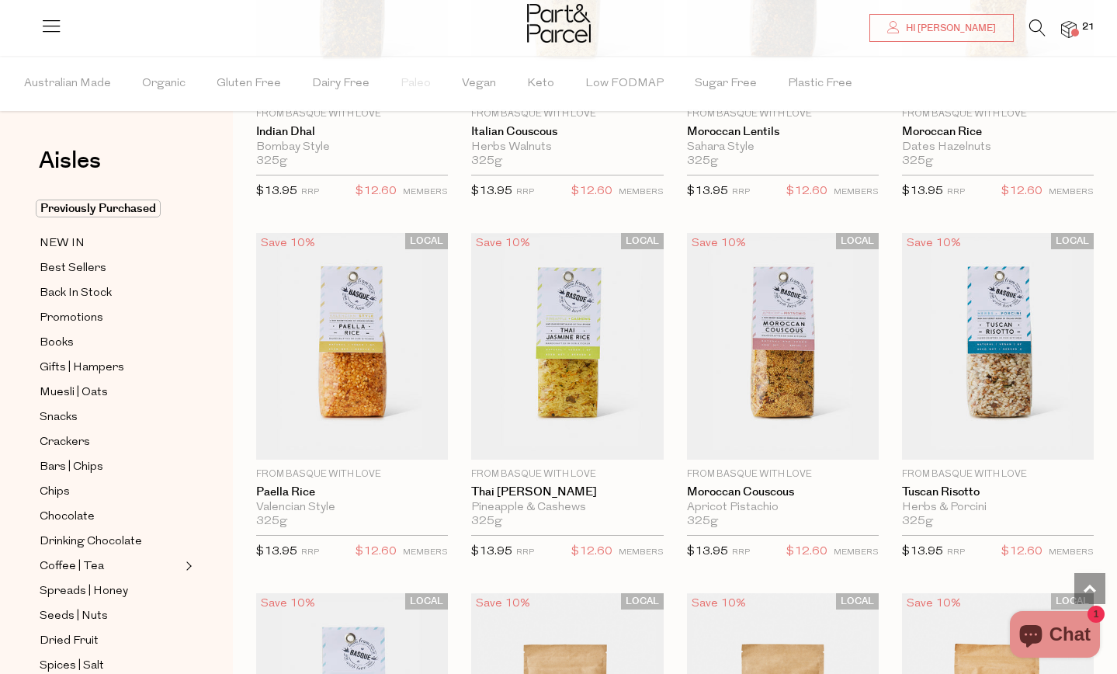
scroll to position [2517, 0]
click at [350, 434] on span "Add To Parcel" at bounding box center [352, 442] width 96 height 16
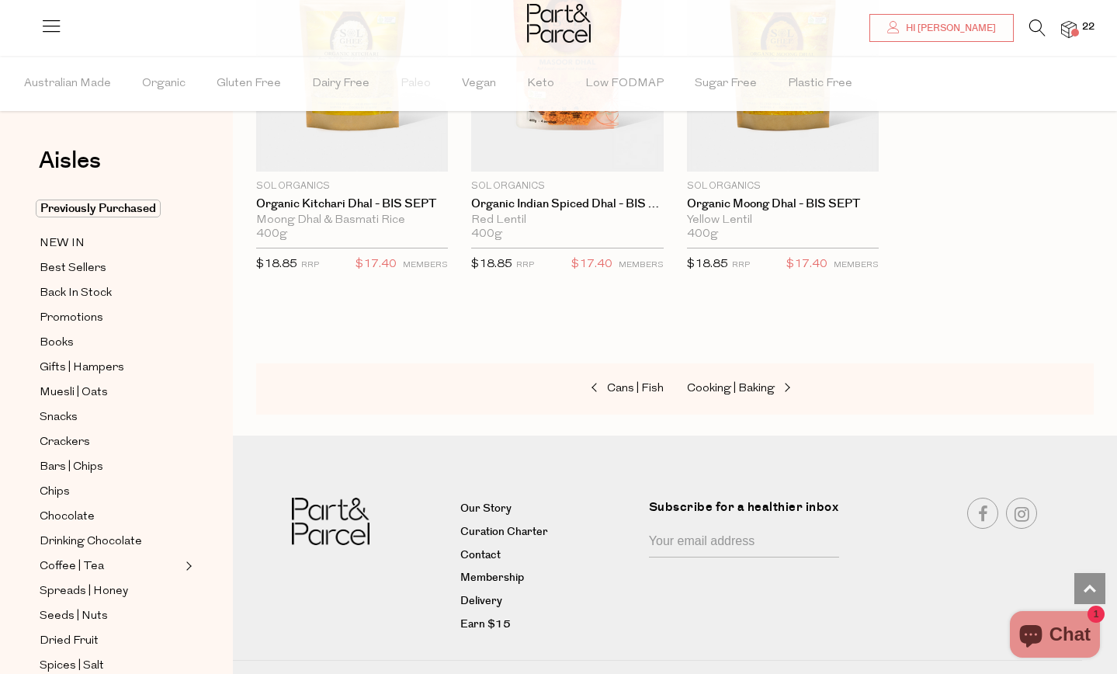
scroll to position [3547, 0]
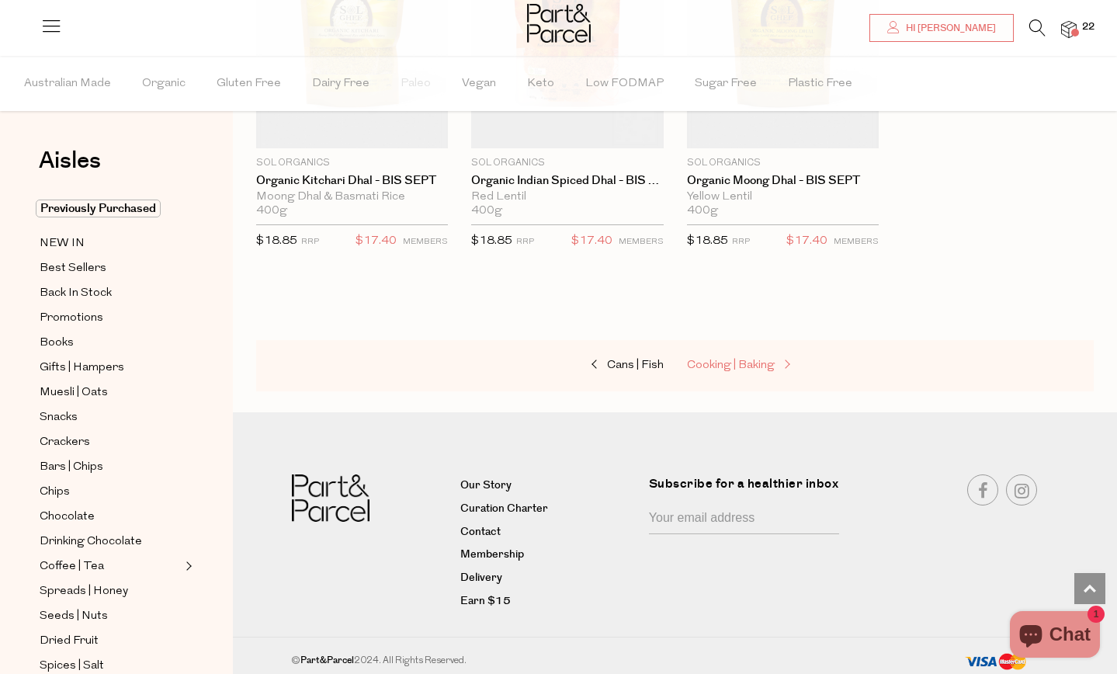
click at [709, 355] on link "Cooking | Baking" at bounding box center [764, 365] width 155 height 20
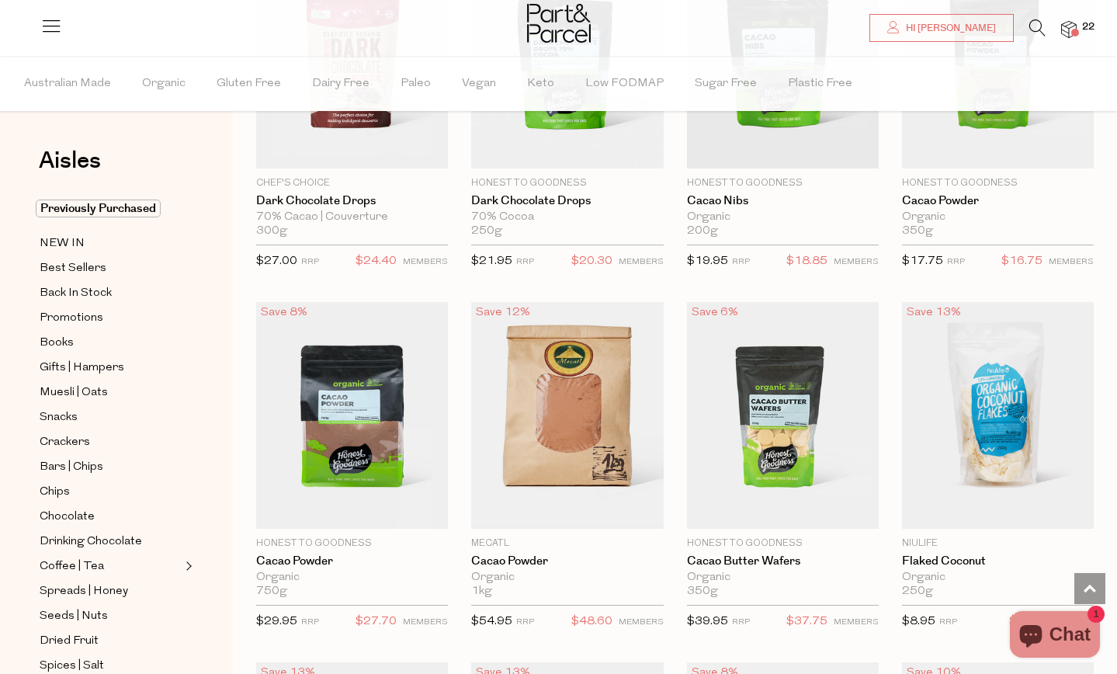
scroll to position [2427, 0]
